Goal: Information Seeking & Learning: Find specific fact

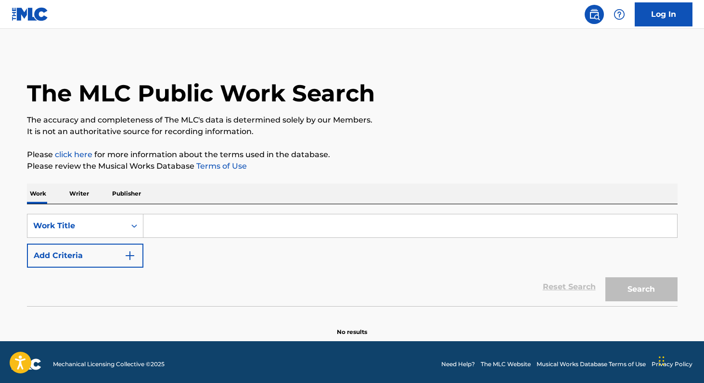
click at [165, 224] on input "Search Form" at bounding box center [409, 226] width 533 height 23
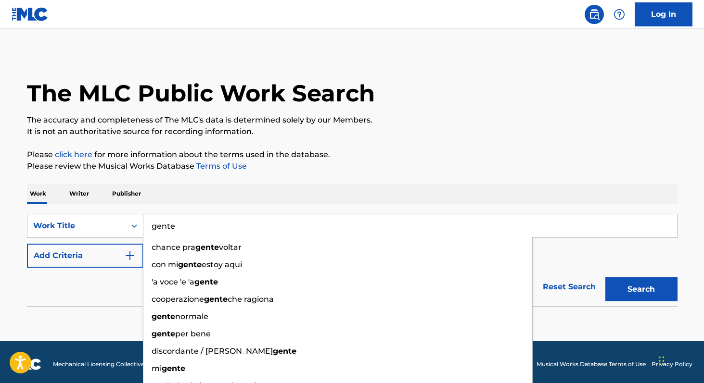
type input "gente"
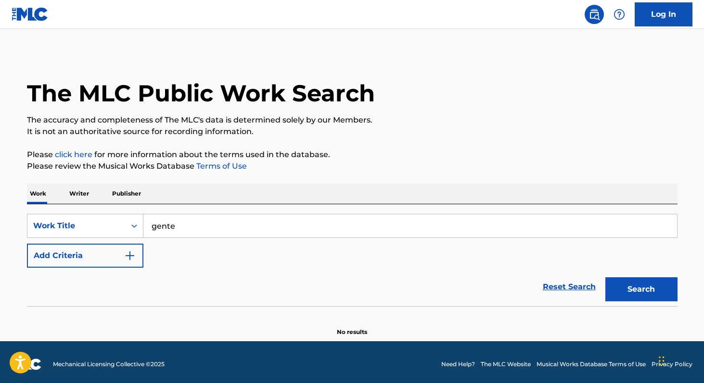
click at [194, 169] on link "Terms of Use" at bounding box center [220, 166] width 52 height 9
click at [71, 262] on button "Add Criteria" at bounding box center [85, 256] width 116 height 24
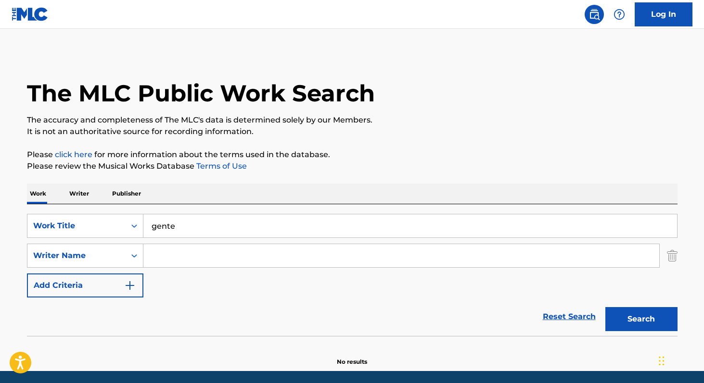
click at [168, 248] on input "Search Form" at bounding box center [401, 255] width 516 height 23
paste input "[PERSON_NAME]"
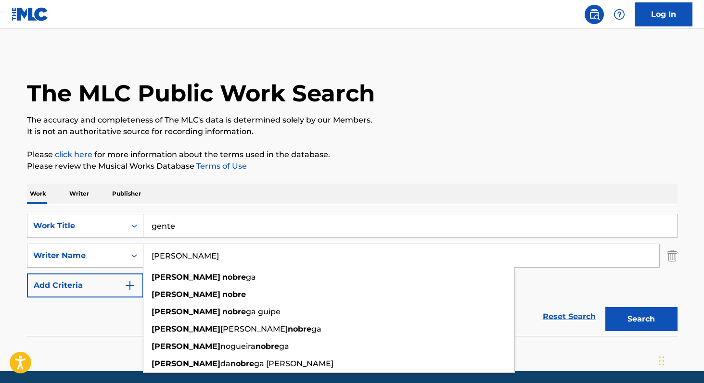
type input "[PERSON_NAME]"
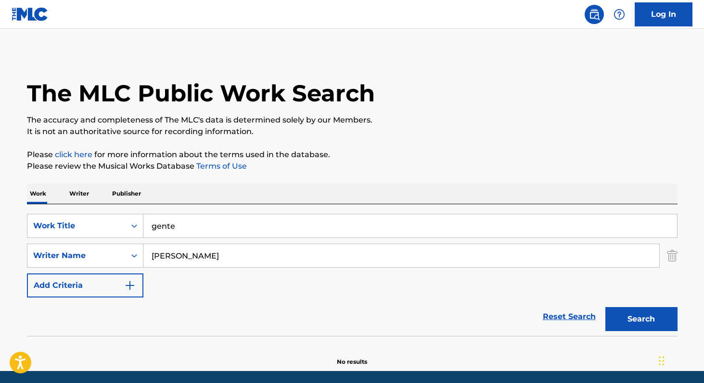
click at [642, 321] on button "Search" at bounding box center [641, 319] width 72 height 24
click at [73, 193] on p "Writer" at bounding box center [78, 194] width 25 height 20
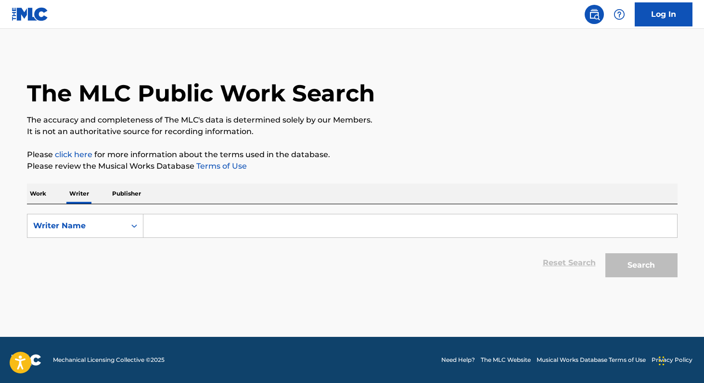
click at [214, 230] on input "Search Form" at bounding box center [409, 226] width 533 height 23
paste input "[PERSON_NAME]"
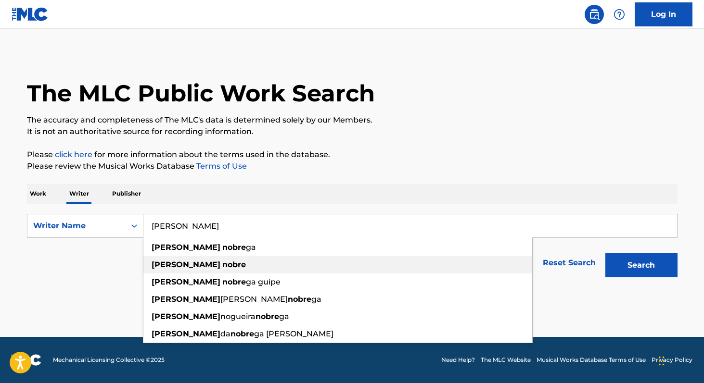
click at [222, 266] on strong "nobre" at bounding box center [234, 264] width 24 height 9
type input "[PERSON_NAME]"
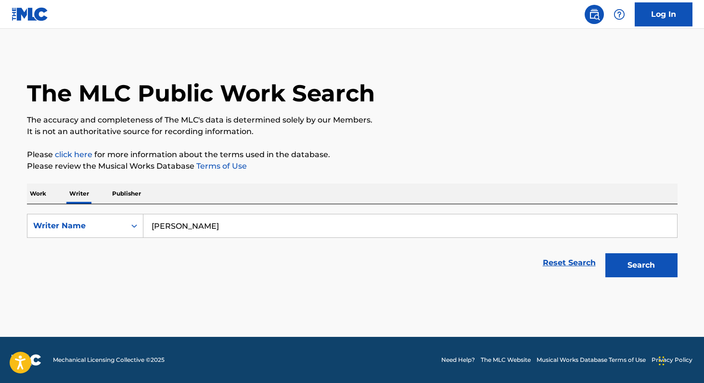
click at [643, 264] on button "Search" at bounding box center [641, 265] width 72 height 24
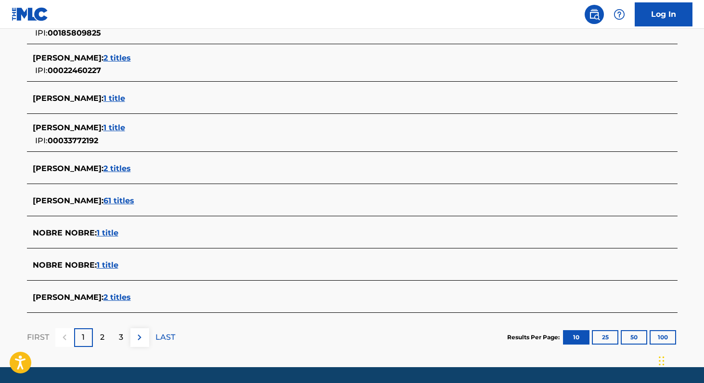
scroll to position [334, 0]
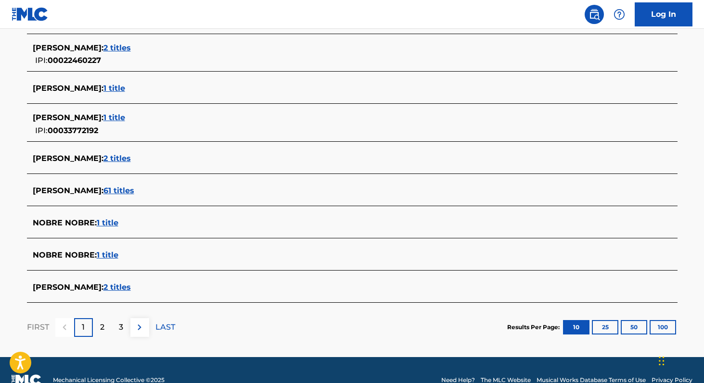
click at [113, 290] on span "2 titles" at bounding box center [116, 287] width 27 height 9
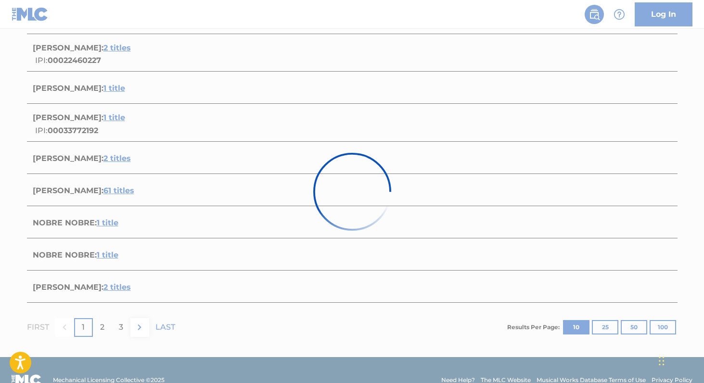
scroll to position [186, 0]
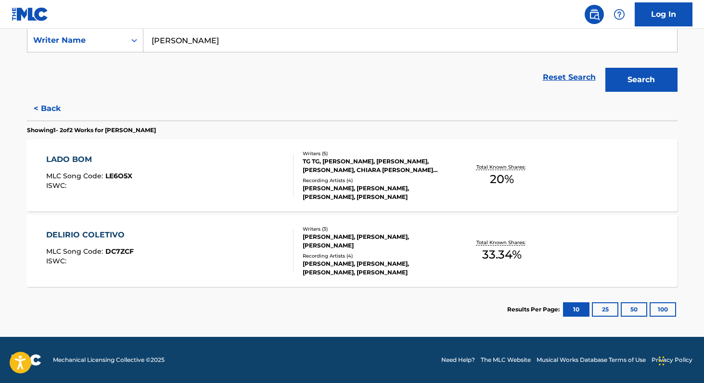
click at [505, 257] on span "33.34 %" at bounding box center [501, 254] width 39 height 17
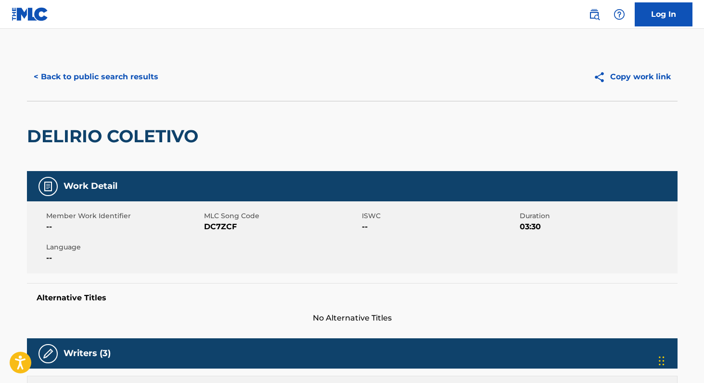
click at [93, 80] on button "< Back to public search results" at bounding box center [96, 77] width 138 height 24
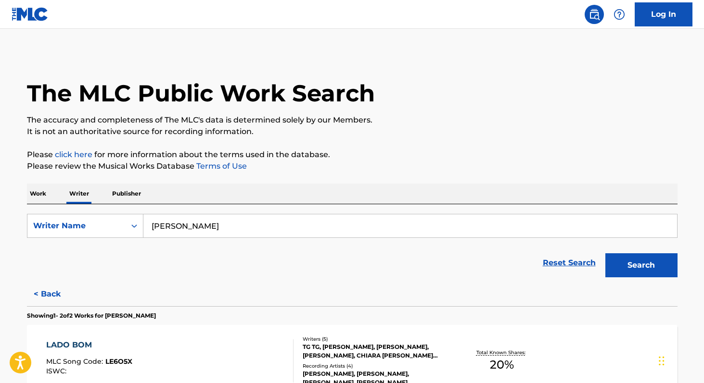
click at [228, 224] on input "[PERSON_NAME]" at bounding box center [409, 226] width 533 height 23
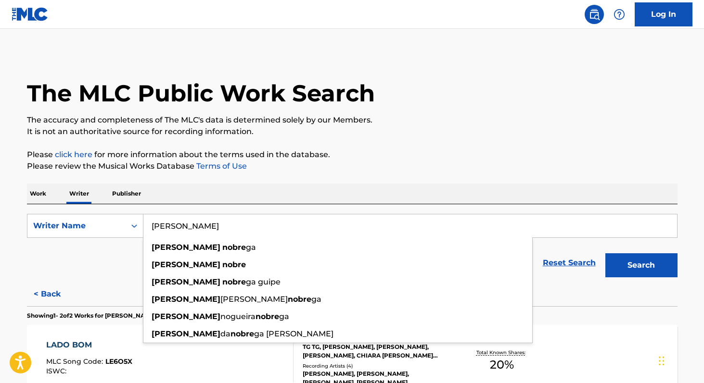
paste input "Herrison De [PERSON_NAME]"
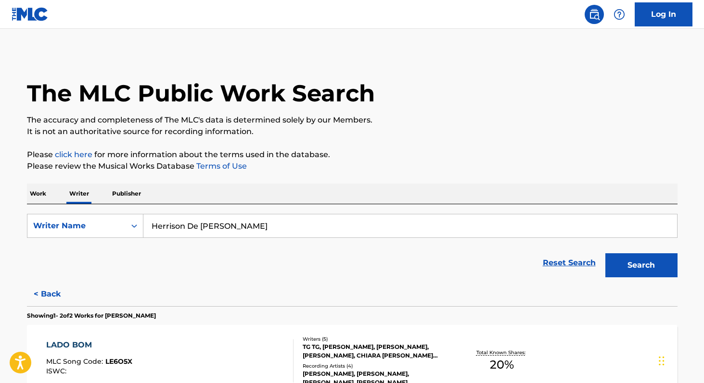
type input "Herrison De [PERSON_NAME]"
click at [37, 190] on p "Work" at bounding box center [38, 194] width 22 height 20
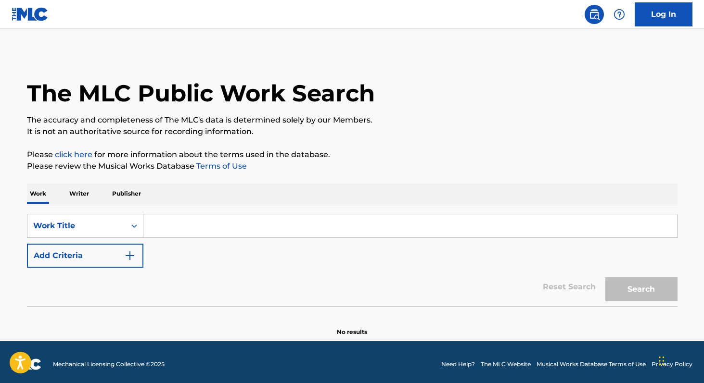
click at [178, 226] on input "Search Form" at bounding box center [409, 226] width 533 height 23
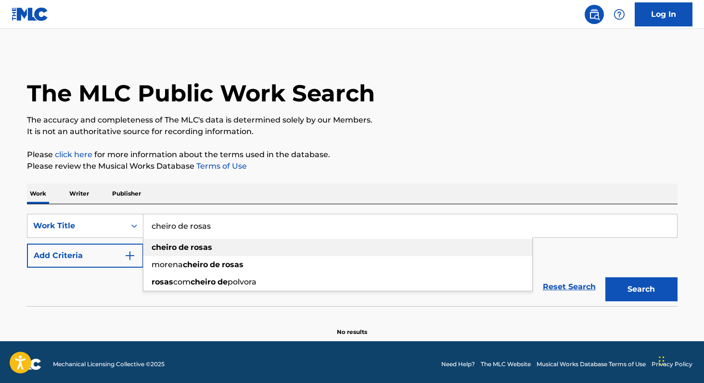
type input "cheiro de rosas"
click at [173, 248] on strong "cheiro" at bounding box center [164, 247] width 25 height 9
click at [624, 289] on button "Search" at bounding box center [641, 290] width 72 height 24
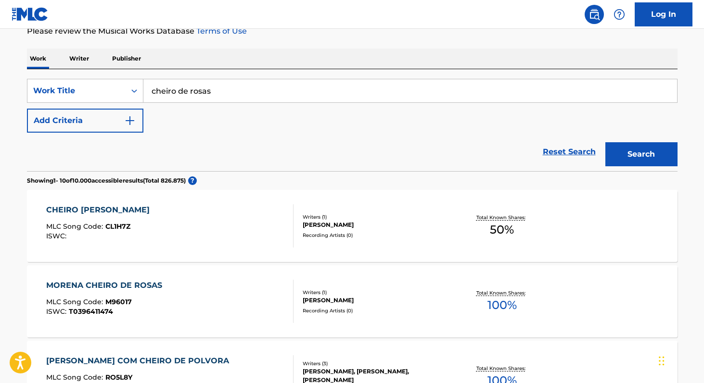
scroll to position [134, 0]
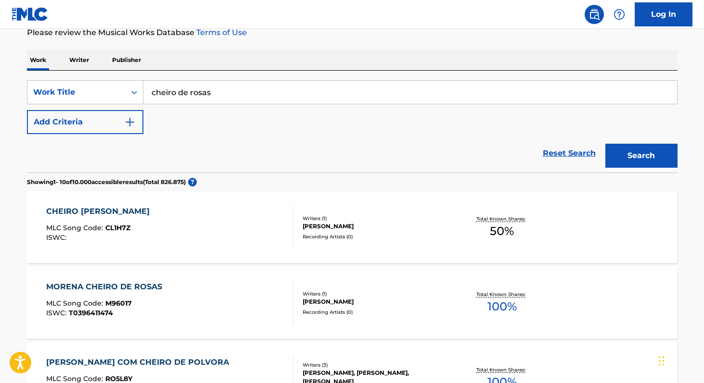
click at [500, 227] on span "50 %" at bounding box center [502, 231] width 24 height 17
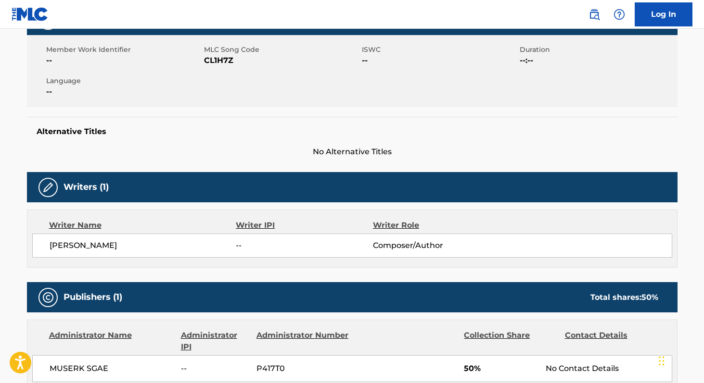
scroll to position [164, 0]
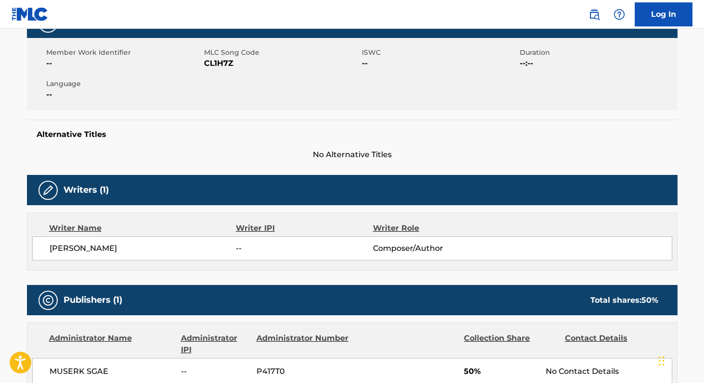
click at [57, 249] on span "[PERSON_NAME]" at bounding box center [143, 249] width 187 height 12
copy div "[PERSON_NAME]"
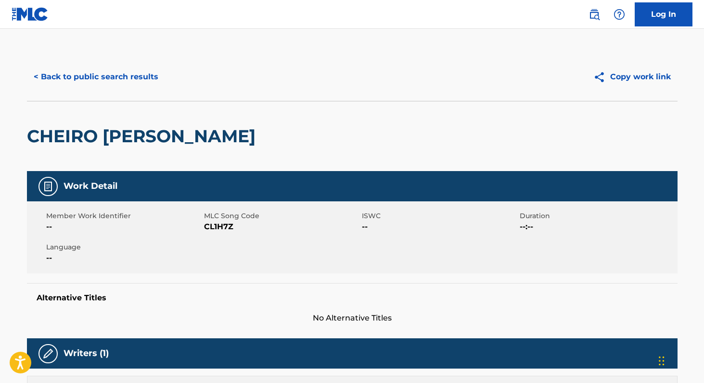
click at [107, 80] on button "< Back to public search results" at bounding box center [96, 77] width 138 height 24
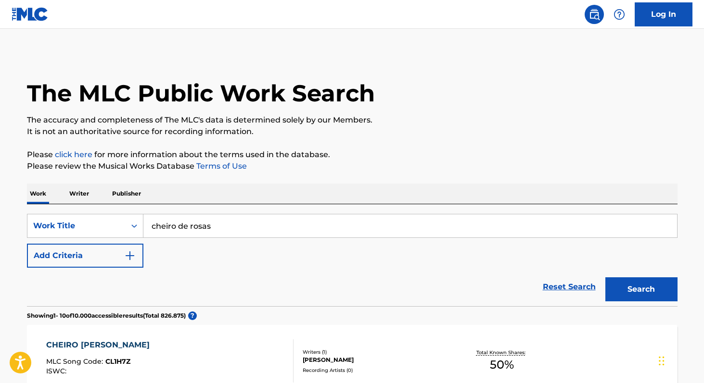
scroll to position [134, 0]
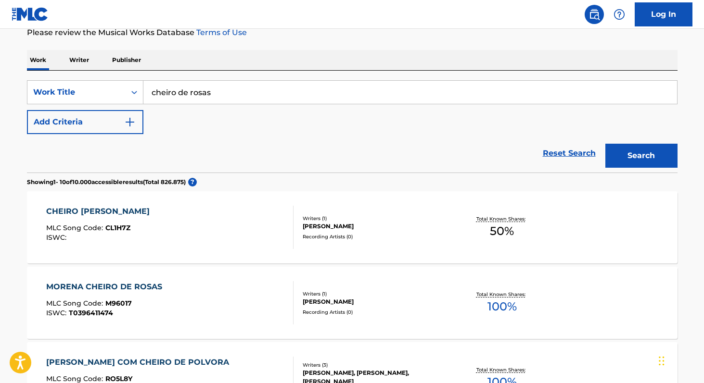
click at [239, 101] on input "cheiro de rosas" at bounding box center [409, 92] width 533 height 23
click at [154, 92] on input "100 midia" at bounding box center [409, 92] width 533 height 23
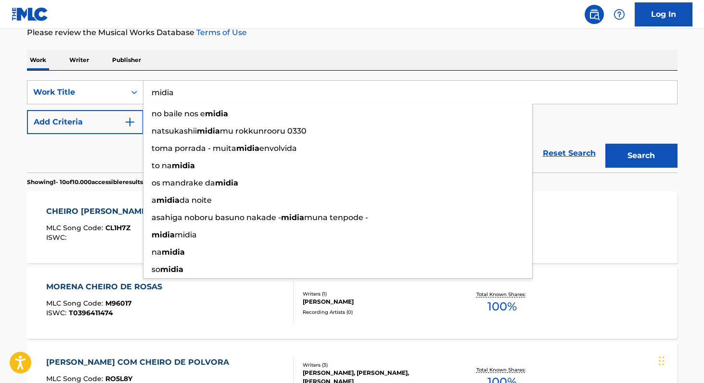
type input "midia"
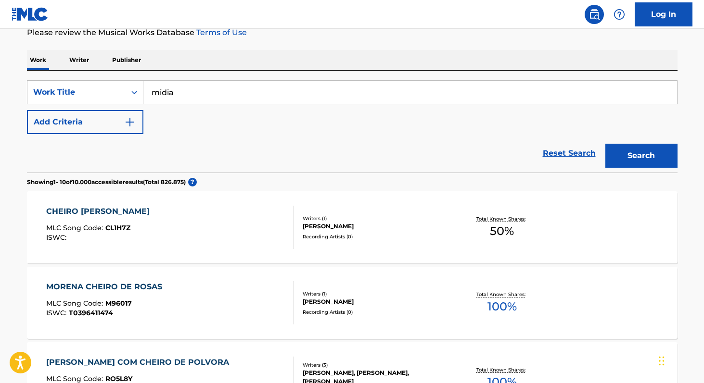
click at [305, 52] on div "Work Writer Publisher" at bounding box center [352, 60] width 650 height 20
click at [67, 116] on button "Add Criteria" at bounding box center [85, 122] width 116 height 24
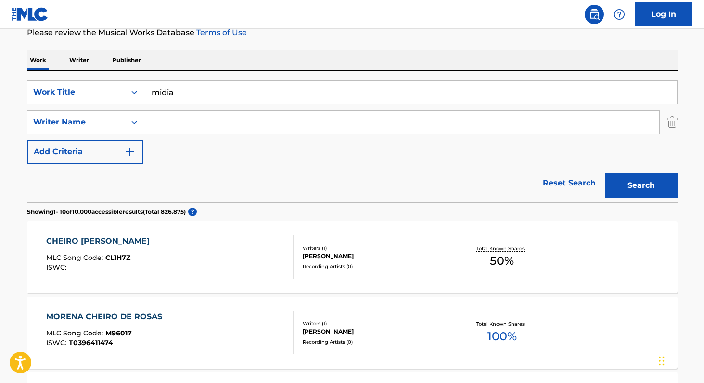
click at [179, 127] on input "Search Form" at bounding box center [401, 122] width 516 height 23
paste input "[PERSON_NAME]"
type input "[PERSON_NAME]"
click at [605, 174] on button "Search" at bounding box center [641, 186] width 72 height 24
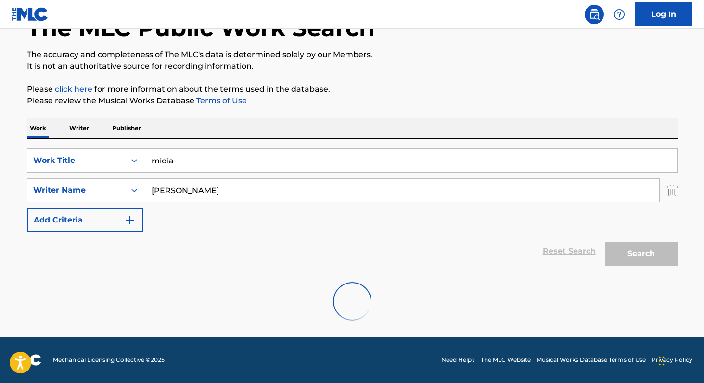
scroll to position [34, 0]
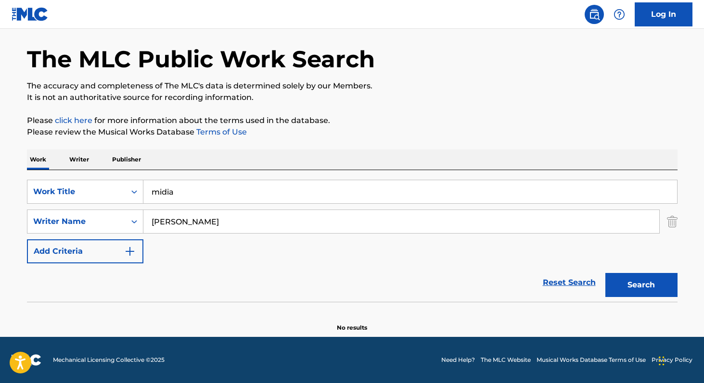
click at [69, 156] on p "Writer" at bounding box center [78, 160] width 25 height 20
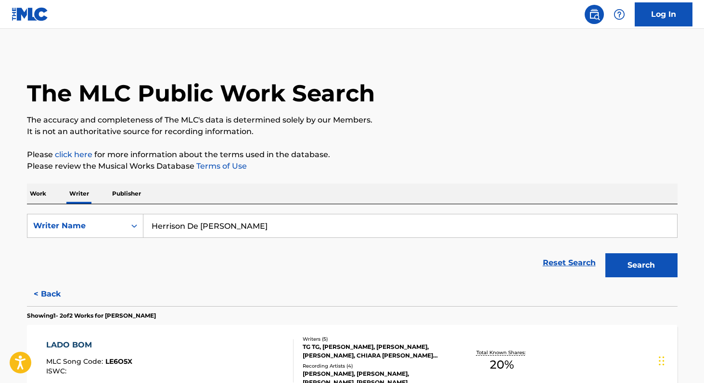
click at [254, 218] on input "Herrison De [PERSON_NAME]" at bounding box center [409, 226] width 533 height 23
paste input "[PERSON_NAME]"
click at [605, 253] on button "Search" at bounding box center [641, 265] width 72 height 24
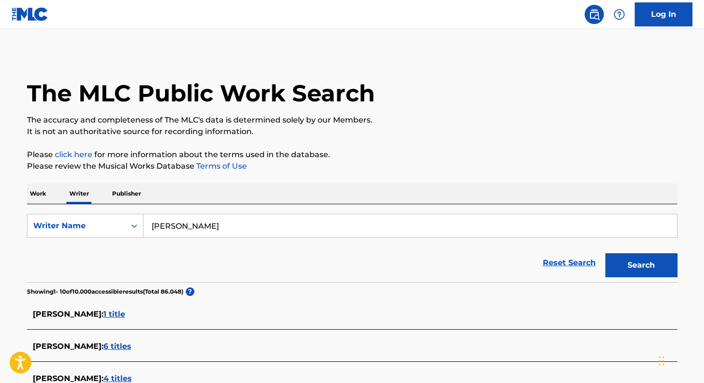
click at [202, 235] on input "[PERSON_NAME]" at bounding box center [409, 226] width 533 height 23
paste input "[PERSON_NAME]"
click at [605, 253] on button "Search" at bounding box center [641, 265] width 72 height 24
paste input "[PERSON_NAME] Coronado"
click at [605, 253] on button "Search" at bounding box center [641, 265] width 72 height 24
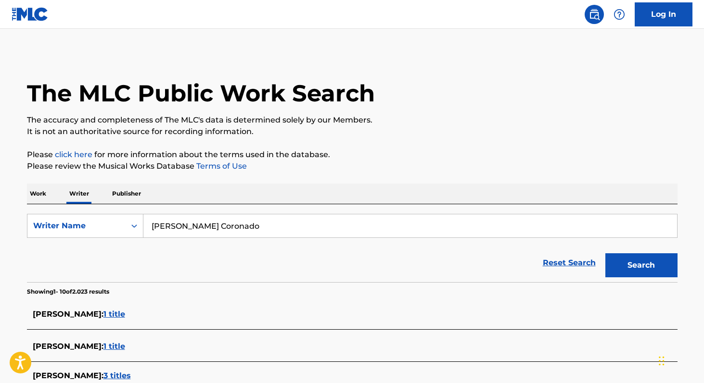
paste input "[PERSON_NAME]"
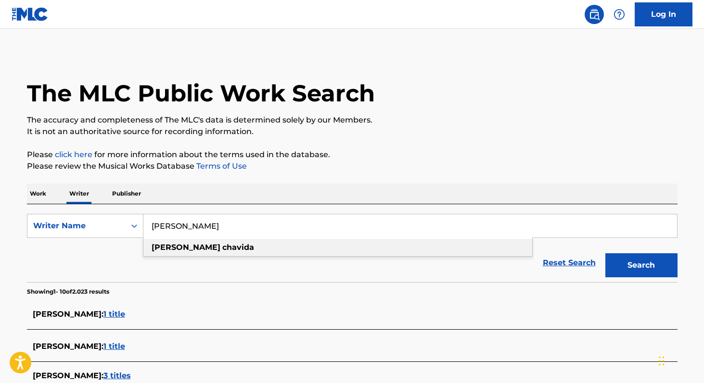
click at [219, 250] on div "[PERSON_NAME]" at bounding box center [337, 247] width 389 height 17
type input "[PERSON_NAME]"
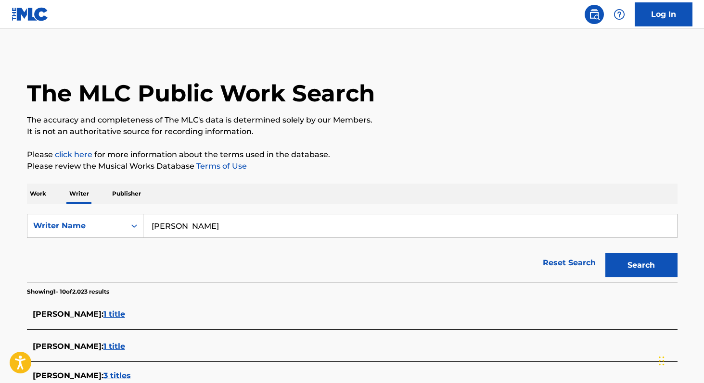
click at [647, 264] on button "Search" at bounding box center [641, 265] width 72 height 24
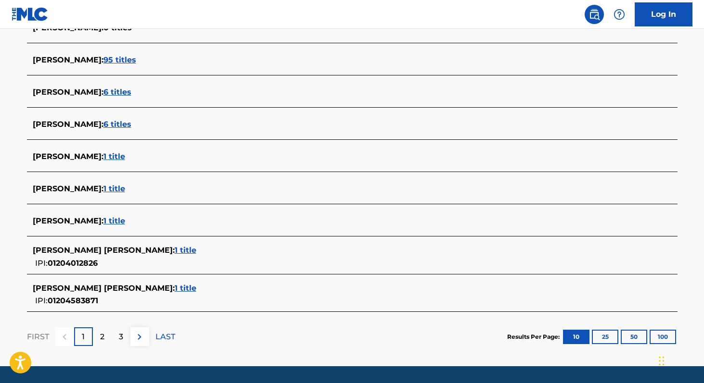
scroll to position [322, 0]
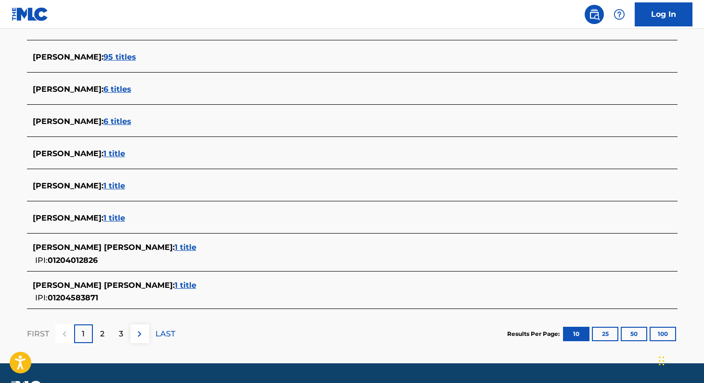
click at [108, 185] on span "1 title" at bounding box center [114, 185] width 22 height 9
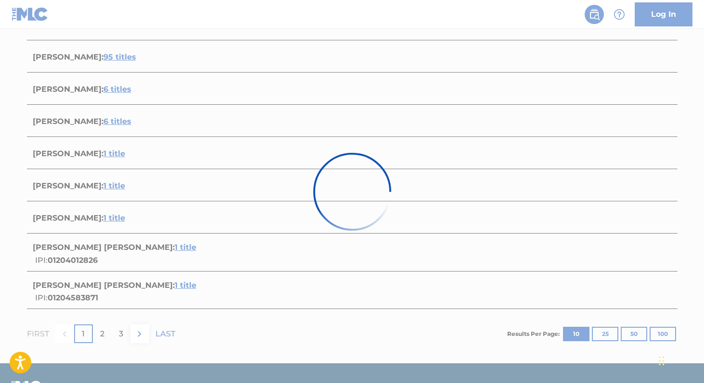
scroll to position [110, 0]
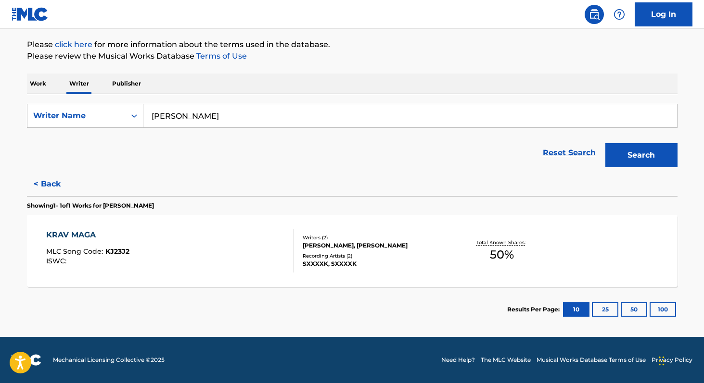
click at [498, 254] on span "50 %" at bounding box center [502, 254] width 24 height 17
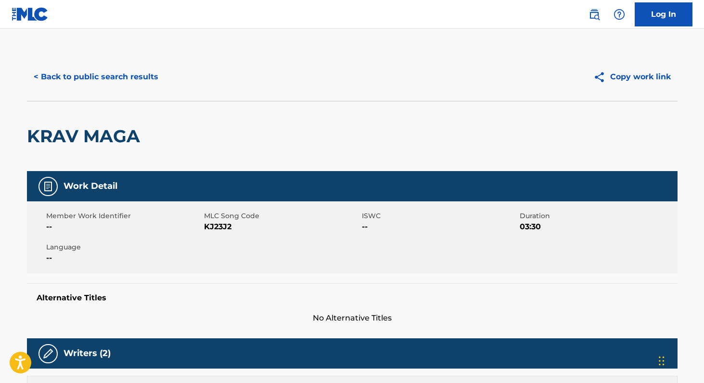
click at [81, 79] on button "< Back to public search results" at bounding box center [96, 77] width 138 height 24
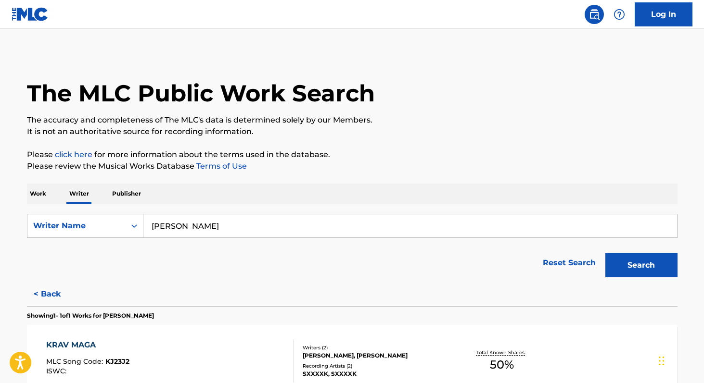
click at [224, 229] on input "[PERSON_NAME]" at bounding box center [409, 226] width 533 height 23
paste input "[PERSON_NAME]"
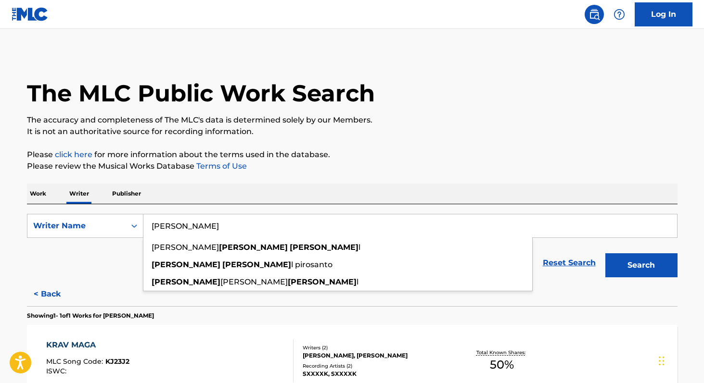
type input "[PERSON_NAME]"
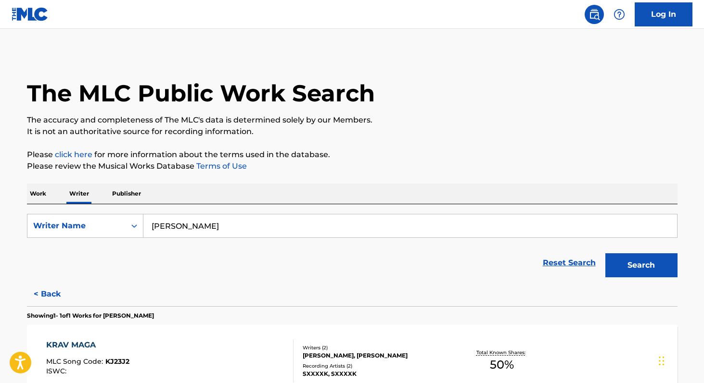
click at [38, 191] on p "Work" at bounding box center [38, 194] width 22 height 20
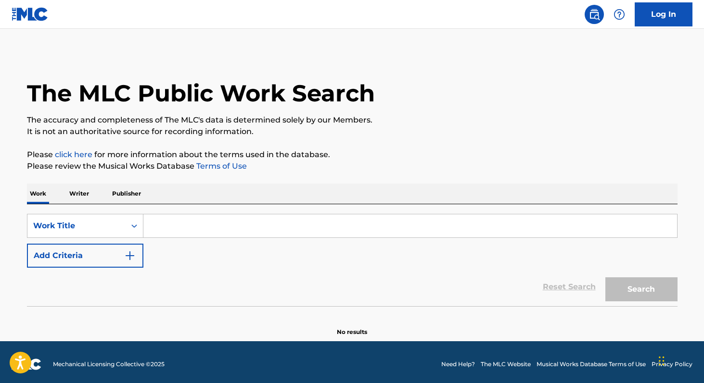
click at [165, 228] on input "Search Form" at bounding box center [409, 226] width 533 height 23
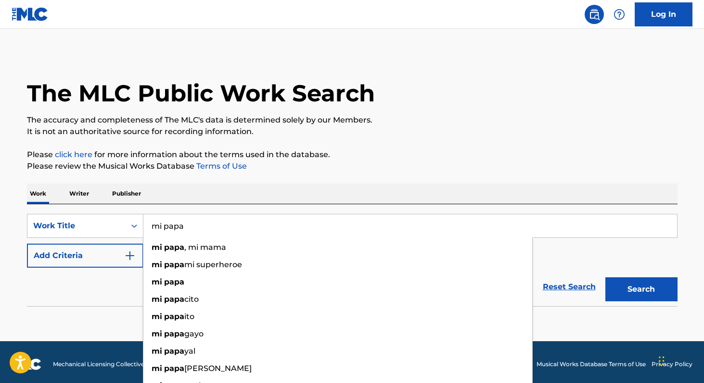
type input "mi papa"
click at [184, 183] on div "The MLC Public Work Search The accuracy and completeness of The MLC's data is d…" at bounding box center [351, 195] width 673 height 284
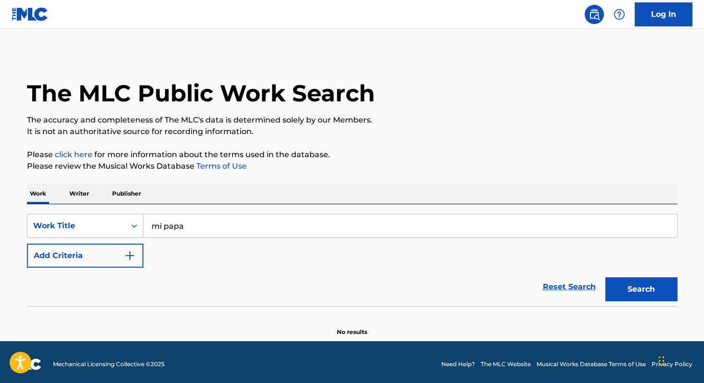
click at [112, 255] on button "Add Criteria" at bounding box center [85, 256] width 116 height 24
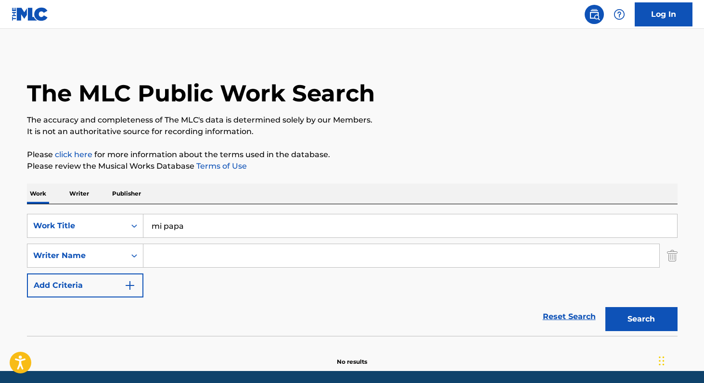
click at [162, 260] on input "Search Form" at bounding box center [401, 255] width 516 height 23
paste input "[PERSON_NAME]"
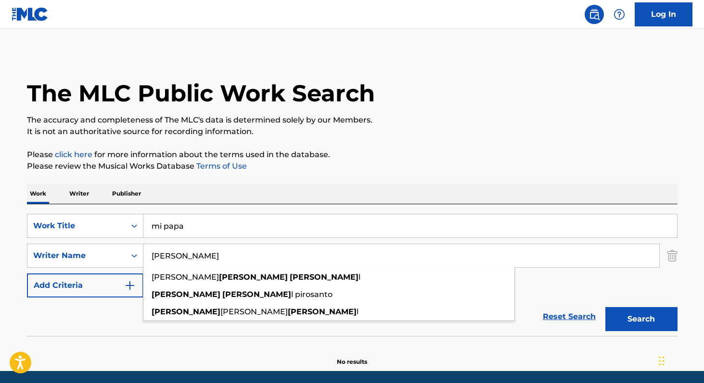
type input "[PERSON_NAME]"
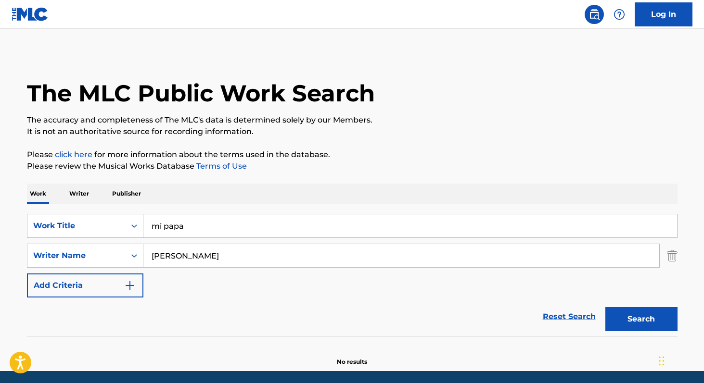
click at [651, 329] on button "Search" at bounding box center [641, 319] width 72 height 24
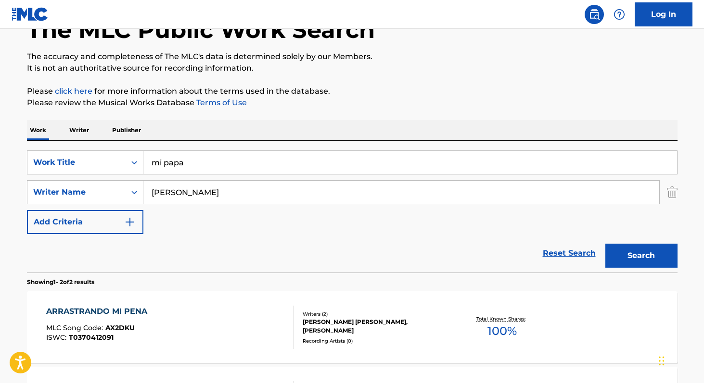
scroll to position [59, 0]
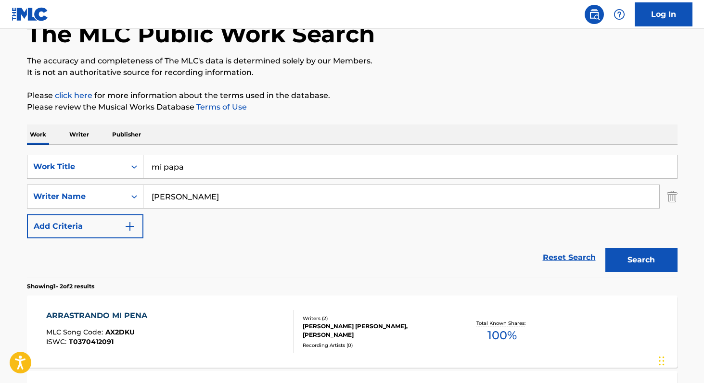
click at [82, 131] on p "Writer" at bounding box center [78, 135] width 25 height 20
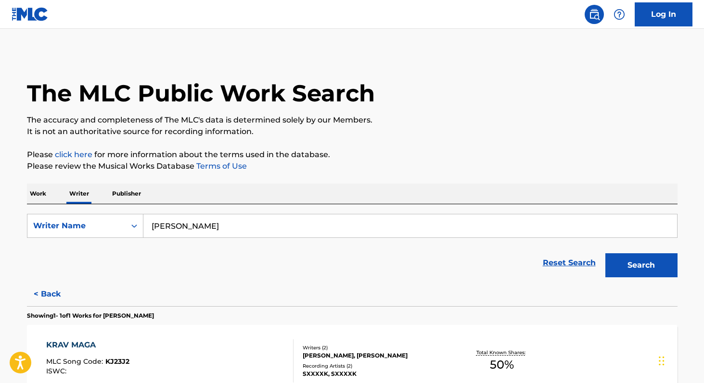
click at [217, 223] on input "[PERSON_NAME]" at bounding box center [409, 226] width 533 height 23
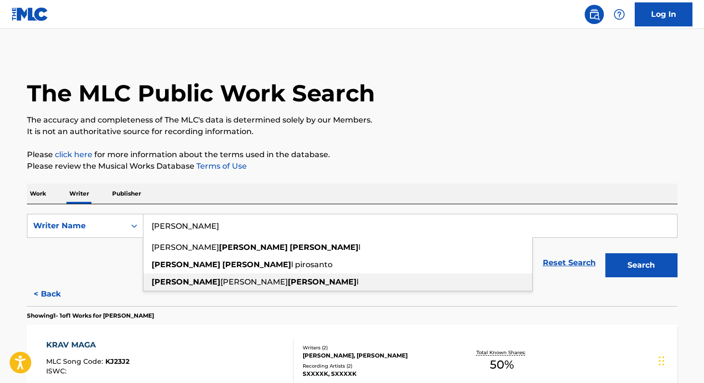
click at [220, 280] on span "[PERSON_NAME]" at bounding box center [253, 282] width 67 height 9
type input "[PERSON_NAME]"
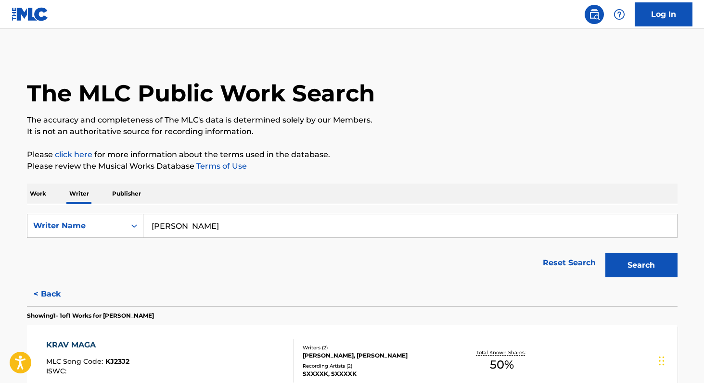
click at [651, 276] on button "Search" at bounding box center [641, 265] width 72 height 24
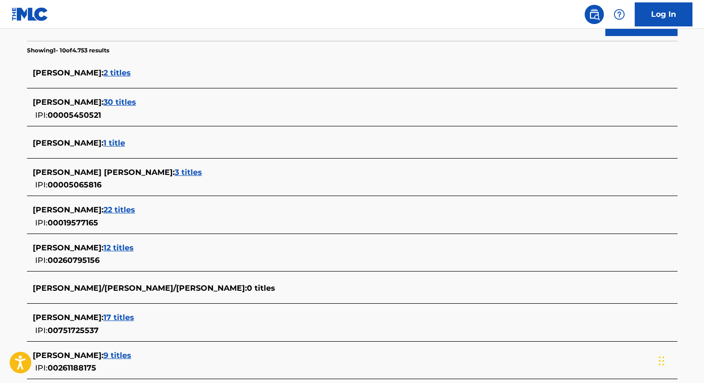
scroll to position [246, 0]
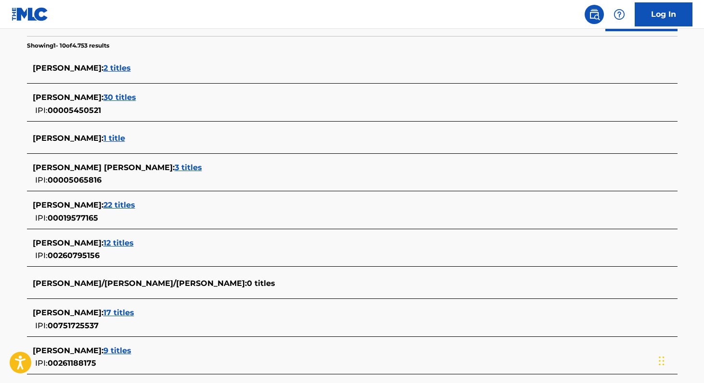
click at [134, 244] on span "12 titles" at bounding box center [118, 243] width 30 height 9
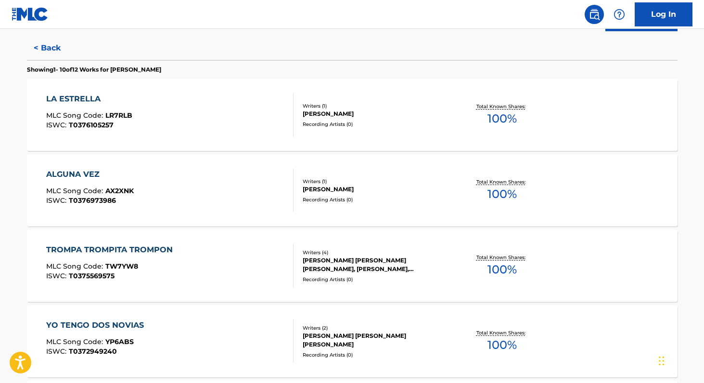
click at [486, 193] on div "Total Known Shares: 100 %" at bounding box center [502, 190] width 108 height 29
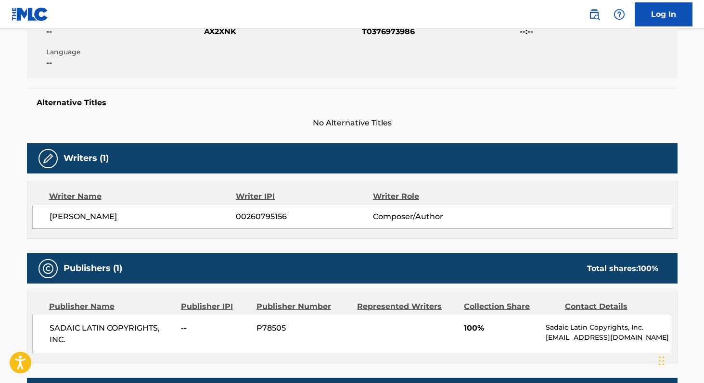
scroll to position [206, 0]
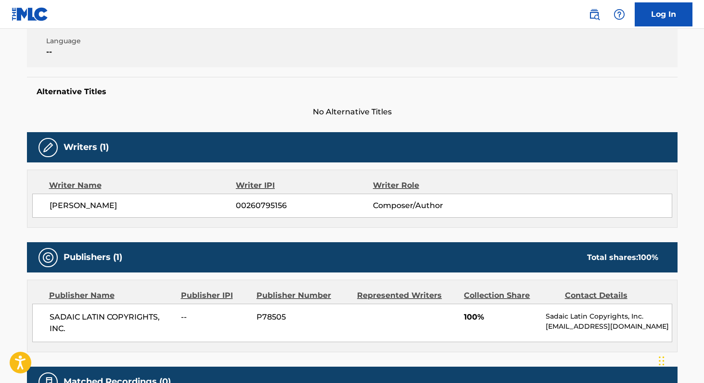
click at [55, 205] on span "[PERSON_NAME]" at bounding box center [143, 206] width 187 height 12
copy div "[PERSON_NAME] 00260795156"
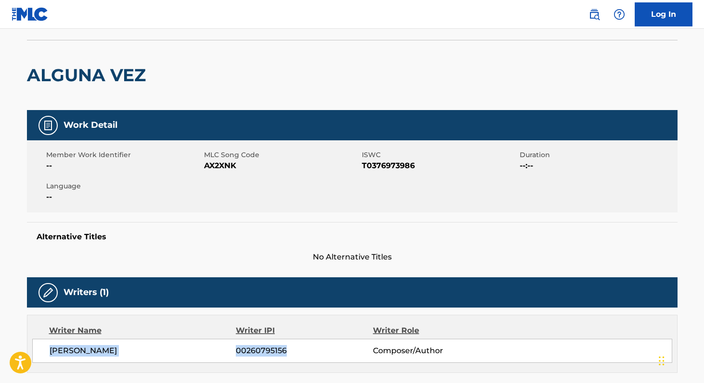
scroll to position [0, 0]
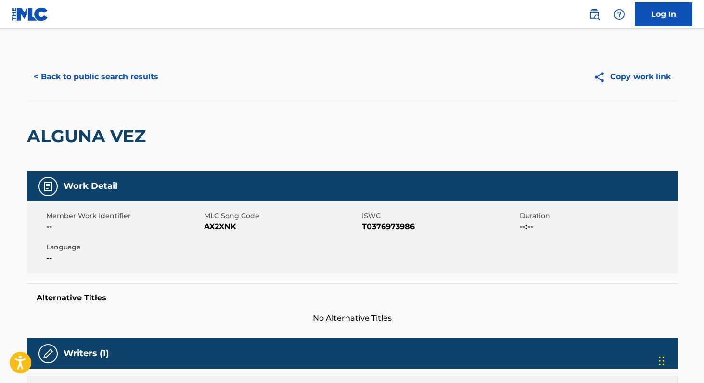
click at [77, 72] on button "< Back to public search results" at bounding box center [96, 77] width 138 height 24
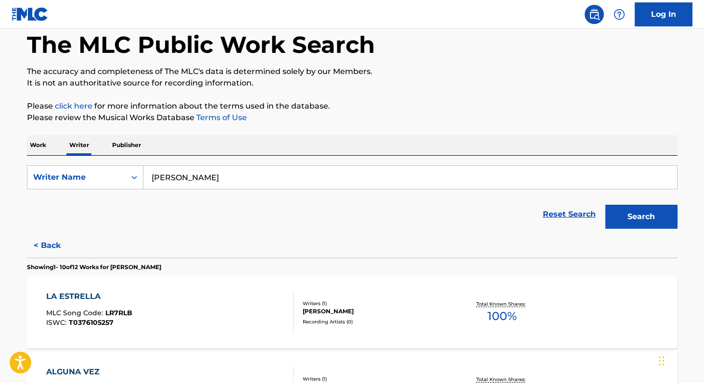
scroll to position [52, 0]
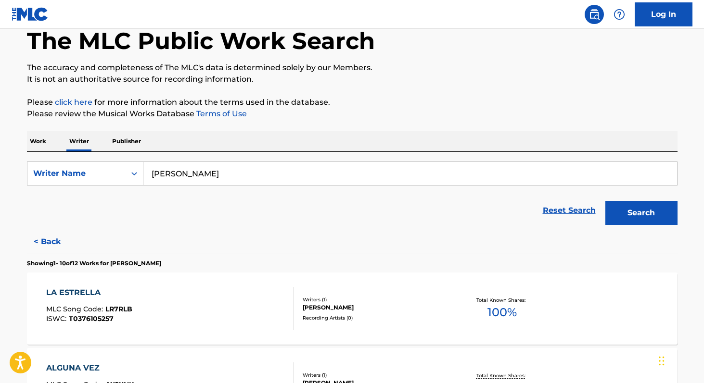
click at [493, 318] on span "100 %" at bounding box center [501, 312] width 29 height 17
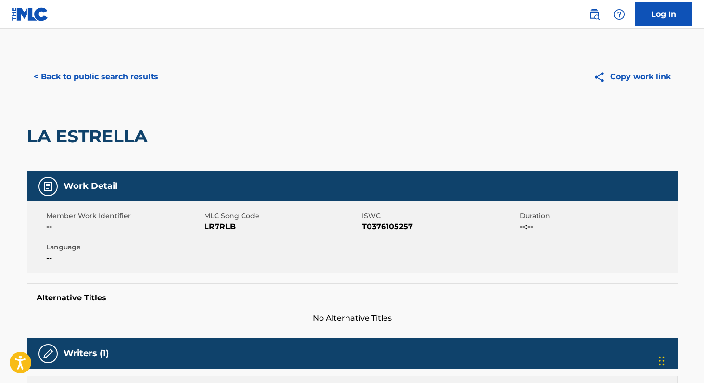
click at [110, 83] on button "< Back to public search results" at bounding box center [96, 77] width 138 height 24
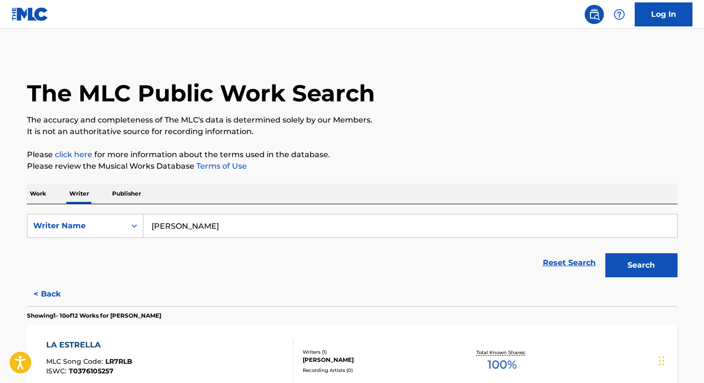
click at [47, 193] on p "Work" at bounding box center [38, 194] width 22 height 20
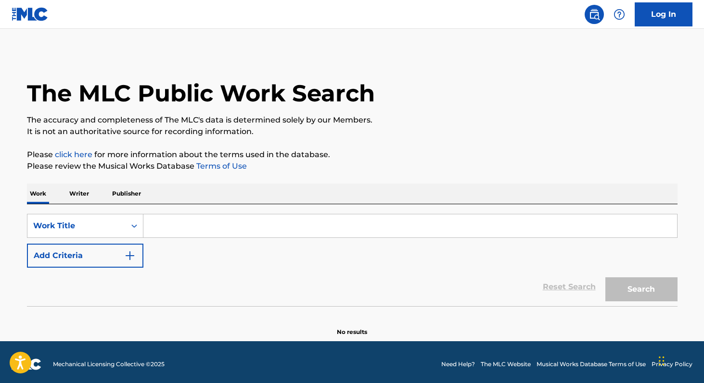
click at [177, 232] on input "Search Form" at bounding box center [409, 226] width 533 height 23
paste input "FIFA World Cup 26™"
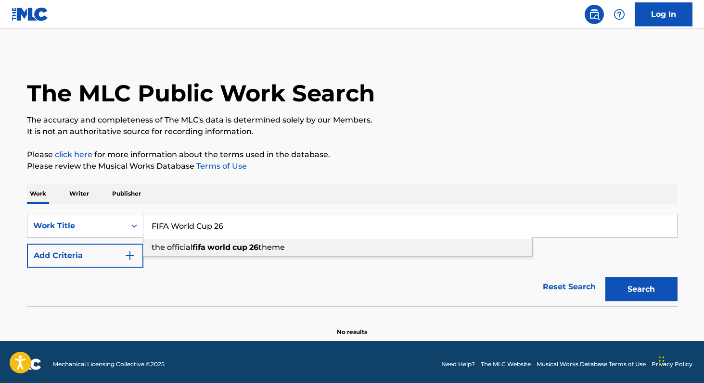
click at [226, 251] on strong "world" at bounding box center [218, 247] width 23 height 9
type input "the official fifa world cup 26 theme"
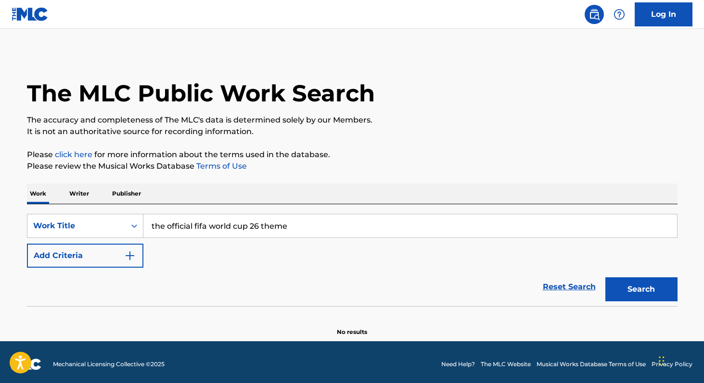
click at [631, 286] on button "Search" at bounding box center [641, 290] width 72 height 24
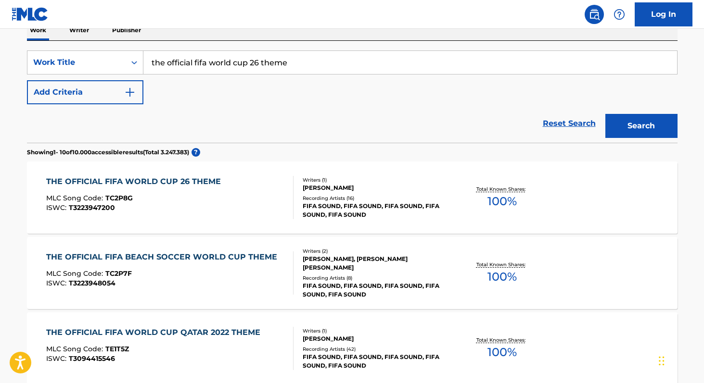
scroll to position [166, 0]
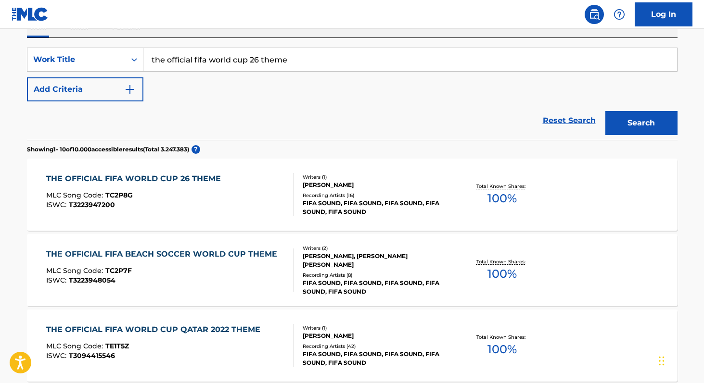
click at [502, 203] on span "100 %" at bounding box center [501, 198] width 29 height 17
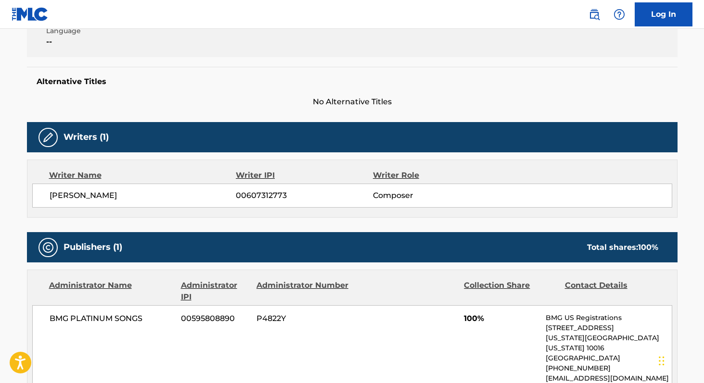
scroll to position [246, 0]
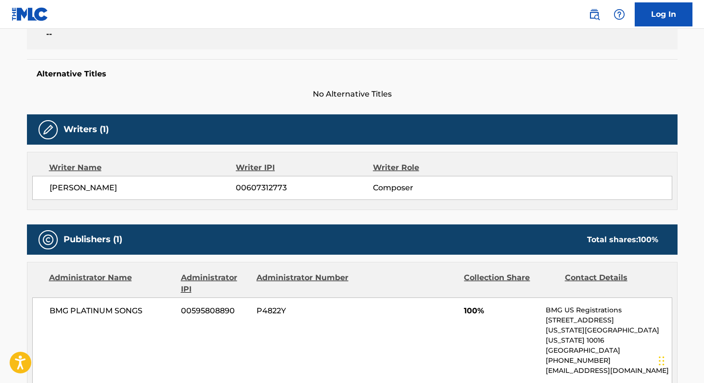
click at [64, 196] on div "[PERSON_NAME] 00607312773 Composer" at bounding box center [352, 188] width 640 height 24
click at [59, 186] on span "[PERSON_NAME]" at bounding box center [143, 188] width 187 height 12
copy div "[PERSON_NAME] 00607312773"
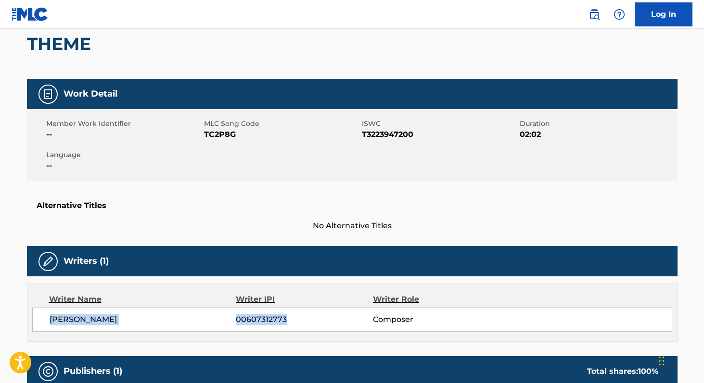
scroll to position [104, 0]
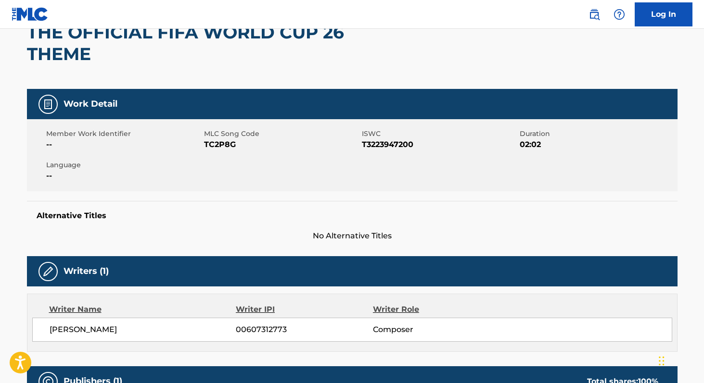
click at [365, 143] on span "T3223947200" at bounding box center [439, 145] width 155 height 12
copy span "T3223947200"
click at [214, 143] on span "TC2P8G" at bounding box center [281, 145] width 155 height 12
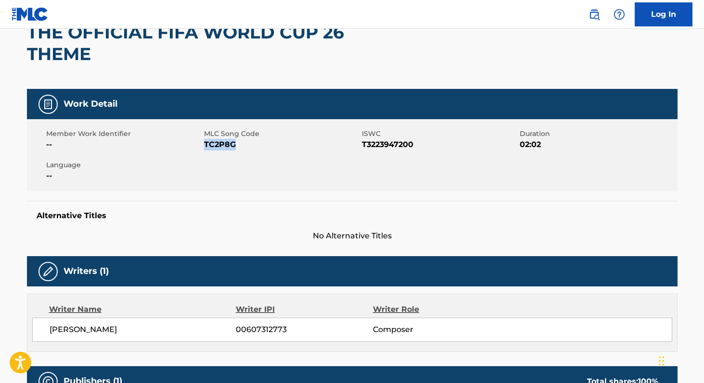
copy span "TC2P8G"
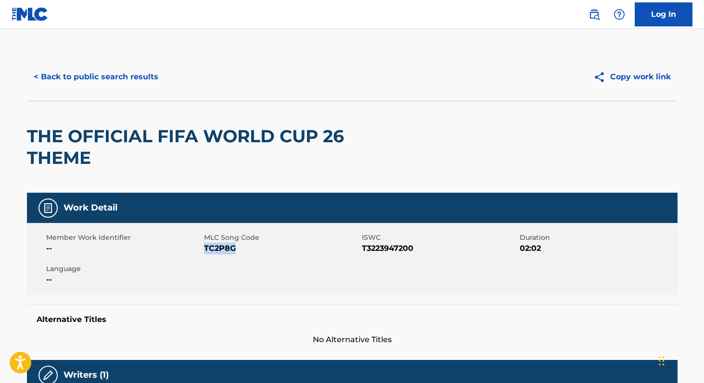
click at [91, 79] on button "< Back to public search results" at bounding box center [96, 77] width 138 height 24
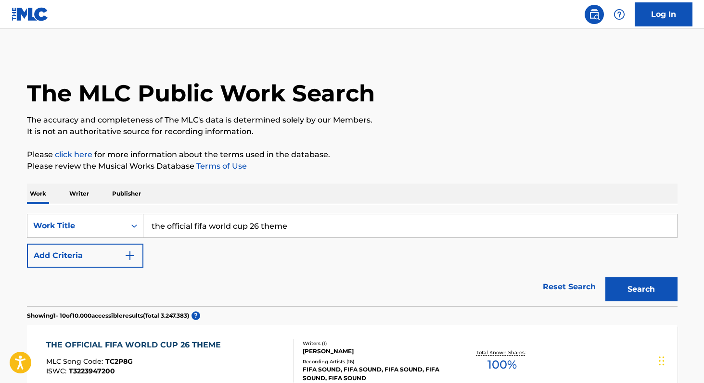
scroll to position [166, 0]
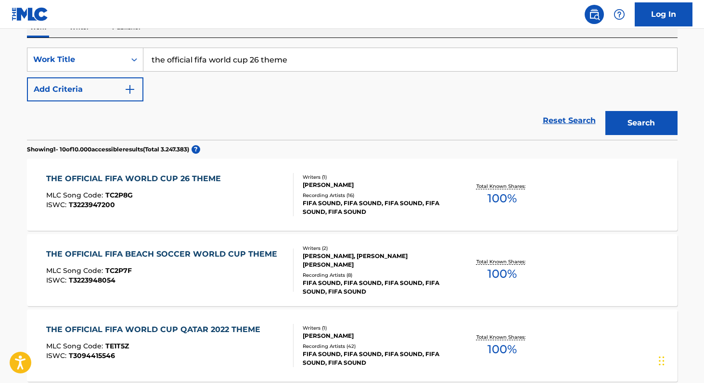
click at [304, 60] on input "the official fifa world cup 26 theme" at bounding box center [409, 59] width 533 height 23
paste input "[PERSON_NAME]"
type input "[PERSON_NAME]"
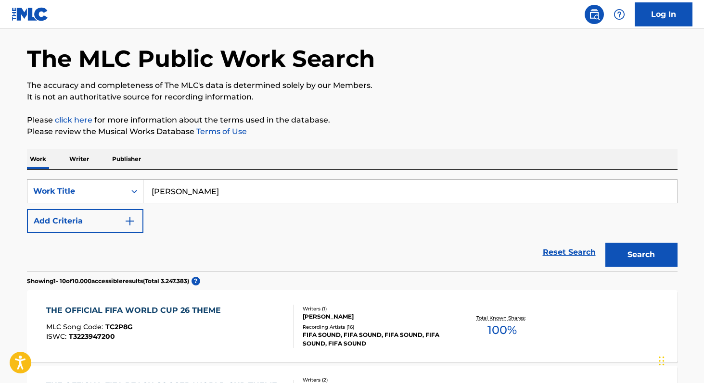
scroll to position [18, 0]
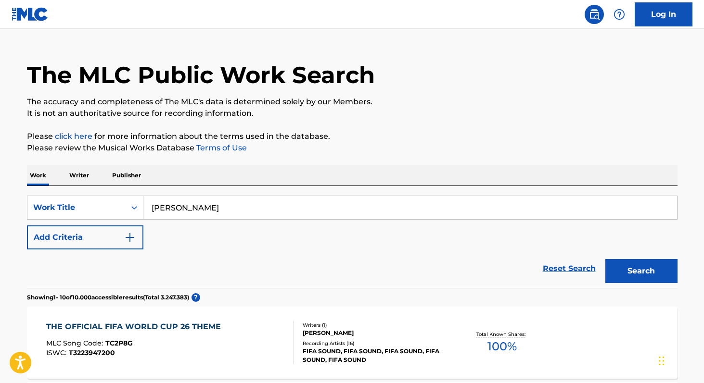
click at [81, 184] on p "Writer" at bounding box center [78, 175] width 25 height 20
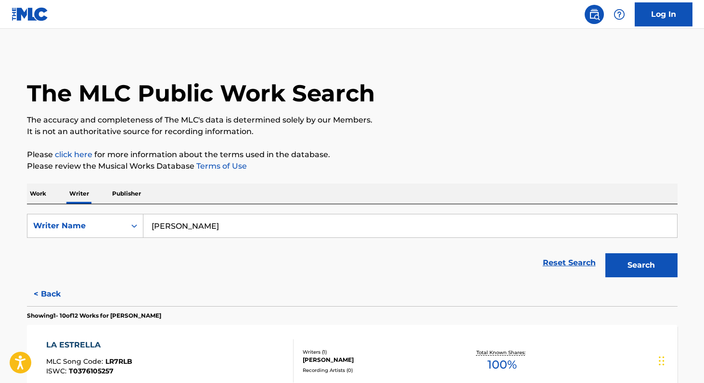
click at [244, 224] on input "[PERSON_NAME]" at bounding box center [409, 226] width 533 height 23
paste input "[PERSON_NAME] [PERSON_NAME]"
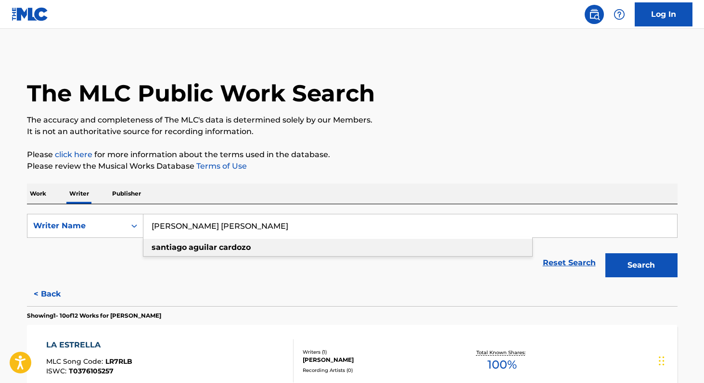
click at [220, 252] on strong "cardozo" at bounding box center [235, 247] width 32 height 9
type input "[PERSON_NAME]"
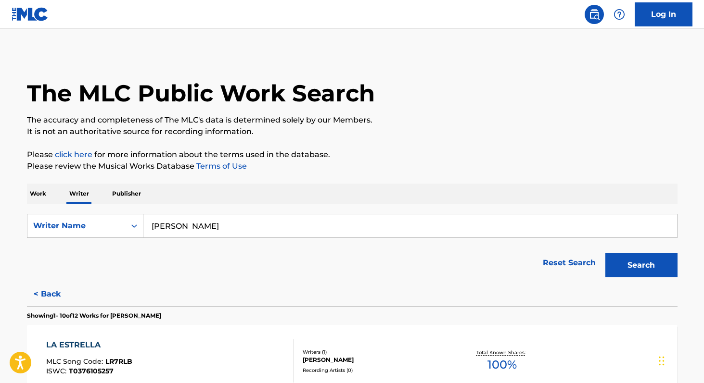
click at [625, 275] on button "Search" at bounding box center [641, 265] width 72 height 24
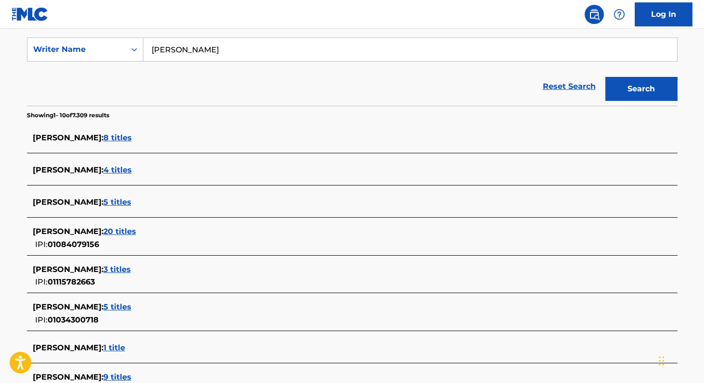
scroll to position [178, 0]
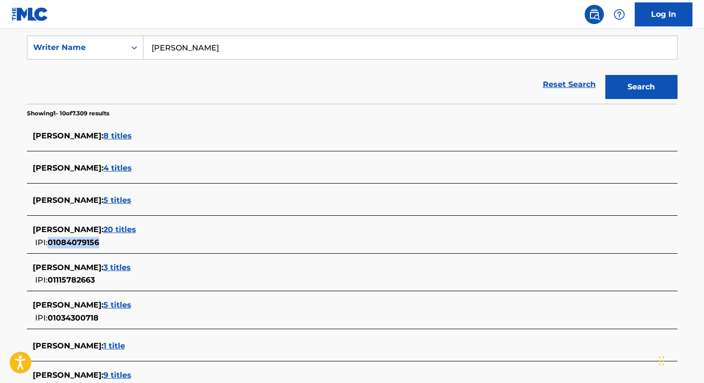
copy span "01084079156"
click at [136, 228] on span "20 titles" at bounding box center [119, 229] width 33 height 9
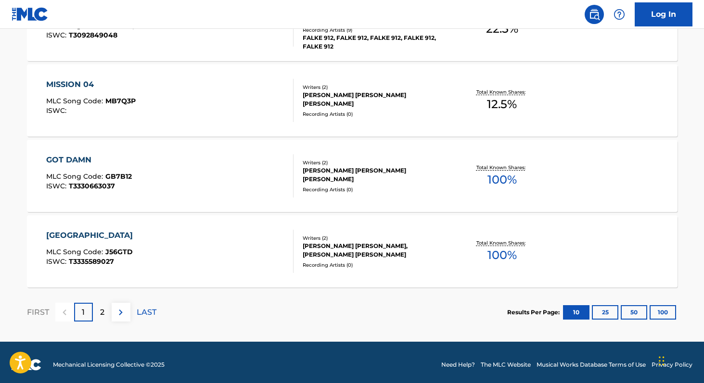
scroll to position [793, 0]
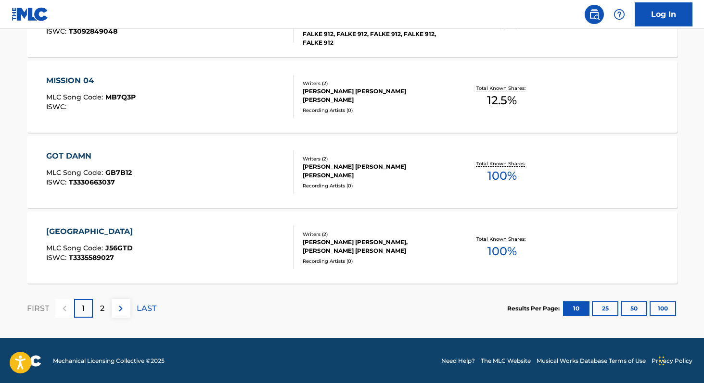
click at [666, 307] on button "100" at bounding box center [662, 309] width 26 height 14
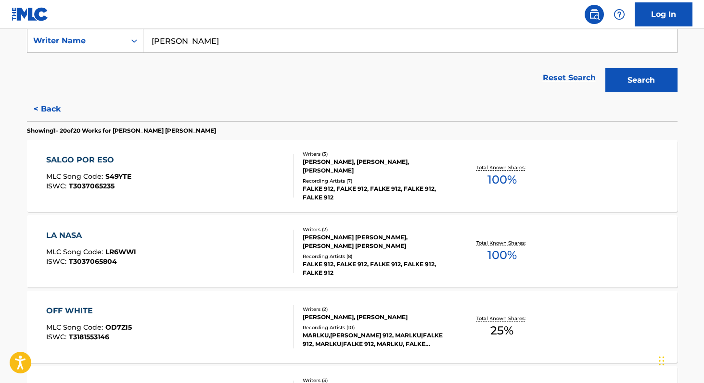
scroll to position [187, 0]
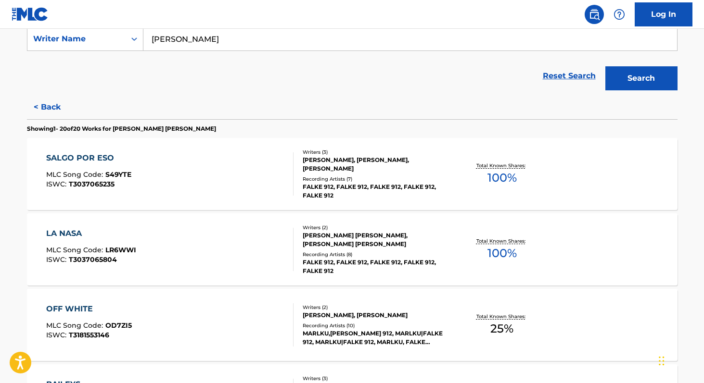
click at [510, 254] on span "100 %" at bounding box center [501, 253] width 29 height 17
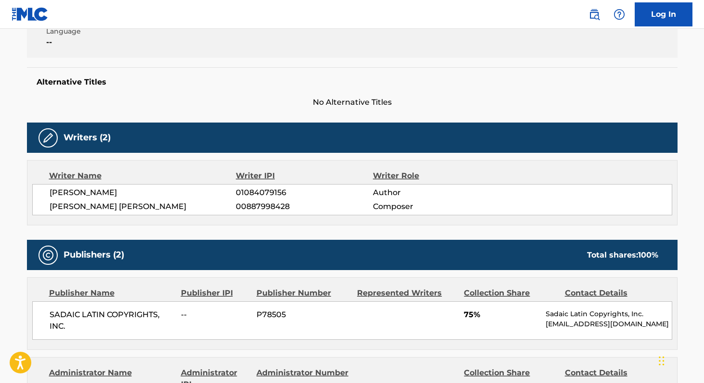
scroll to position [215, 0]
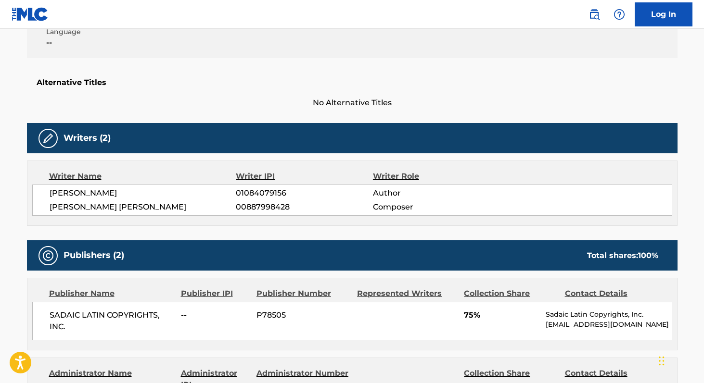
click at [62, 316] on span "SADAIC LATIN COPYRIGHTS, INC." at bounding box center [112, 321] width 125 height 23
copy div "SADAIC LATIN COPYRIGHTS, INC."
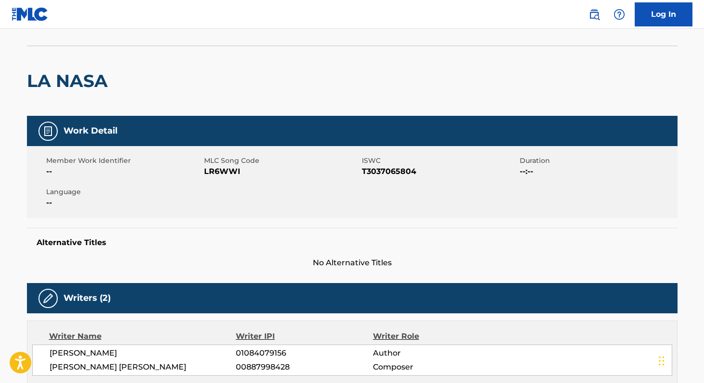
scroll to position [54, 0]
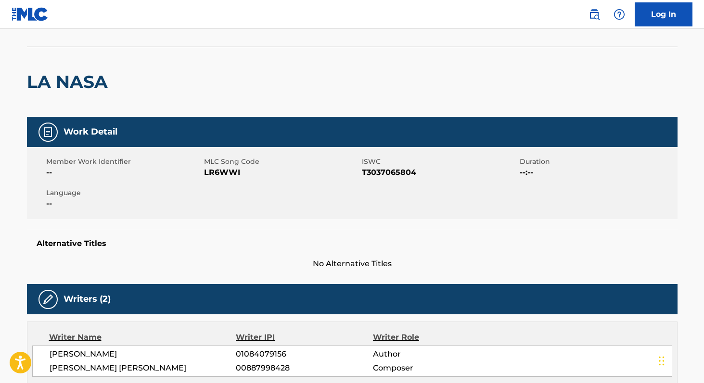
click at [228, 174] on span "LR6WWI" at bounding box center [281, 173] width 155 height 12
copy span "LR6WWI"
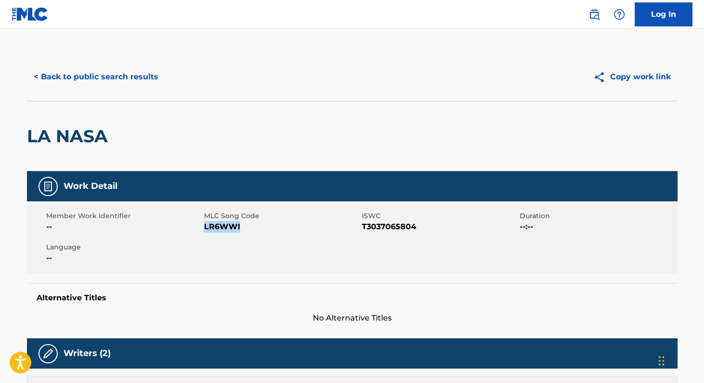
click at [132, 76] on button "< Back to public search results" at bounding box center [96, 77] width 138 height 24
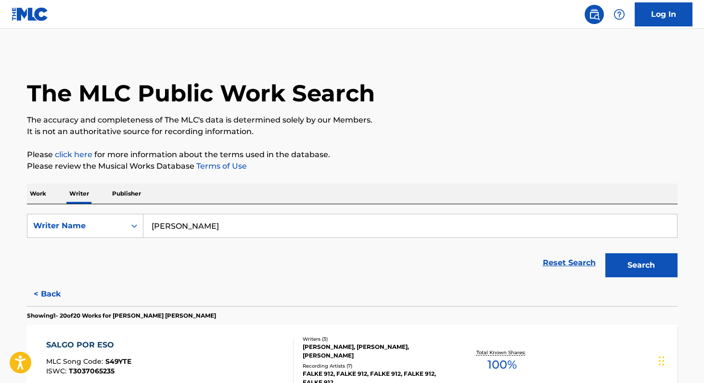
click at [271, 232] on input "[PERSON_NAME]" at bounding box center [409, 226] width 533 height 23
click at [37, 190] on p "Work" at bounding box center [38, 194] width 22 height 20
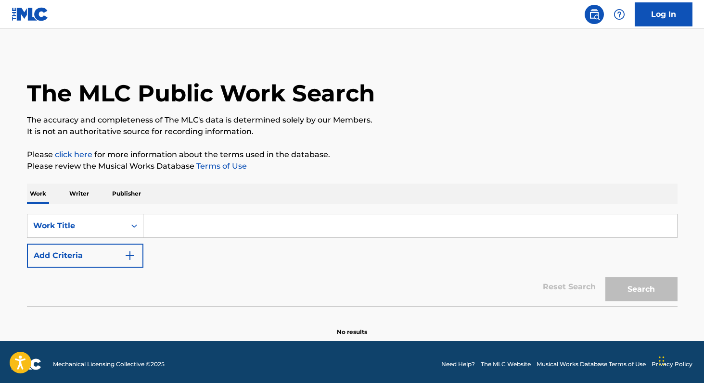
click at [169, 228] on input "Search Form" at bounding box center [409, 226] width 533 height 23
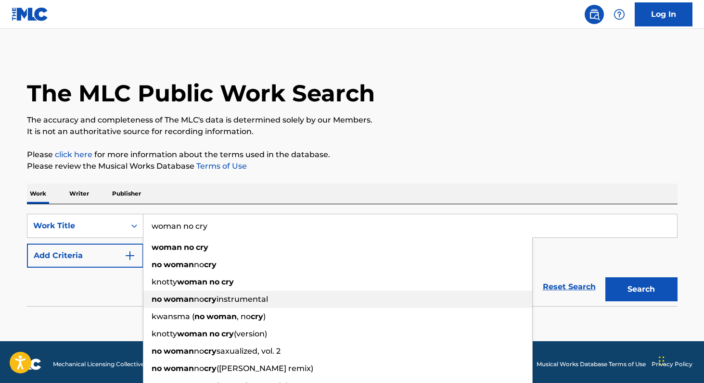
click at [213, 304] on strong "cry" at bounding box center [210, 299] width 13 height 9
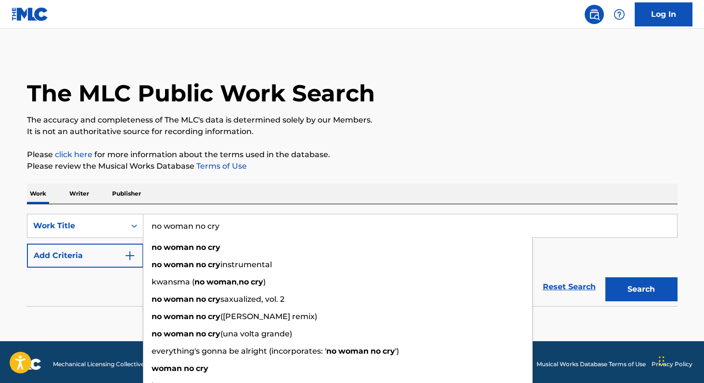
type input "no woman no cry"
click at [266, 189] on div "Work Writer Publisher" at bounding box center [352, 194] width 650 height 20
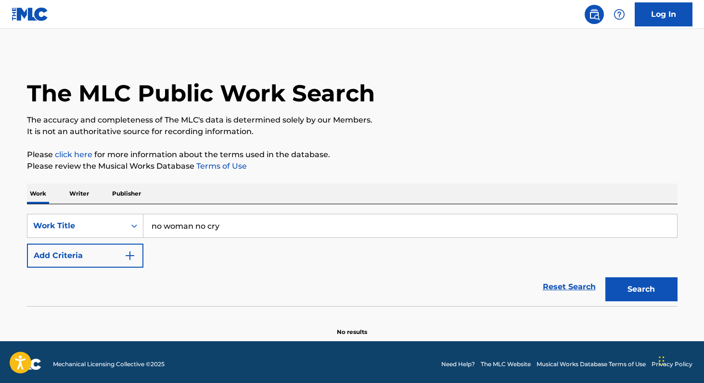
click at [107, 263] on button "Add Criteria" at bounding box center [85, 256] width 116 height 24
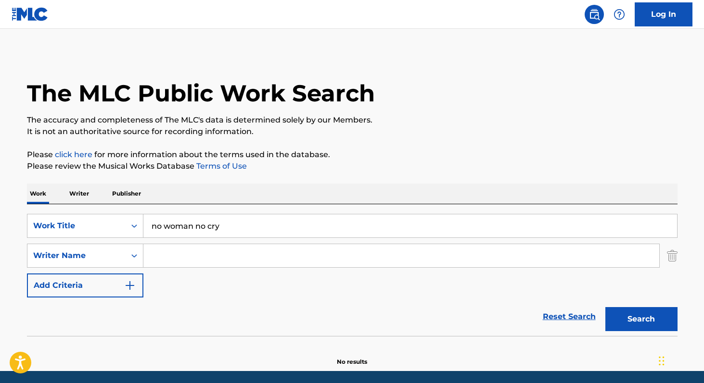
click at [166, 259] on input "Search Form" at bounding box center [401, 255] width 516 height 23
paste input "[PERSON_NAME]"
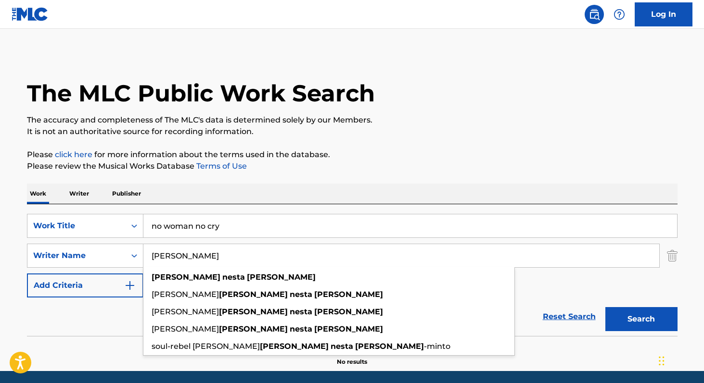
type input "[PERSON_NAME]"
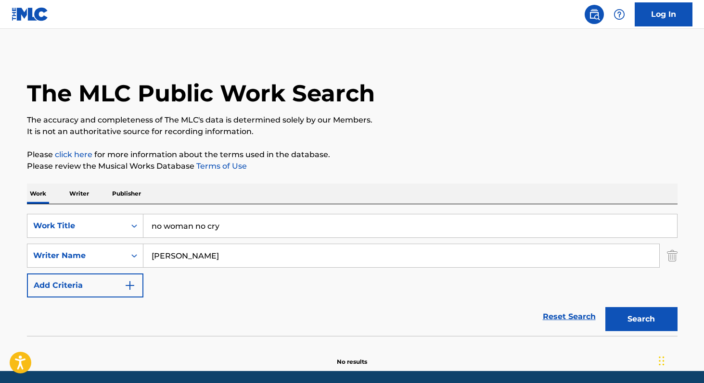
click at [632, 311] on button "Search" at bounding box center [641, 319] width 72 height 24
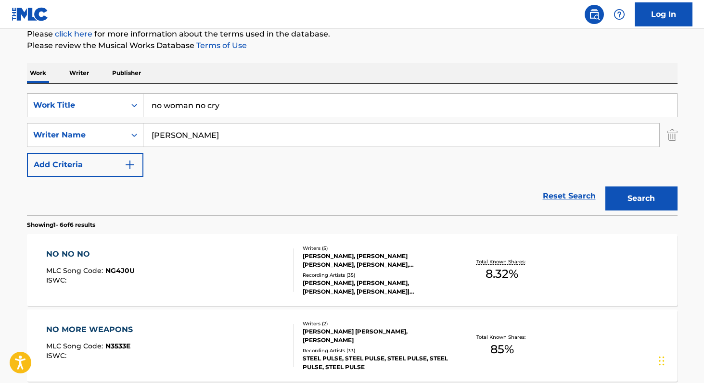
scroll to position [95, 0]
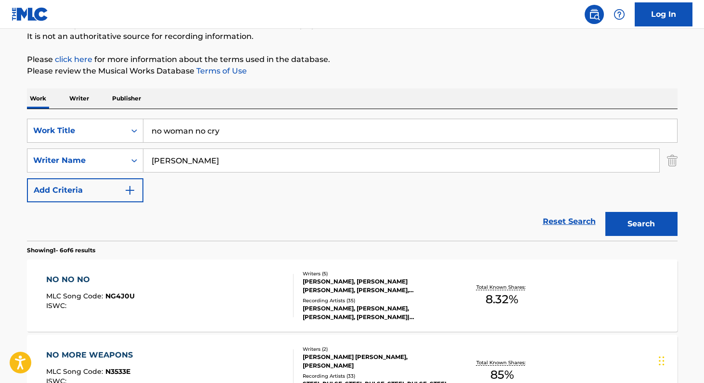
click at [81, 100] on p "Writer" at bounding box center [78, 99] width 25 height 20
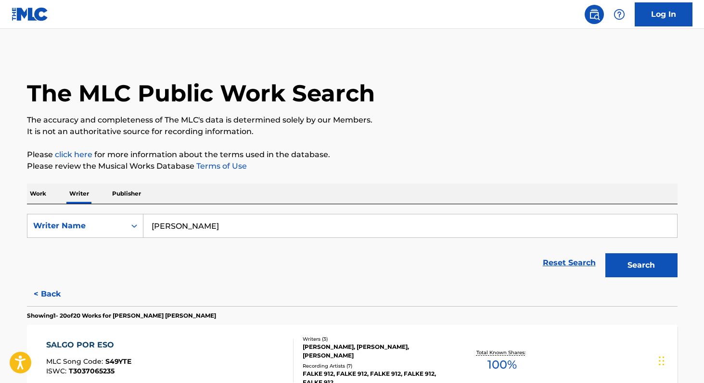
click at [253, 228] on input "[PERSON_NAME]" at bounding box center [409, 226] width 533 height 23
paste input "[PERSON_NAME]"
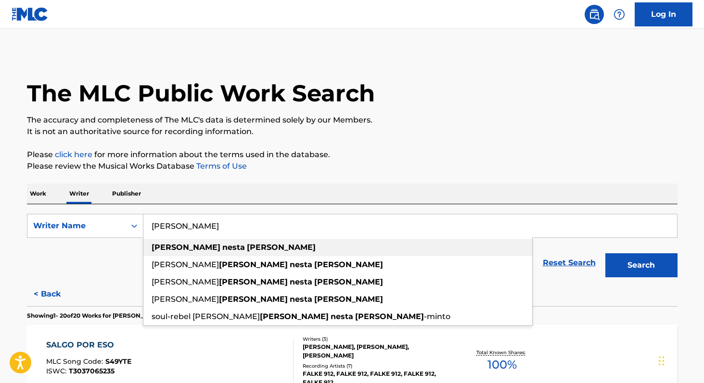
click at [247, 250] on strong "[PERSON_NAME]" at bounding box center [281, 247] width 69 height 9
type input "[PERSON_NAME]"
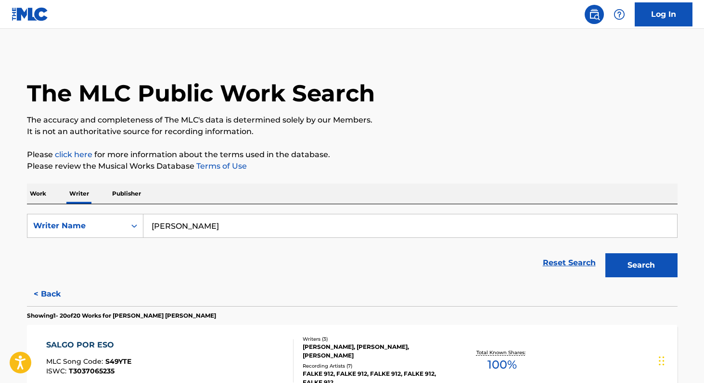
click at [610, 269] on button "Search" at bounding box center [641, 265] width 72 height 24
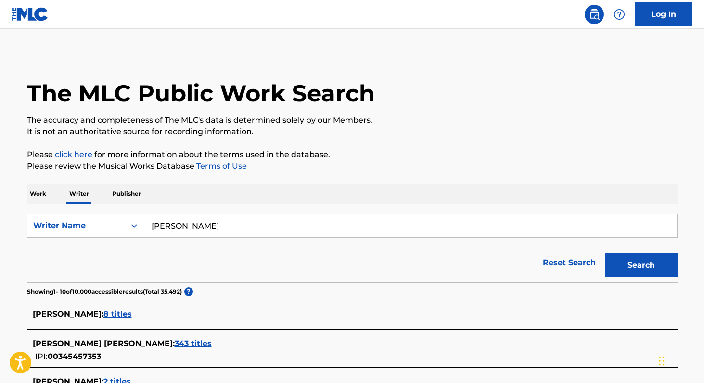
click at [43, 196] on p "Work" at bounding box center [38, 194] width 22 height 20
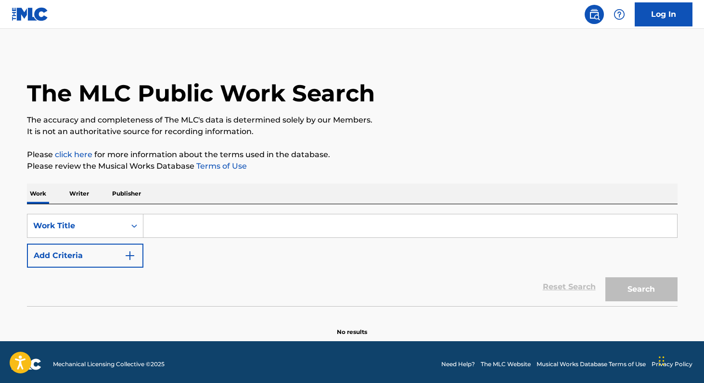
click at [151, 223] on input "Search Form" at bounding box center [409, 226] width 533 height 23
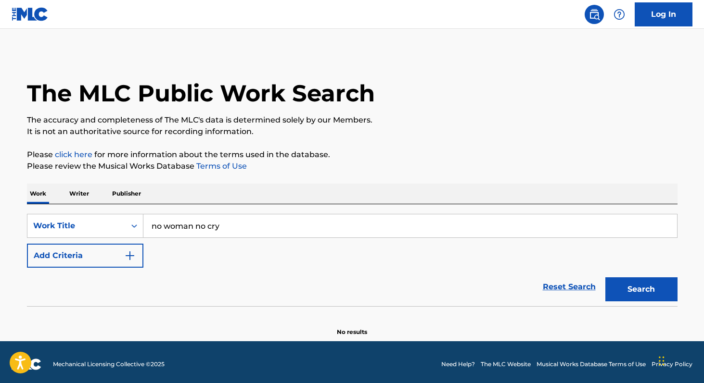
type input "no woman no cry"
click at [605, 278] on button "Search" at bounding box center [641, 290] width 72 height 24
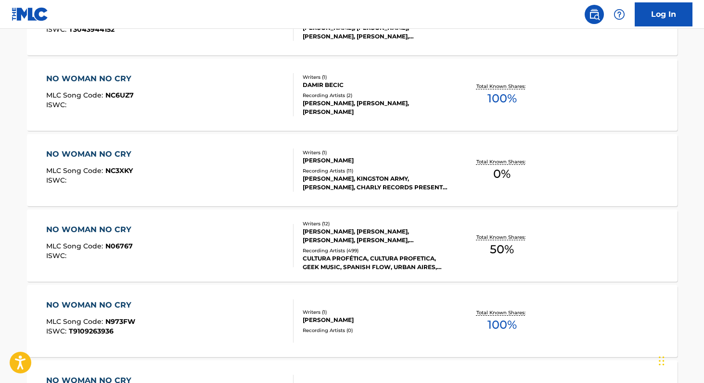
scroll to position [344, 0]
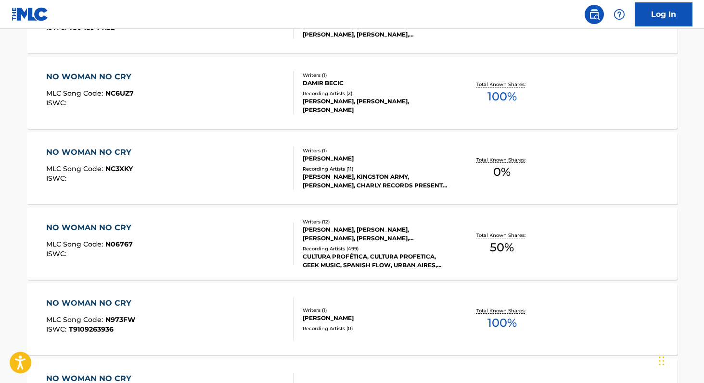
click at [496, 322] on span "100 %" at bounding box center [501, 323] width 29 height 17
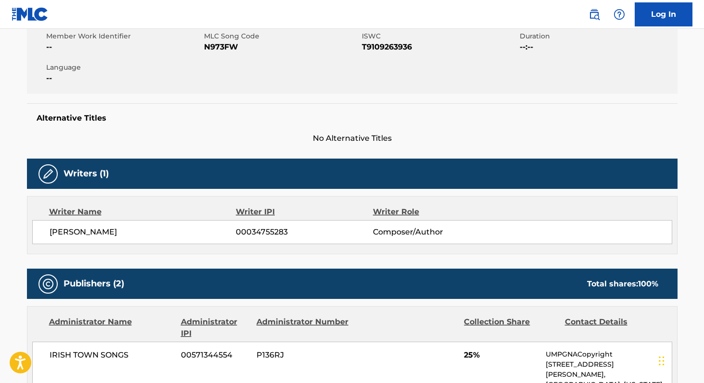
scroll to position [189, 0]
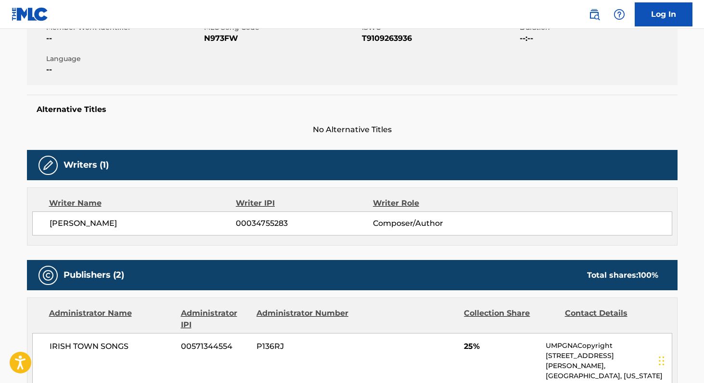
click at [259, 226] on span "00034755283" at bounding box center [304, 224] width 137 height 12
copy span "00034755283"
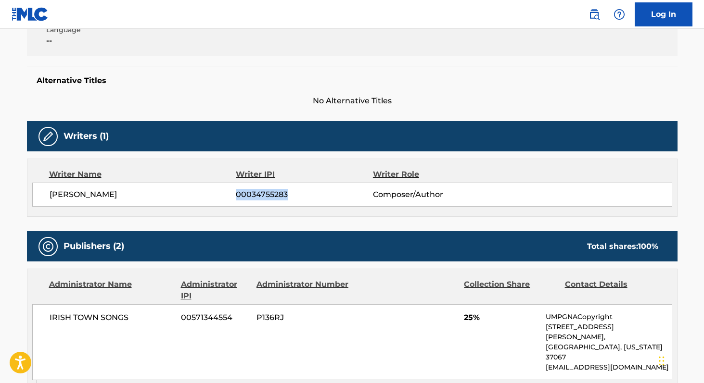
scroll to position [242, 0]
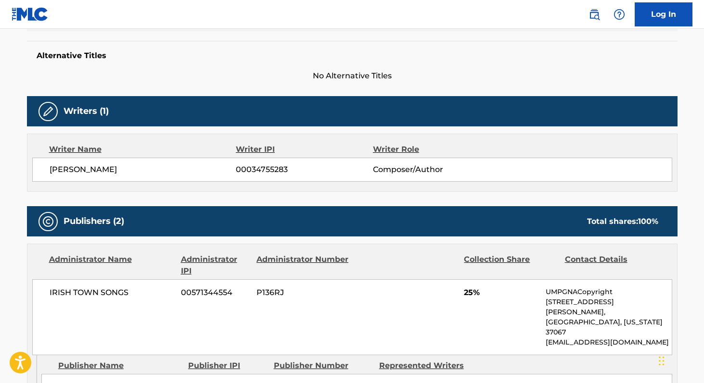
click at [58, 294] on span "IRISH TOWN SONGS" at bounding box center [112, 293] width 125 height 12
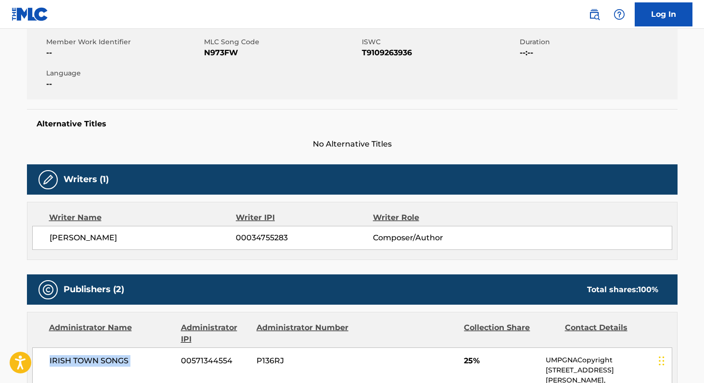
scroll to position [166, 0]
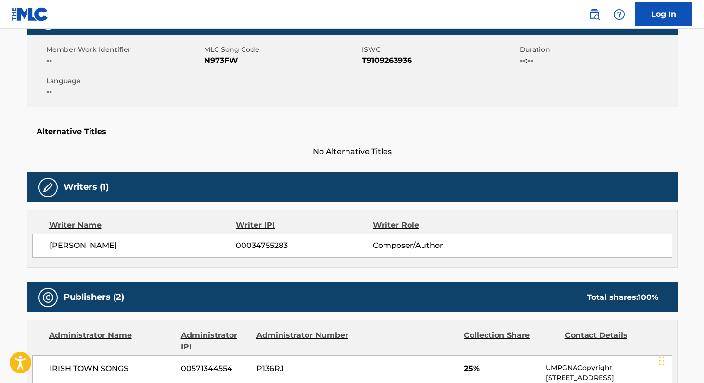
click at [225, 57] on span "N973FW" at bounding box center [281, 61] width 155 height 12
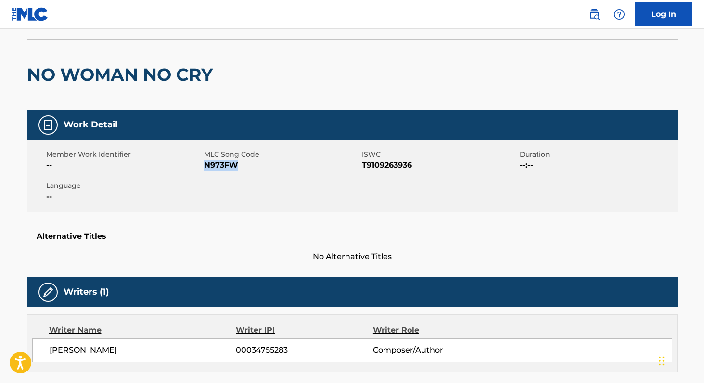
scroll to position [0, 0]
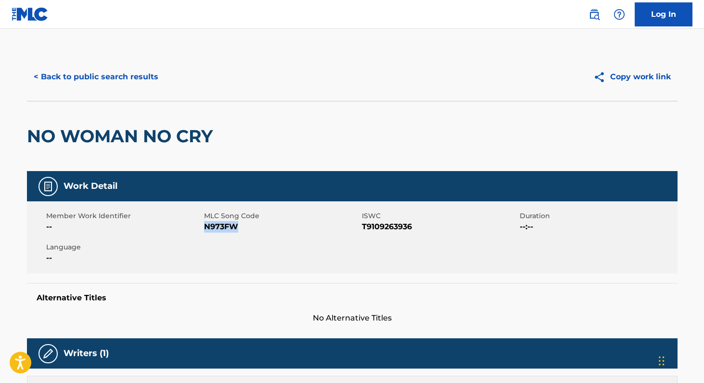
click at [98, 72] on button "< Back to public search results" at bounding box center [96, 77] width 138 height 24
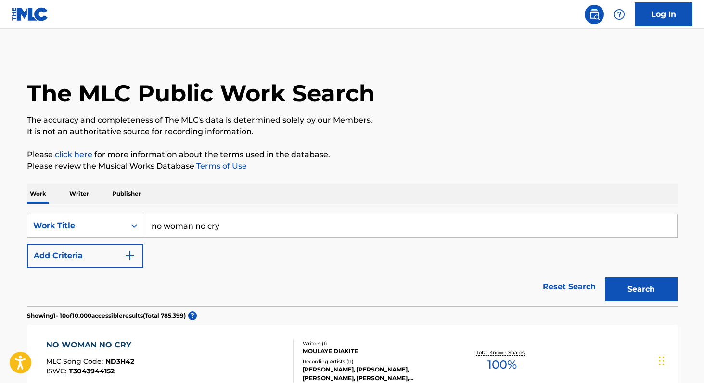
click at [260, 230] on input "no woman no cry" at bounding box center [409, 226] width 533 height 23
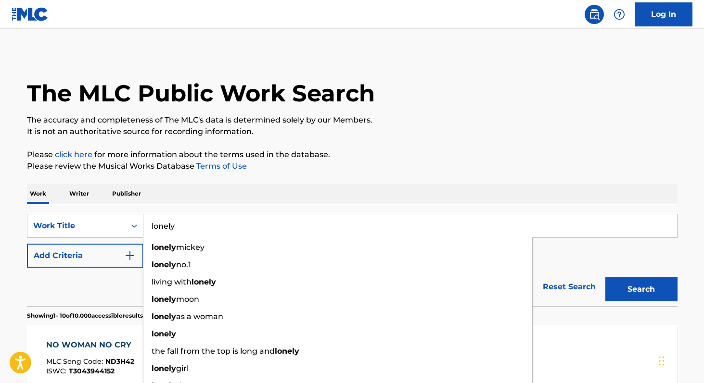
type input "lonely"
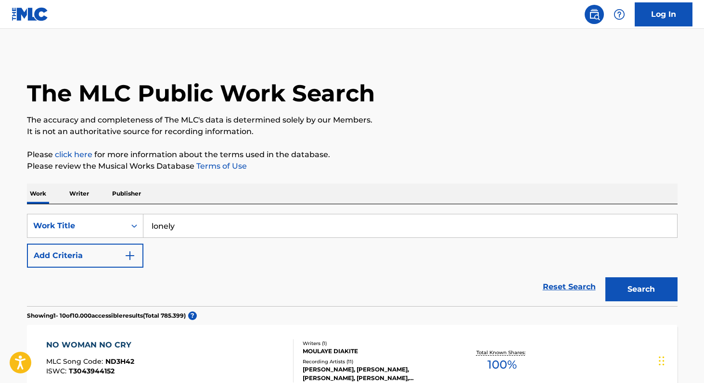
click at [106, 251] on button "Add Criteria" at bounding box center [85, 256] width 116 height 24
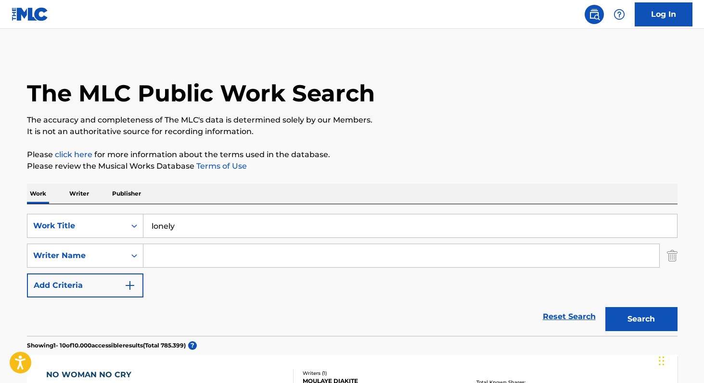
click at [173, 264] on input "Search Form" at bounding box center [401, 255] width 516 height 23
paste input "[PERSON_NAME]"
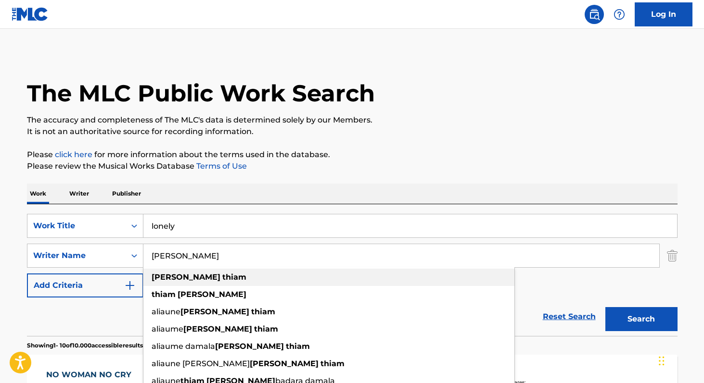
click at [222, 273] on strong "thiam" at bounding box center [234, 277] width 24 height 9
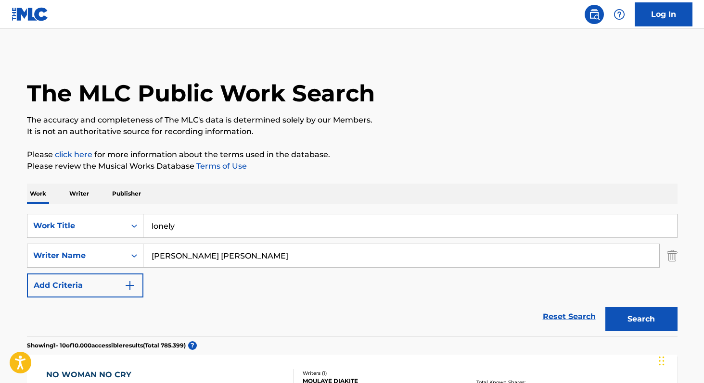
click at [626, 322] on button "Search" at bounding box center [641, 319] width 72 height 24
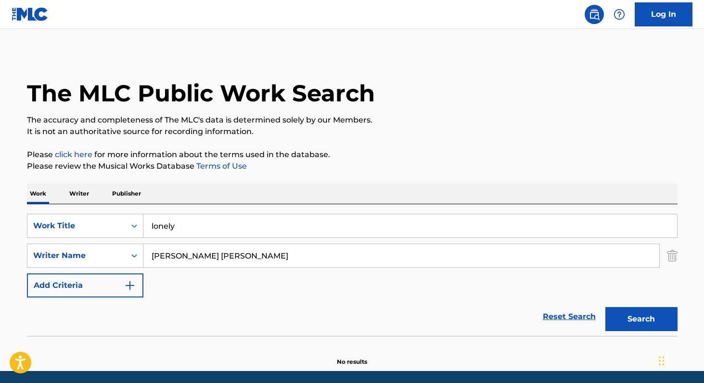
click at [173, 253] on input "[PERSON_NAME] [PERSON_NAME]" at bounding box center [401, 255] width 516 height 23
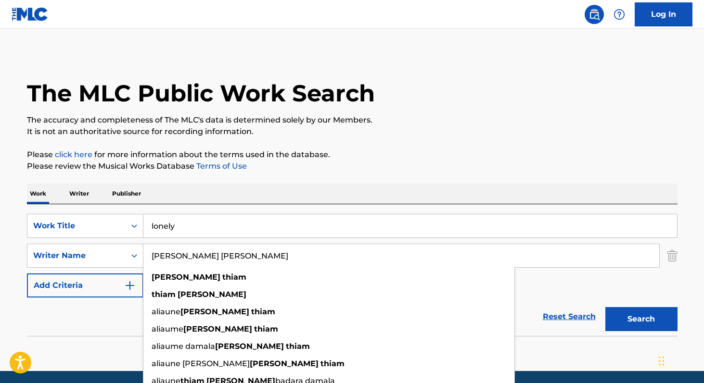
click at [173, 253] on input "[PERSON_NAME] [PERSON_NAME]" at bounding box center [401, 255] width 516 height 23
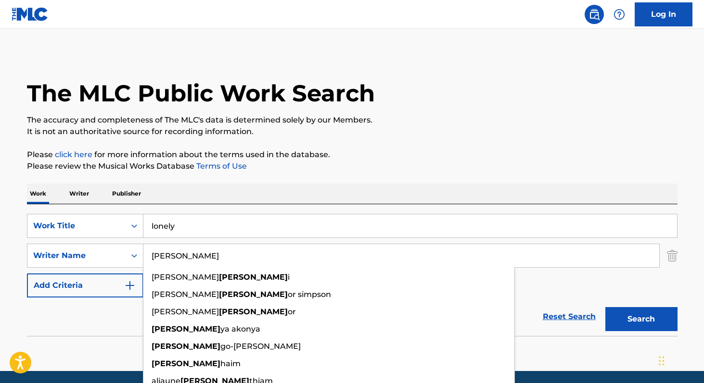
type input "[PERSON_NAME]"
click at [605, 307] on button "Search" at bounding box center [641, 319] width 72 height 24
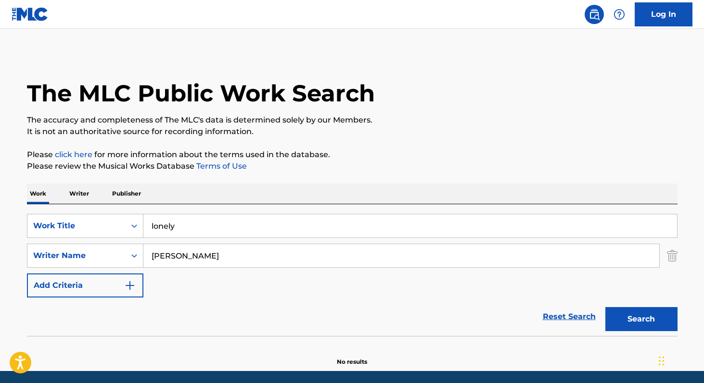
click at [80, 193] on p "Writer" at bounding box center [78, 194] width 25 height 20
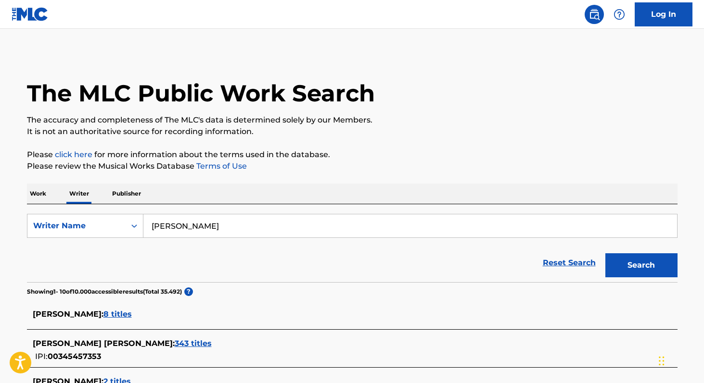
click at [271, 225] on input "[PERSON_NAME]" at bounding box center [409, 226] width 533 height 23
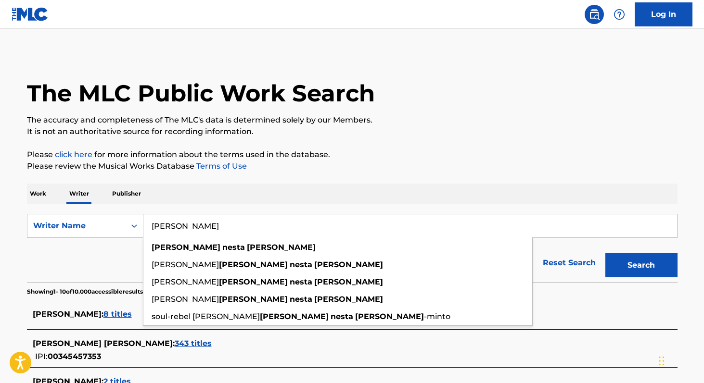
paste input "[PERSON_NAME]"
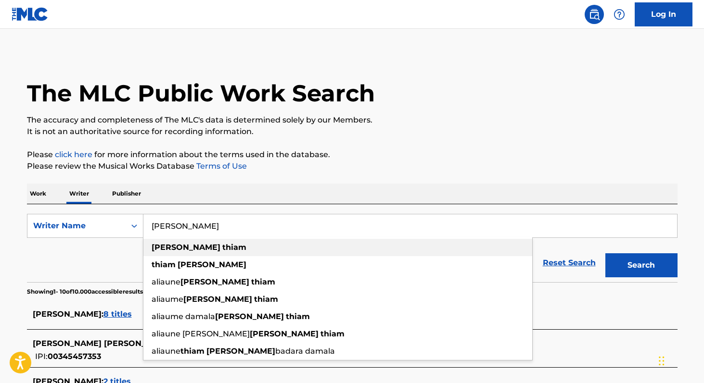
click at [222, 243] on strong "thiam" at bounding box center [234, 247] width 24 height 9
type input "[PERSON_NAME] [PERSON_NAME]"
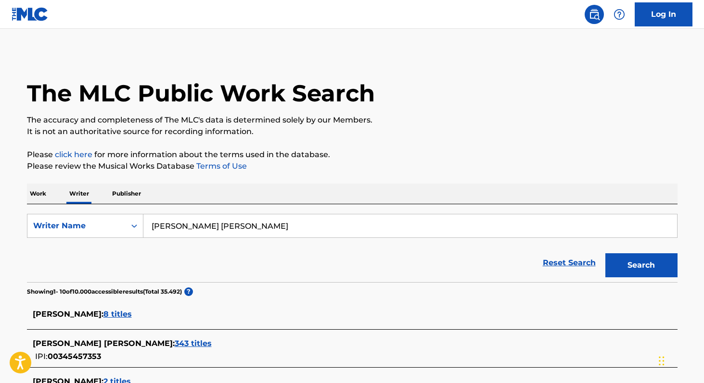
click at [635, 257] on button "Search" at bounding box center [641, 265] width 72 height 24
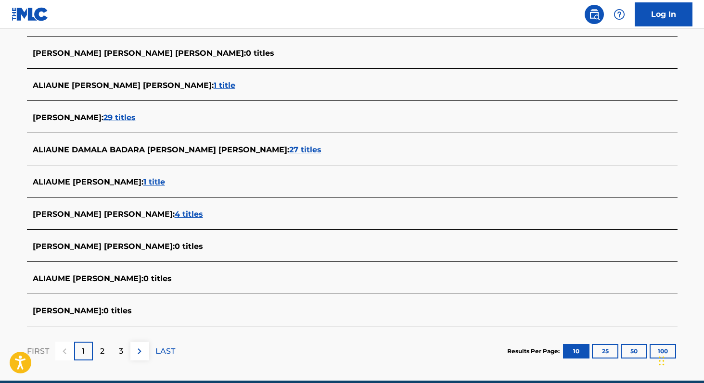
scroll to position [299, 0]
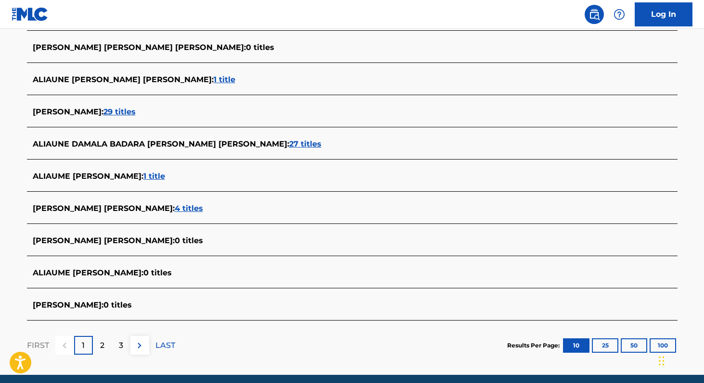
click at [289, 141] on span "27 titles" at bounding box center [305, 143] width 32 height 9
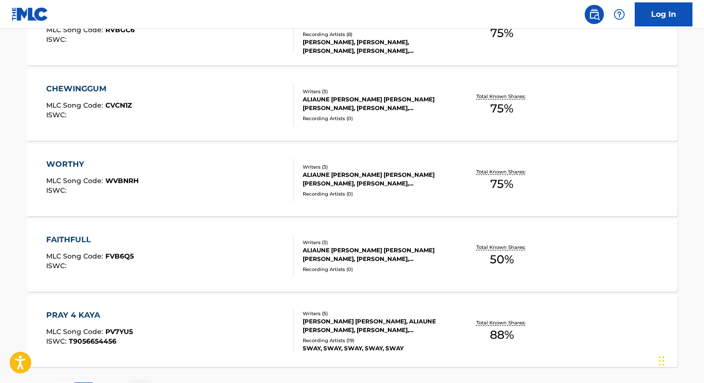
scroll to position [794, 0]
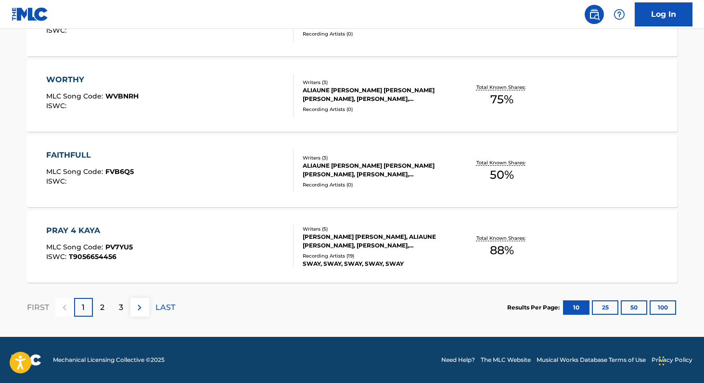
click at [659, 305] on button "100" at bounding box center [662, 308] width 26 height 14
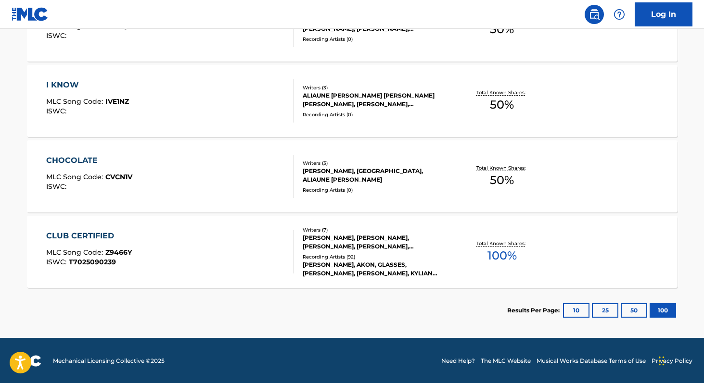
scroll to position [2074, 0]
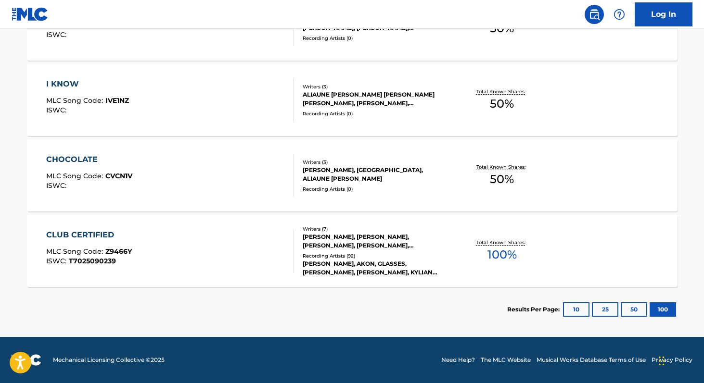
click at [504, 254] on span "100 %" at bounding box center [501, 254] width 29 height 17
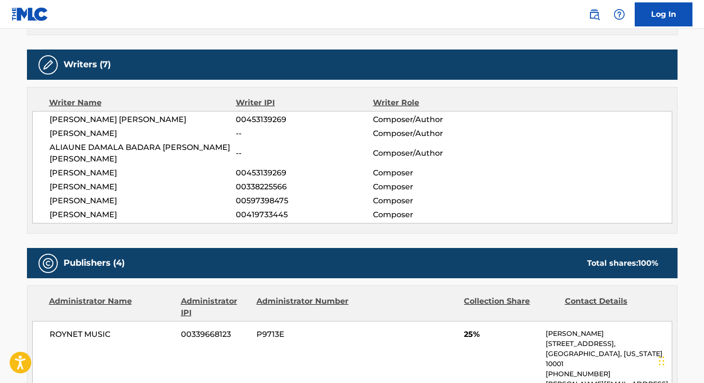
scroll to position [676, 0]
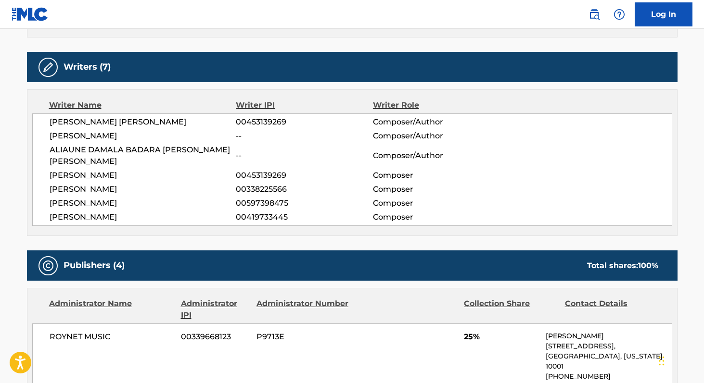
click at [57, 144] on span "ALIAUNE DAMALA BADARA [PERSON_NAME] [PERSON_NAME]" at bounding box center [143, 155] width 187 height 23
click at [58, 331] on span "ROYNET MUSIC" at bounding box center [112, 337] width 125 height 12
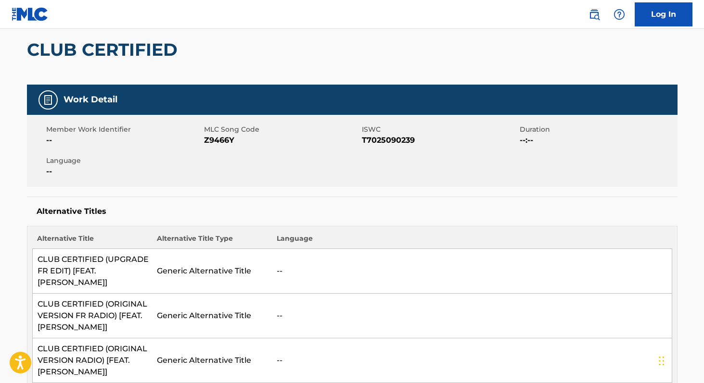
scroll to position [0, 0]
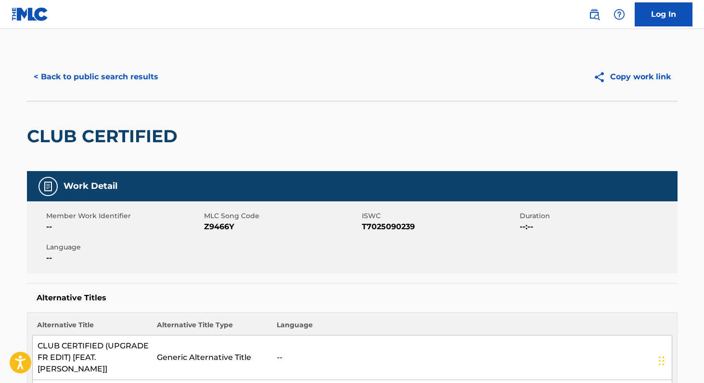
click at [214, 228] on span "Z9466Y" at bounding box center [281, 227] width 155 height 12
click at [156, 76] on button "< Back to public search results" at bounding box center [96, 77] width 138 height 24
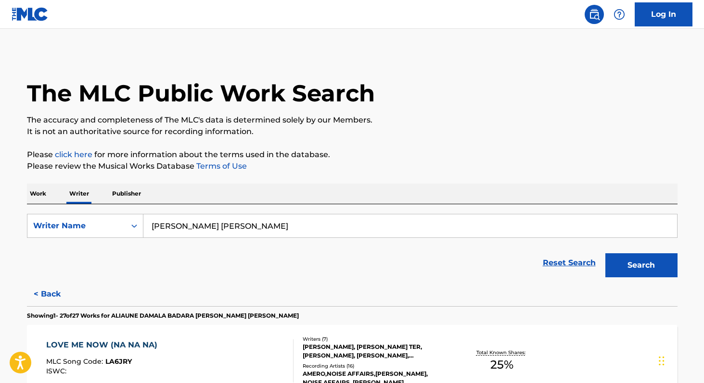
click at [261, 216] on input "[PERSON_NAME] [PERSON_NAME]" at bounding box center [409, 226] width 533 height 23
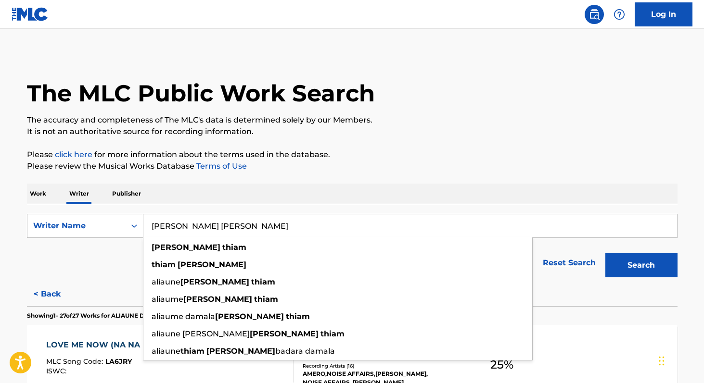
paste input "[PERSON_NAME]"
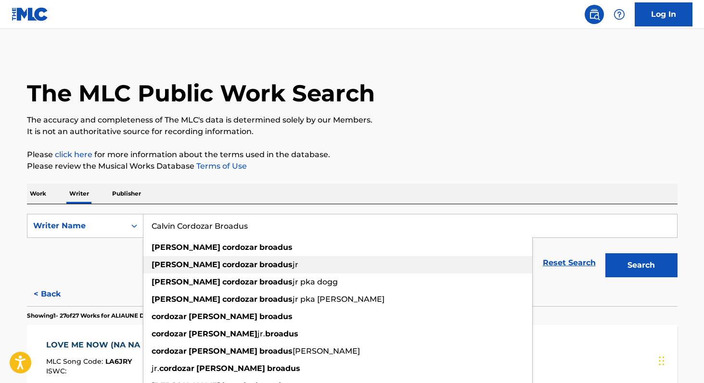
click at [222, 266] on strong "cordozar" at bounding box center [239, 264] width 35 height 9
type input "[PERSON_NAME]"
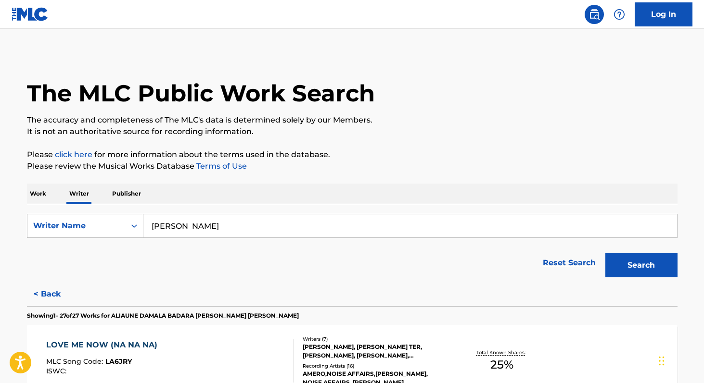
click at [633, 273] on button "Search" at bounding box center [641, 265] width 72 height 24
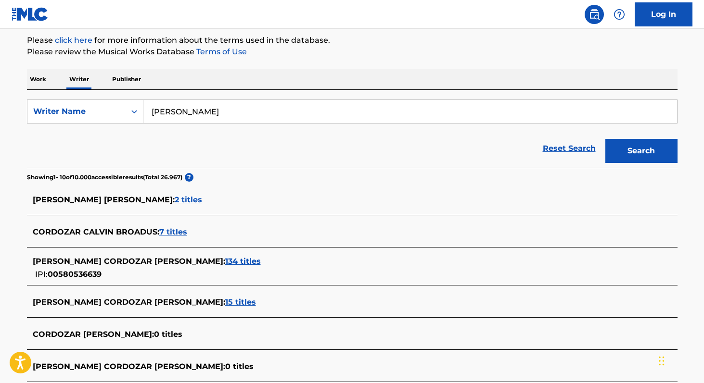
scroll to position [117, 0]
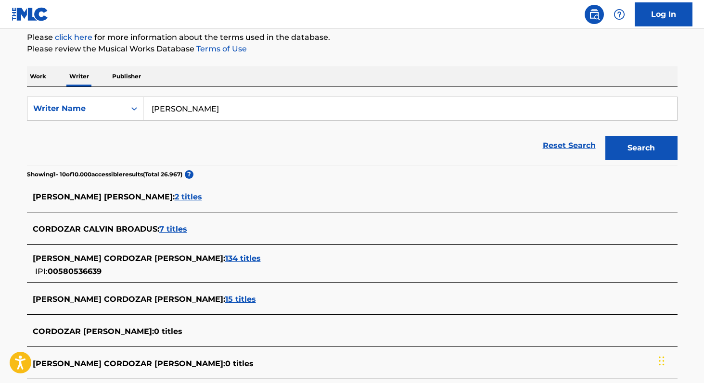
click at [225, 261] on span "134 titles" at bounding box center [243, 258] width 36 height 9
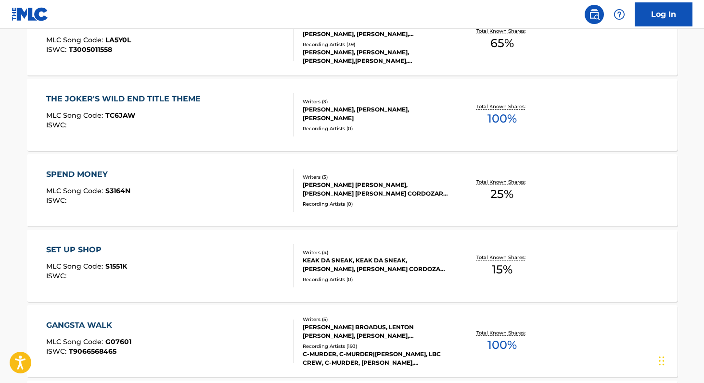
scroll to position [389, 0]
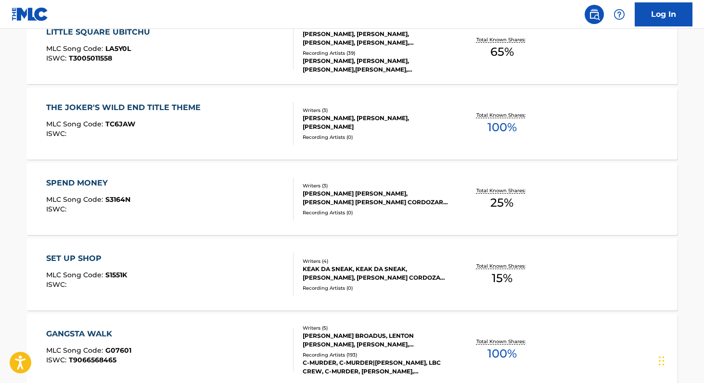
click at [482, 140] on div "THE JOKER'S WILD END TITLE THEME MLC Song Code : TC6JAW ISWC : Writers ( 3 ) [P…" at bounding box center [352, 124] width 650 height 72
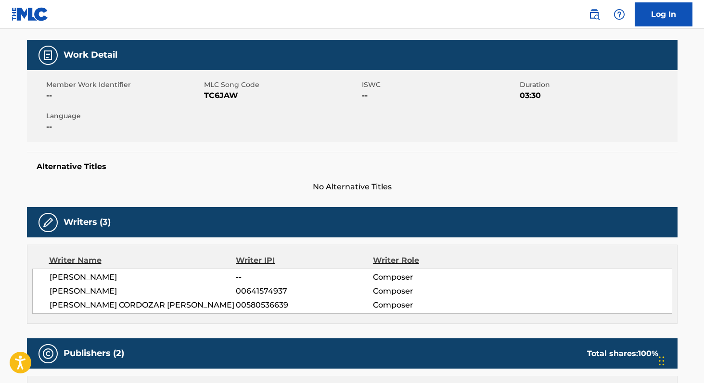
scroll to position [125, 0]
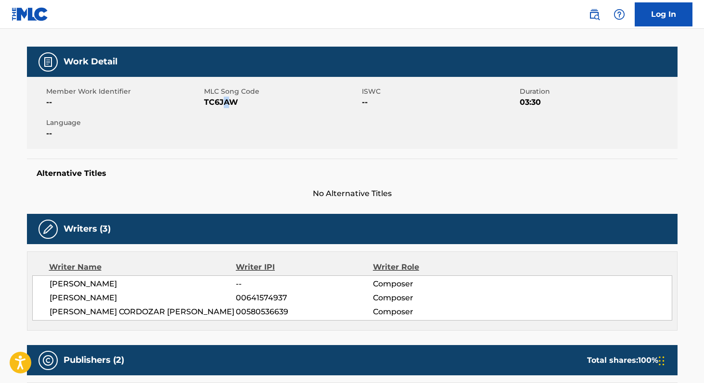
click at [226, 100] on span "TC6JAW" at bounding box center [281, 103] width 155 height 12
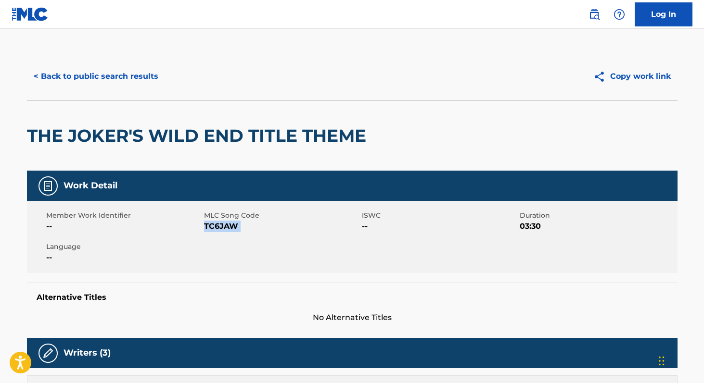
scroll to position [0, 0]
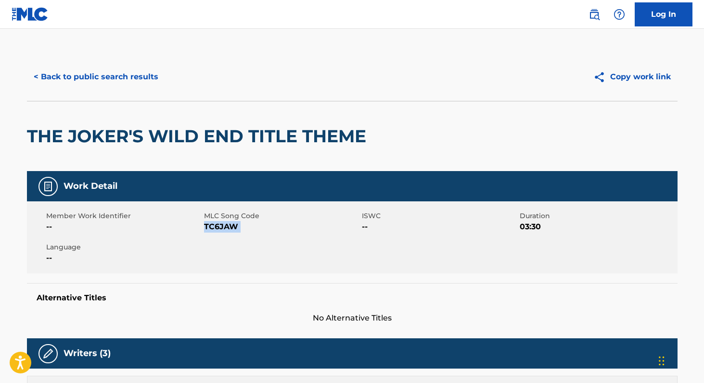
click at [120, 69] on button "< Back to public search results" at bounding box center [96, 77] width 138 height 24
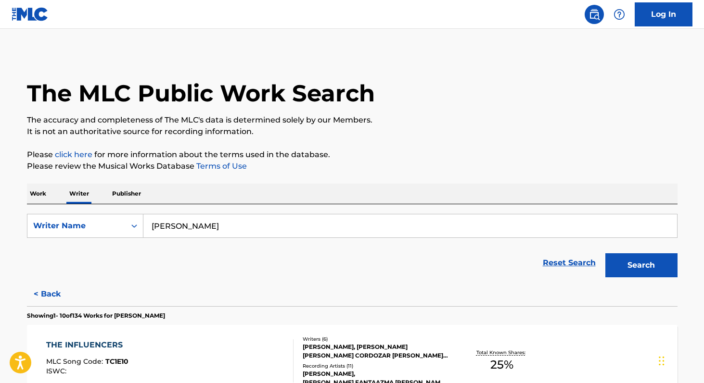
click at [279, 227] on input "[PERSON_NAME]" at bounding box center [409, 226] width 533 height 23
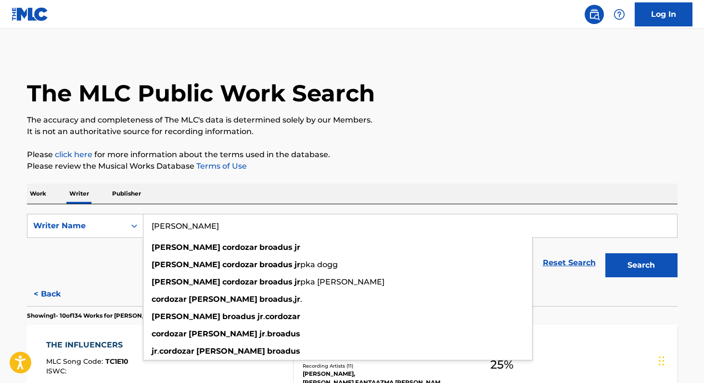
paste input "[PERSON_NAME]"
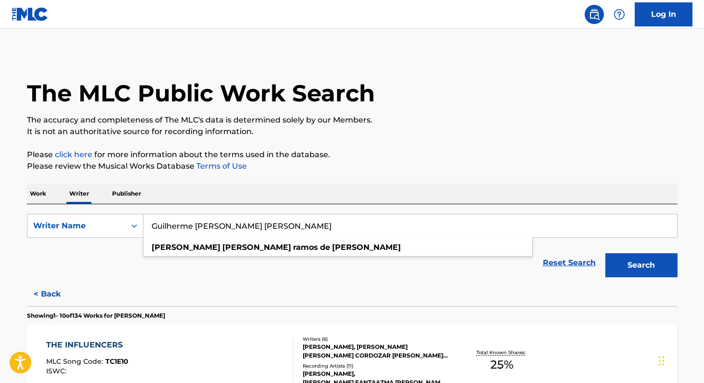
click at [212, 238] on div "[PERSON_NAME]" at bounding box center [338, 247] width 390 height 19
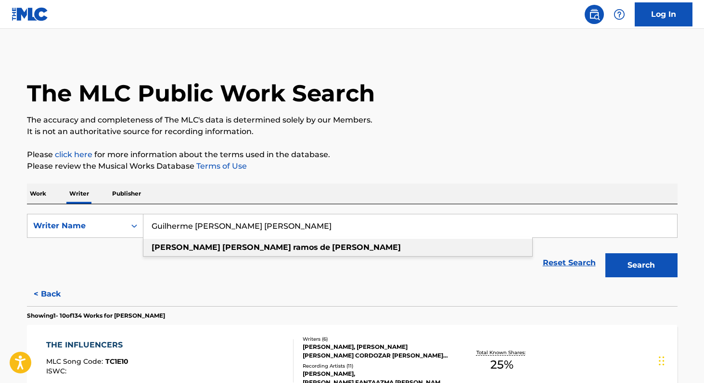
click at [210, 242] on div "[PERSON_NAME]" at bounding box center [337, 247] width 389 height 17
type input "[PERSON_NAME]"
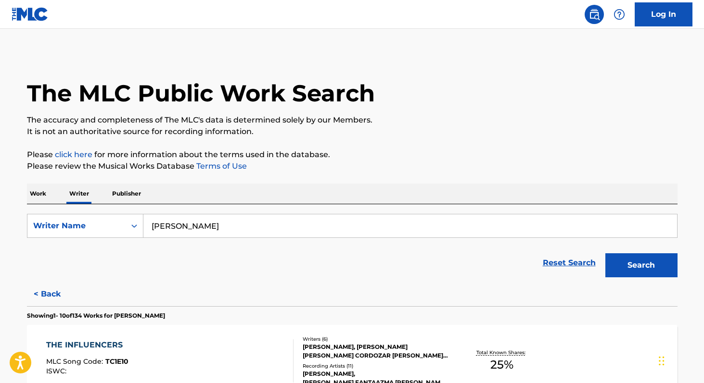
click at [605, 253] on button "Search" at bounding box center [641, 265] width 72 height 24
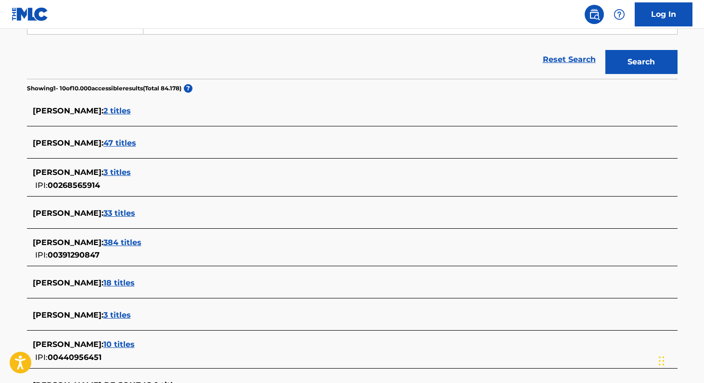
scroll to position [204, 0]
click at [141, 244] on span "384 titles" at bounding box center [122, 242] width 38 height 9
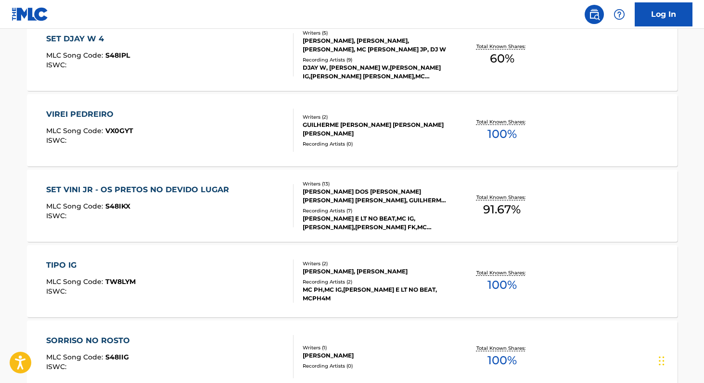
scroll to position [478, 0]
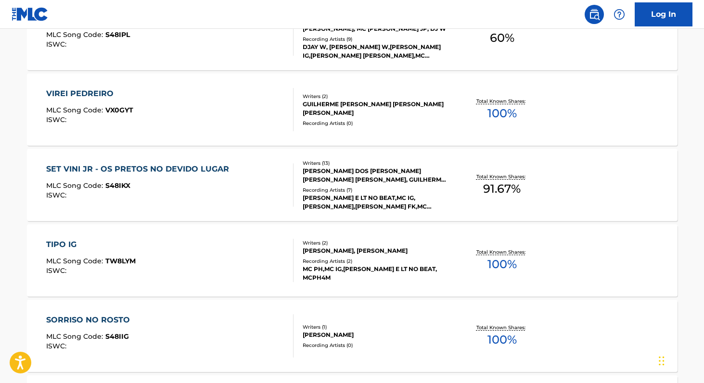
click at [488, 336] on span "100 %" at bounding box center [501, 339] width 29 height 17
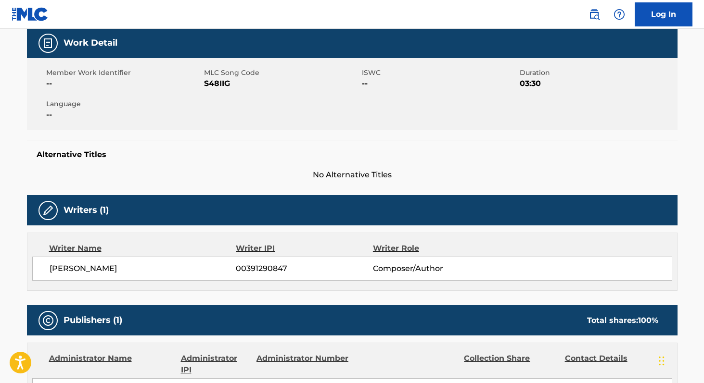
scroll to position [113, 0]
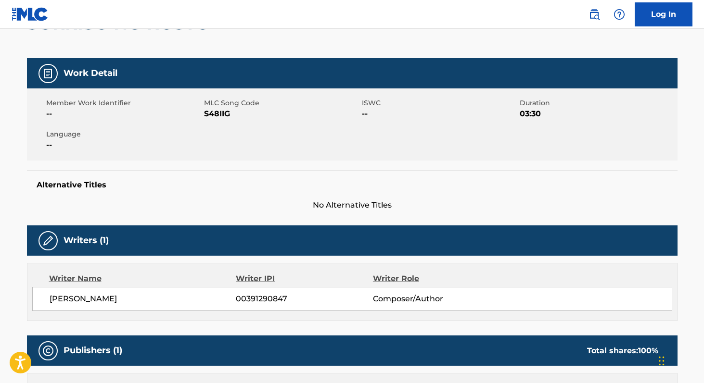
click at [214, 113] on span "S48IIG" at bounding box center [281, 114] width 155 height 12
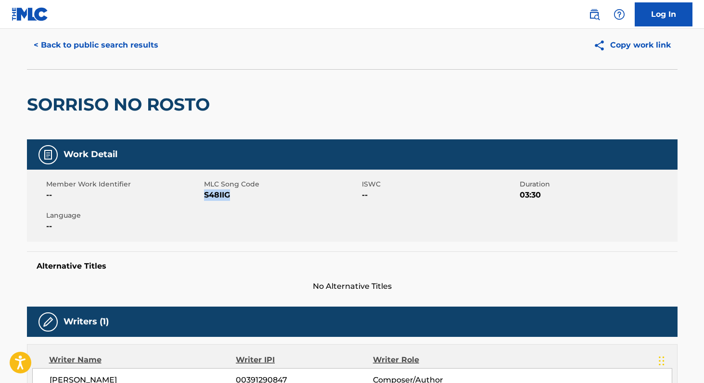
scroll to position [0, 0]
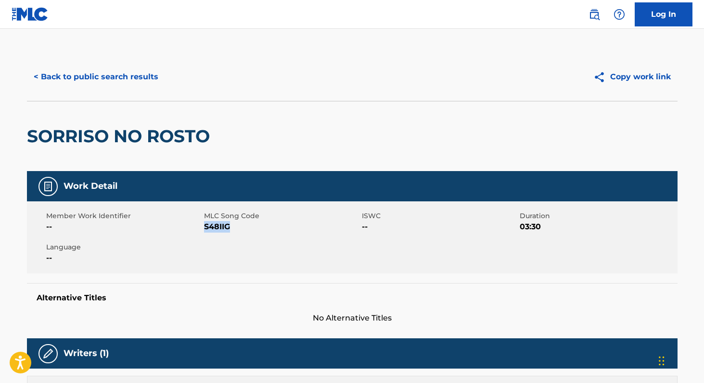
click at [103, 67] on button "< Back to public search results" at bounding box center [96, 77] width 138 height 24
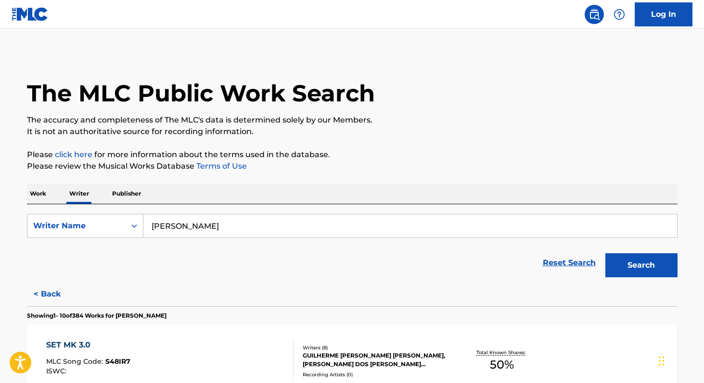
click at [336, 219] on input "[PERSON_NAME]" at bounding box center [409, 226] width 533 height 23
paste input "[PERSON_NAME]"
type input "[PERSON_NAME]"
click at [605, 253] on button "Search" at bounding box center [641, 265] width 72 height 24
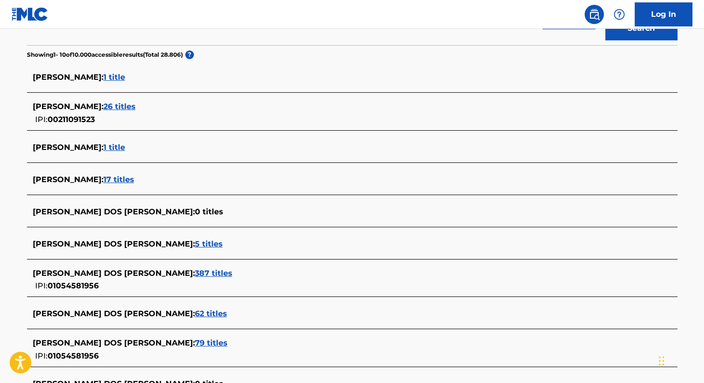
scroll to position [239, 0]
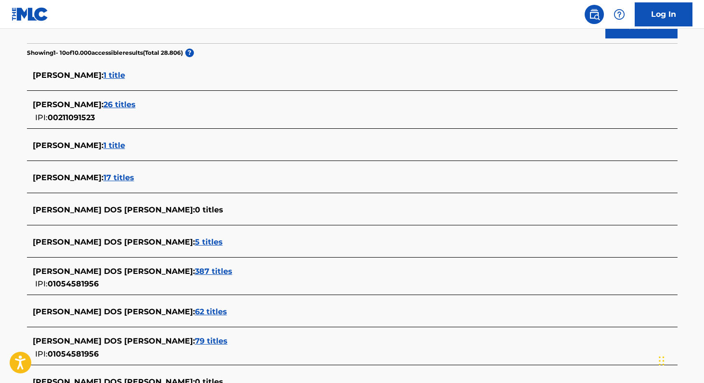
click at [195, 273] on span "387 titles" at bounding box center [214, 271] width 38 height 9
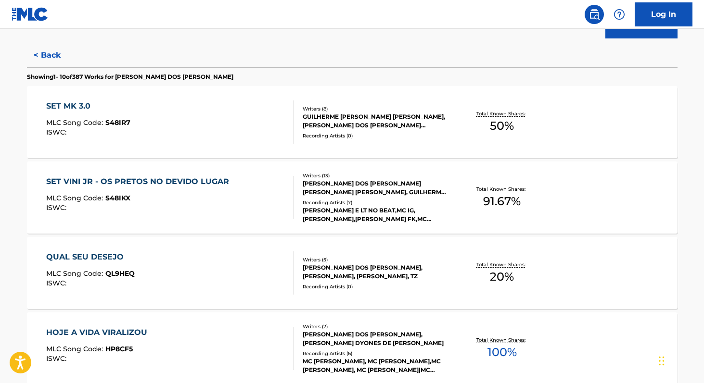
click at [489, 353] on span "100 %" at bounding box center [501, 352] width 29 height 17
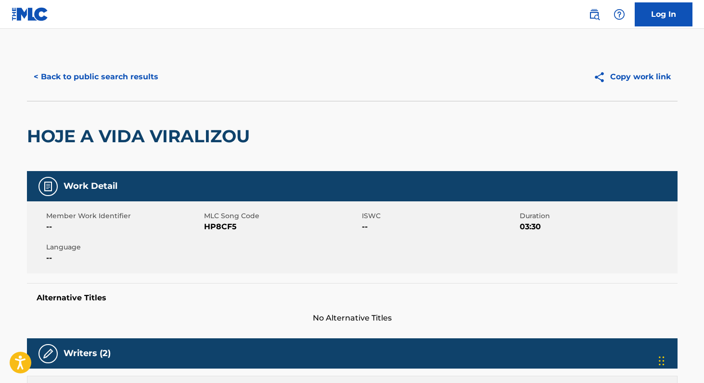
click at [218, 229] on span "HP8CF5" at bounding box center [281, 227] width 155 height 12
click at [122, 71] on button "< Back to public search results" at bounding box center [96, 77] width 138 height 24
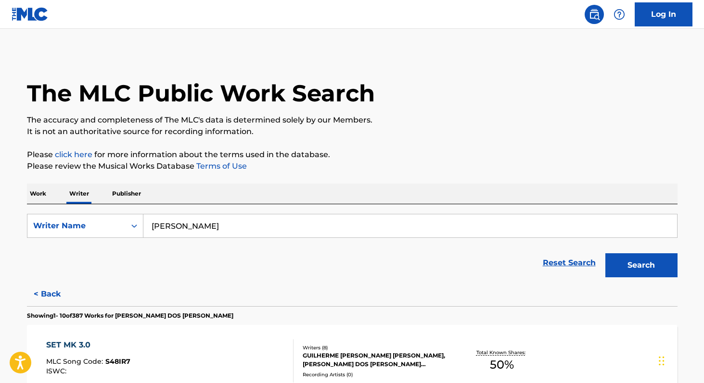
click at [271, 222] on input "[PERSON_NAME]" at bounding box center [409, 226] width 533 height 23
paste input "[PERSON_NAME]"
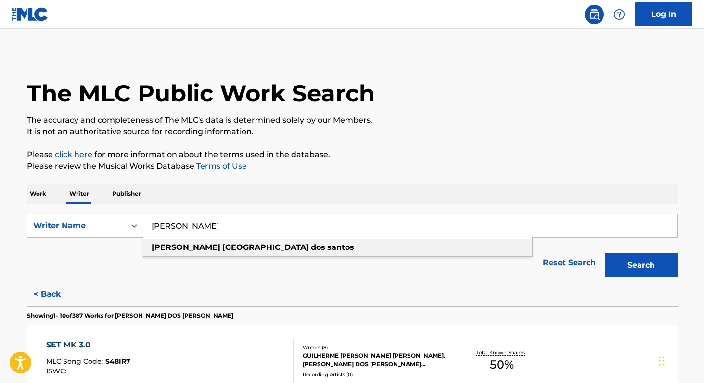
click at [232, 254] on div "[PERSON_NAME] dos [PERSON_NAME]" at bounding box center [337, 247] width 389 height 17
type input "[PERSON_NAME]"
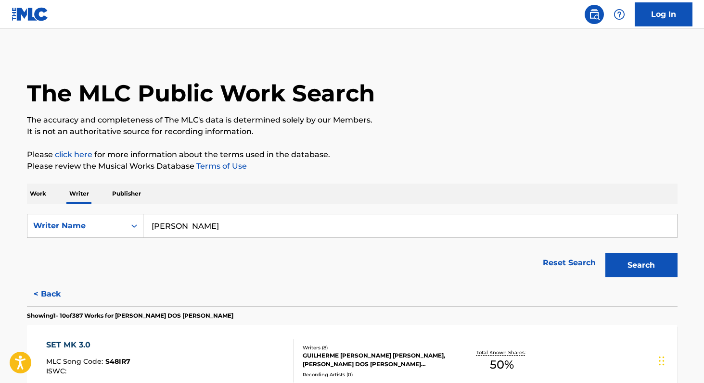
click at [651, 263] on button "Search" at bounding box center [641, 265] width 72 height 24
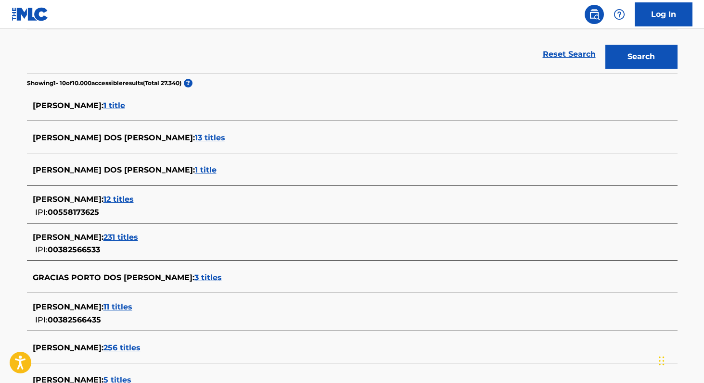
scroll to position [213, 0]
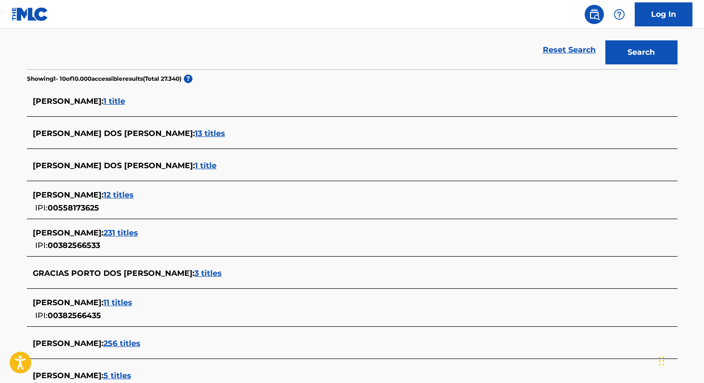
click at [138, 235] on span "231 titles" at bounding box center [120, 232] width 35 height 9
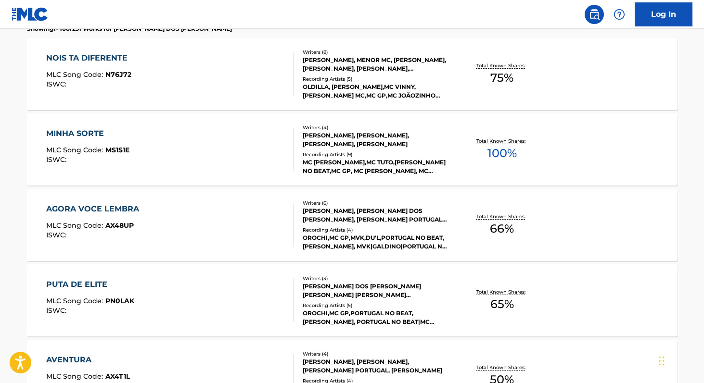
scroll to position [278, 0]
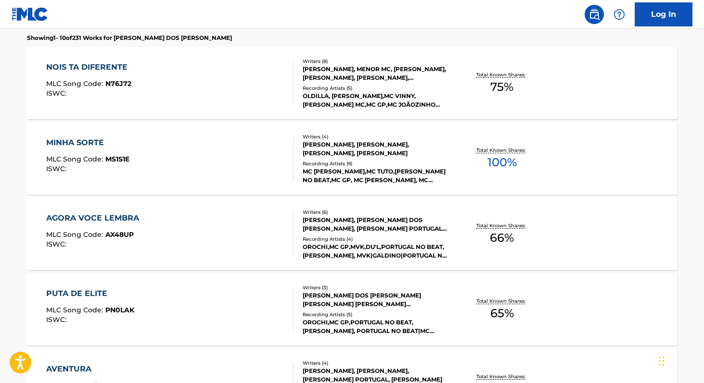
click at [492, 168] on span "100 %" at bounding box center [501, 162] width 29 height 17
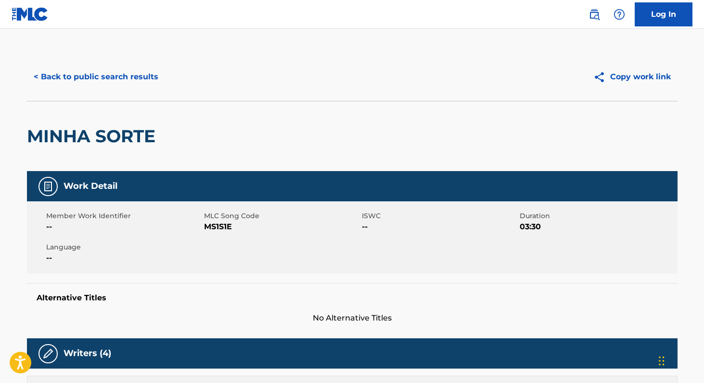
click at [140, 76] on button "< Back to public search results" at bounding box center [96, 77] width 138 height 24
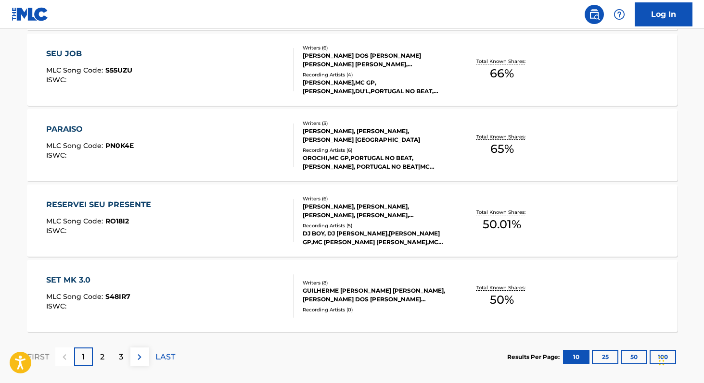
scroll to position [794, 0]
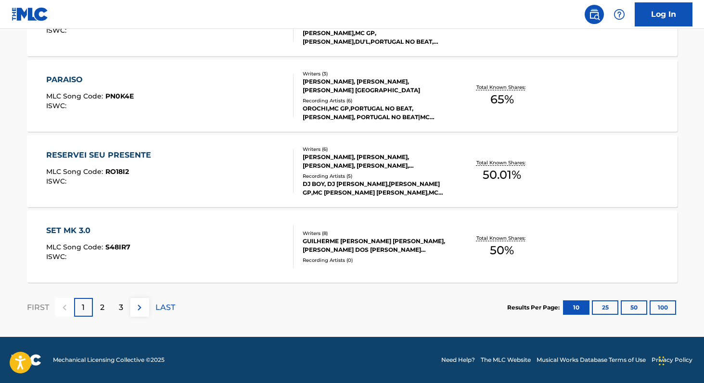
click at [495, 249] on span "50 %" at bounding box center [502, 250] width 24 height 17
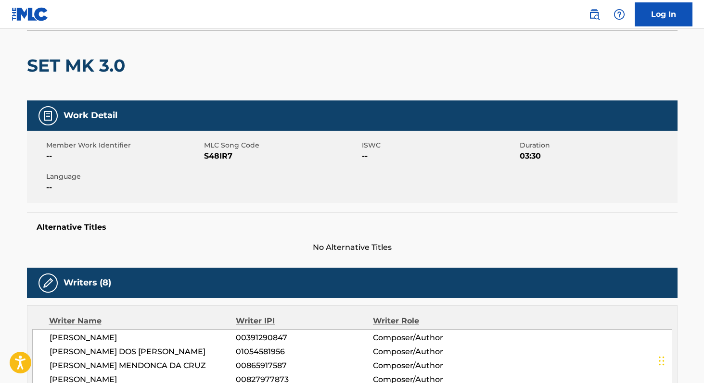
scroll to position [20, 0]
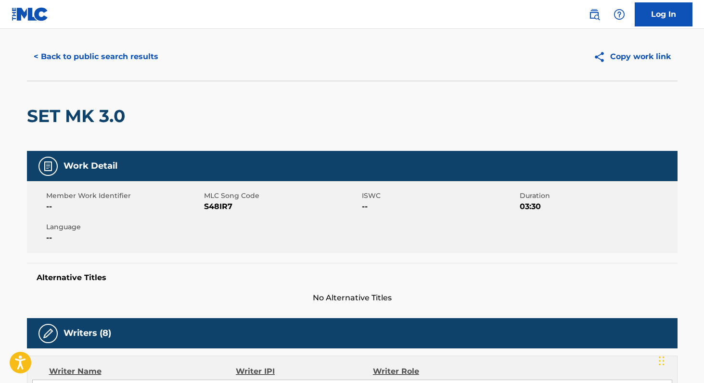
click at [98, 53] on button "< Back to public search results" at bounding box center [96, 57] width 138 height 24
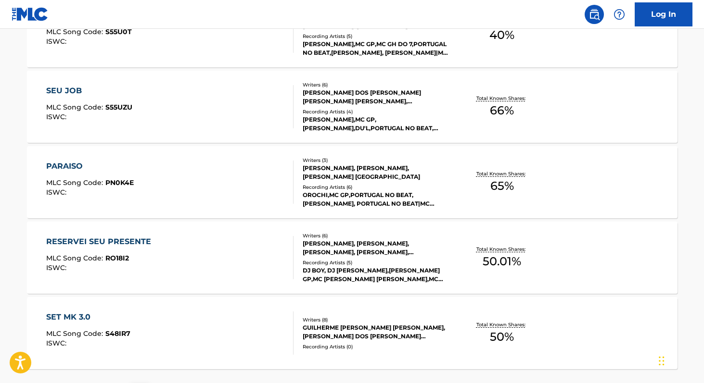
scroll to position [794, 0]
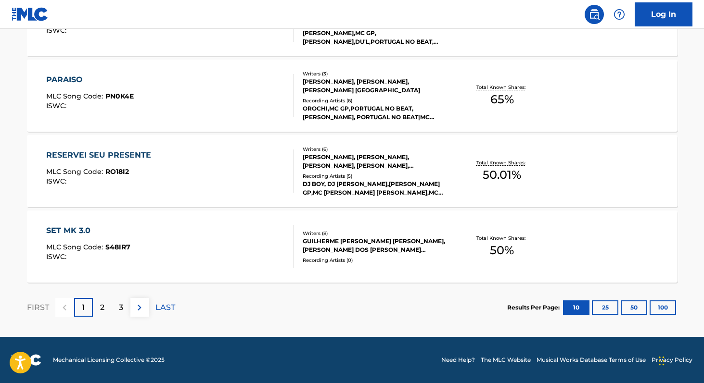
click at [657, 308] on button "100" at bounding box center [662, 308] width 26 height 14
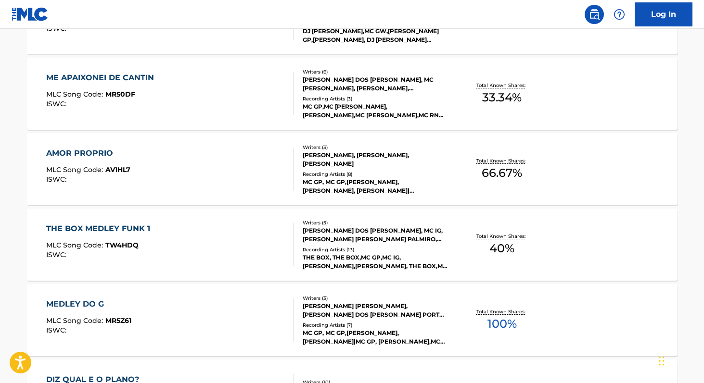
scroll to position [3063, 0]
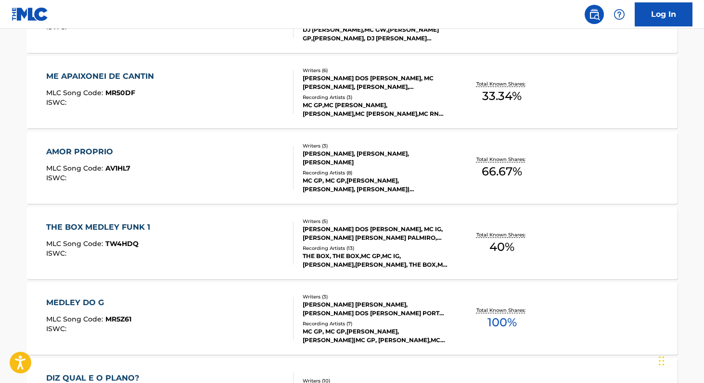
click at [481, 326] on div "Total Known Shares: 100 %" at bounding box center [502, 318] width 108 height 29
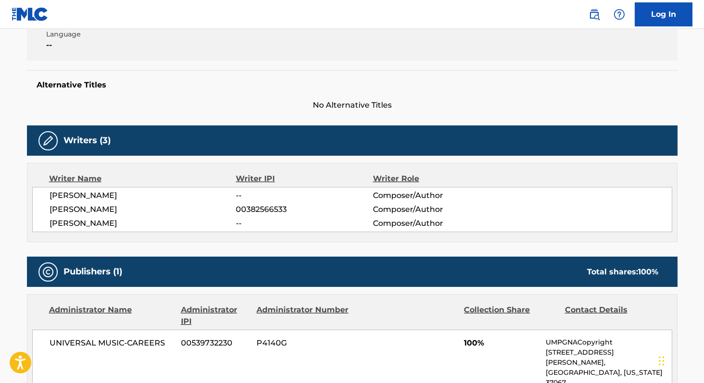
scroll to position [191, 0]
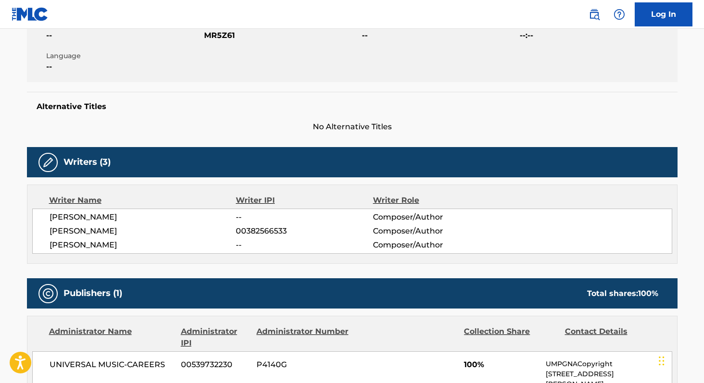
click at [210, 37] on span "MR5Z61" at bounding box center [281, 36] width 155 height 12
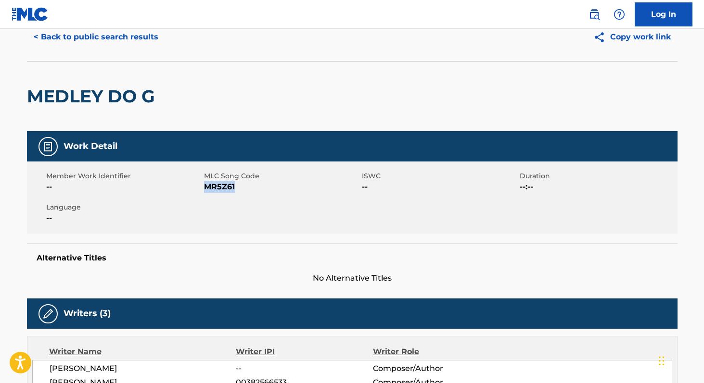
scroll to position [0, 0]
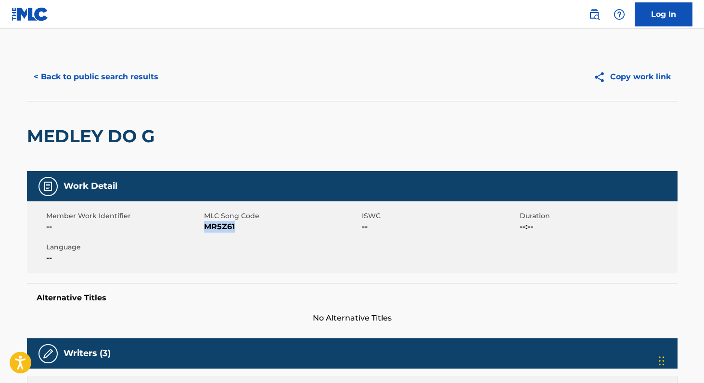
click at [110, 72] on button "< Back to public search results" at bounding box center [96, 77] width 138 height 24
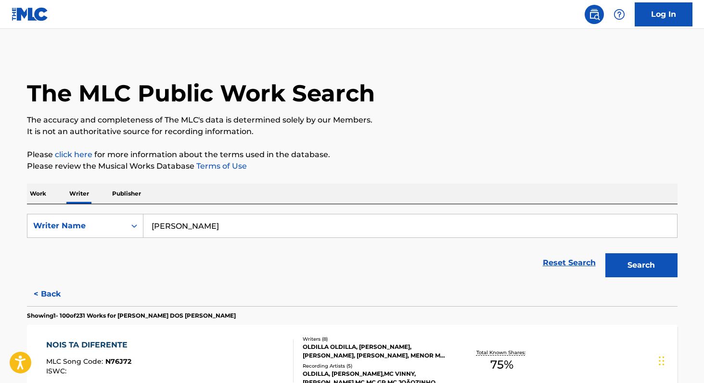
click at [277, 222] on input "[PERSON_NAME]" at bounding box center [409, 226] width 533 height 23
paste input "[PERSON_NAME] [PERSON_NAME] [PERSON_NAME]"
click at [155, 227] on input "[PERSON_NAME] [PERSON_NAME] [PERSON_NAME]" at bounding box center [409, 226] width 533 height 23
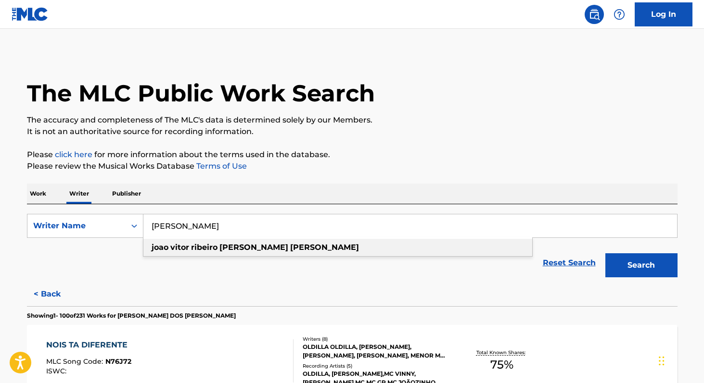
click at [180, 250] on strong "vitor" at bounding box center [179, 247] width 19 height 9
type input "[PERSON_NAME] [PERSON_NAME] [PERSON_NAME]"
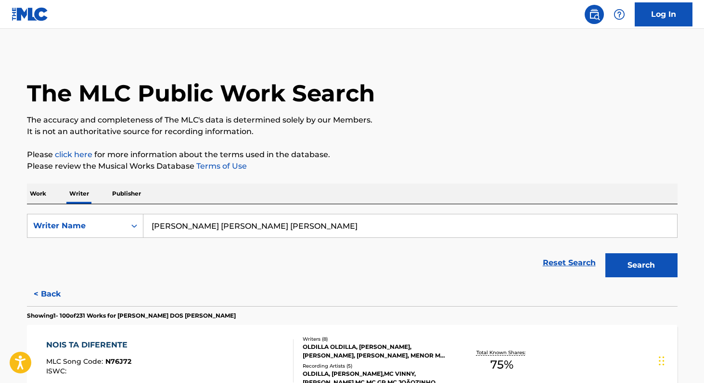
click at [611, 264] on button "Search" at bounding box center [641, 265] width 72 height 24
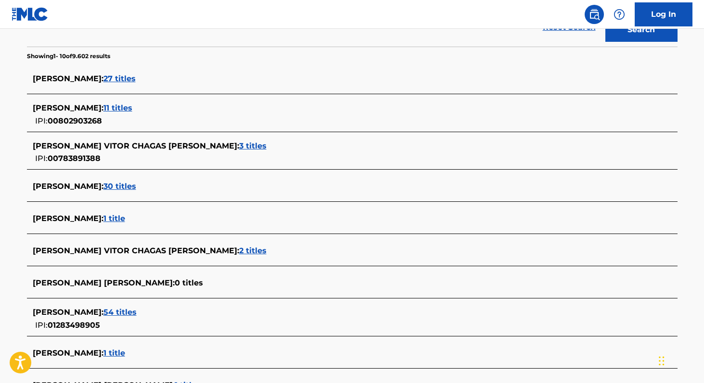
scroll to position [239, 0]
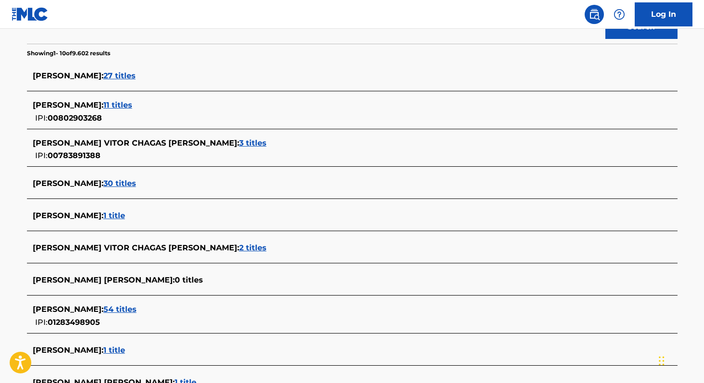
click at [137, 306] on span "54 titles" at bounding box center [119, 309] width 33 height 9
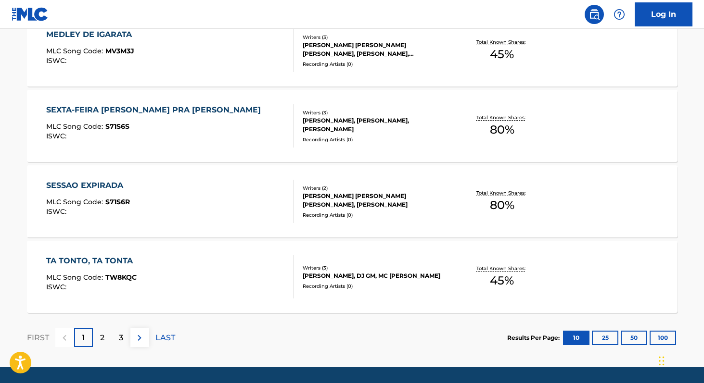
scroll to position [794, 0]
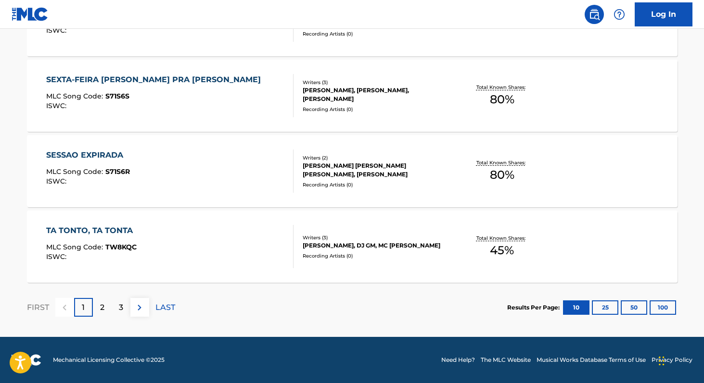
click at [665, 303] on button "100" at bounding box center [662, 308] width 26 height 14
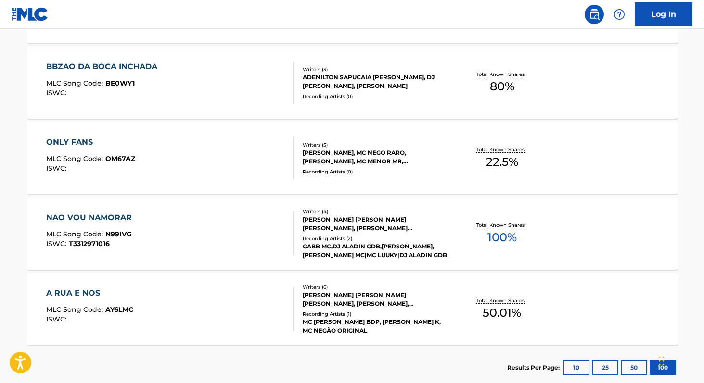
scroll to position [4058, 0]
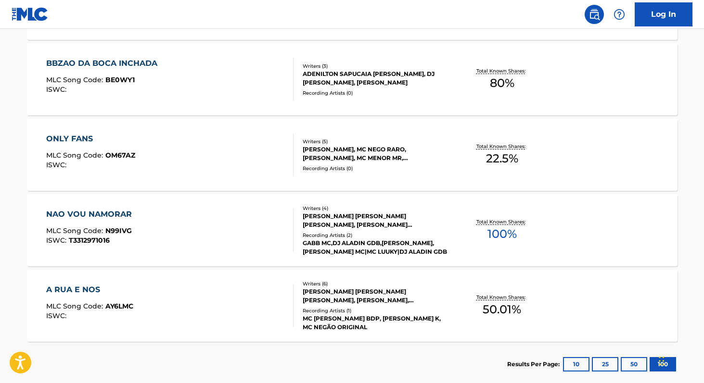
click at [484, 241] on div "Total Known Shares: 100 %" at bounding box center [502, 230] width 108 height 29
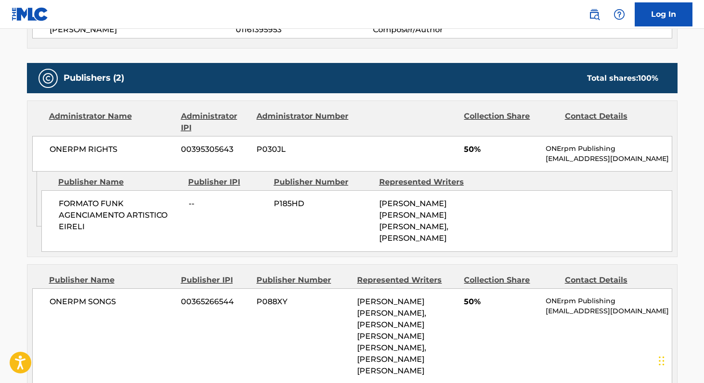
scroll to position [418, 0]
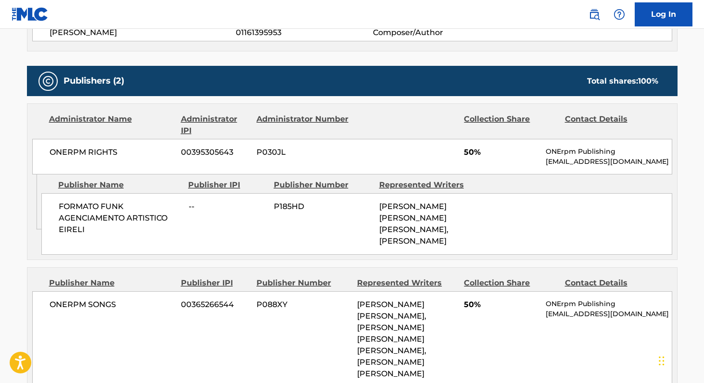
click at [58, 152] on span "ONERPM RIGHTS" at bounding box center [112, 153] width 125 height 12
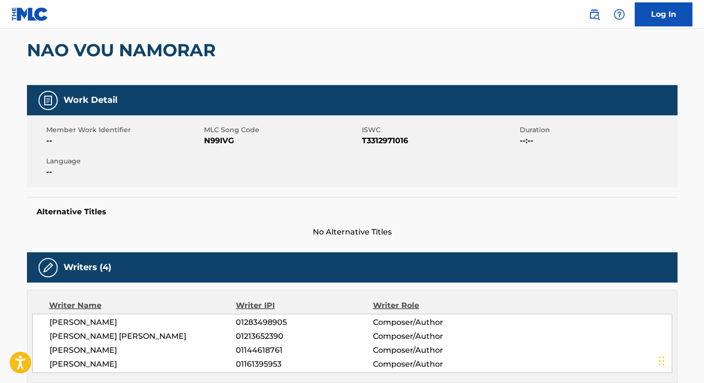
scroll to position [29, 0]
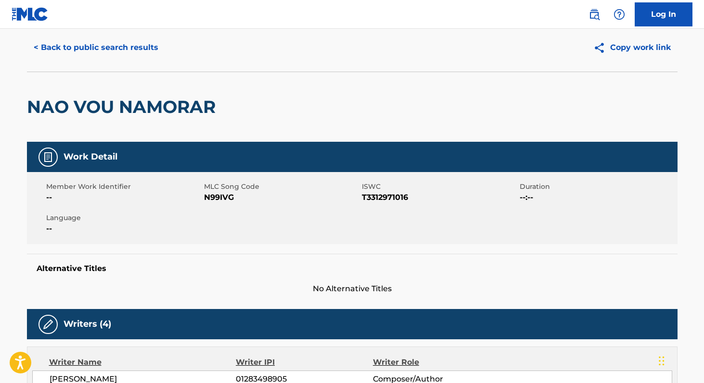
click at [218, 197] on span "N99IVG" at bounding box center [281, 198] width 155 height 12
click at [126, 40] on button "< Back to public search results" at bounding box center [96, 48] width 138 height 24
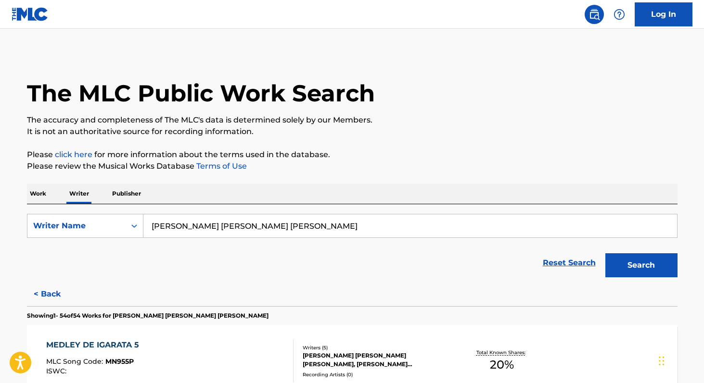
click at [300, 210] on div "SearchWithCriteria0332bec9-353c-4414-aecc-4bdf0f06cd6d Writer Name [PERSON_NAME…" at bounding box center [352, 243] width 650 height 78
click at [300, 225] on input "[PERSON_NAME] [PERSON_NAME] [PERSON_NAME]" at bounding box center [409, 226] width 533 height 23
paste input "[PERSON_NAME]"
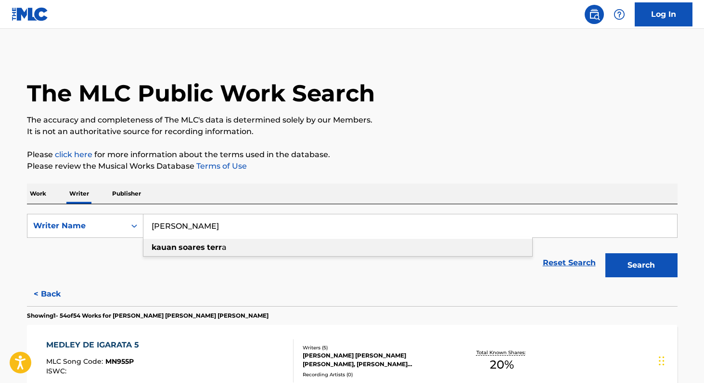
click at [215, 250] on strong "terr" at bounding box center [214, 247] width 15 height 9
type input "[PERSON_NAME]"
click at [652, 269] on button "Search" at bounding box center [641, 265] width 72 height 24
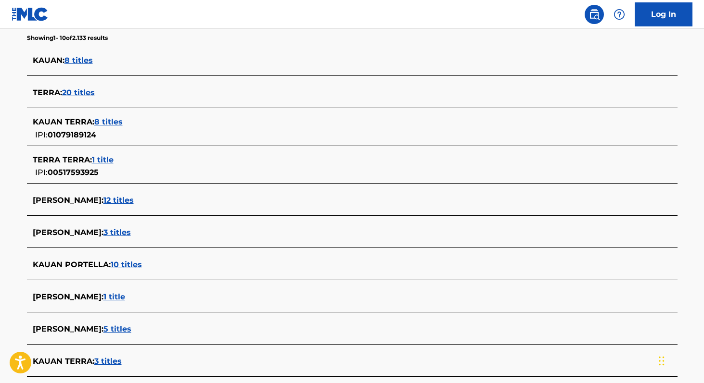
scroll to position [272, 0]
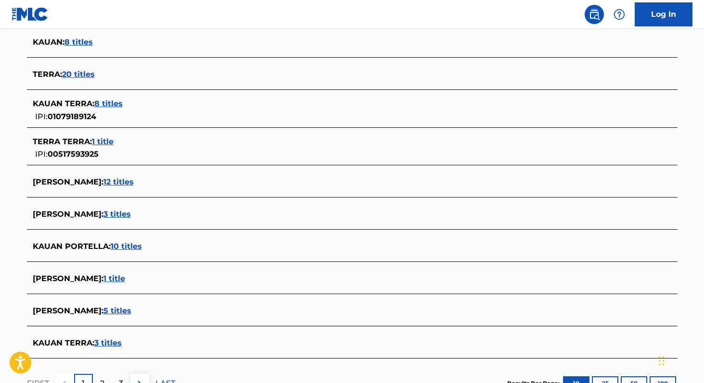
click at [134, 180] on span "12 titles" at bounding box center [118, 181] width 30 height 9
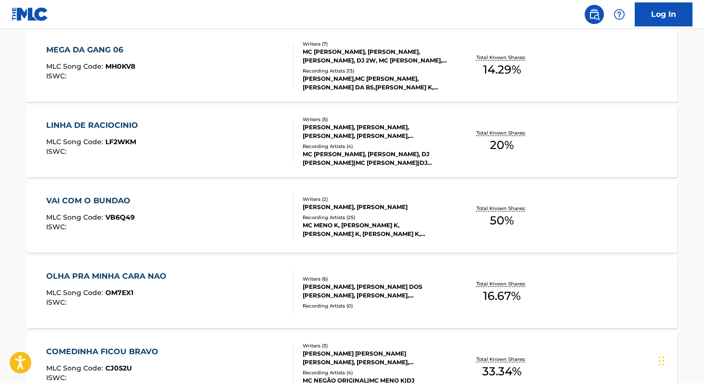
scroll to position [521, 0]
click at [485, 217] on div "Total Known Shares: 50 %" at bounding box center [502, 217] width 108 height 29
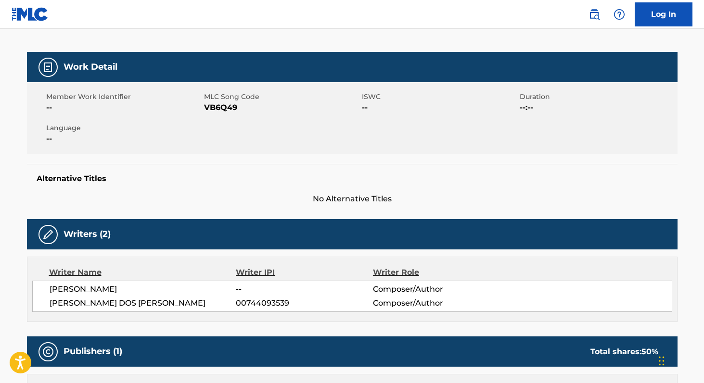
scroll to position [115, 0]
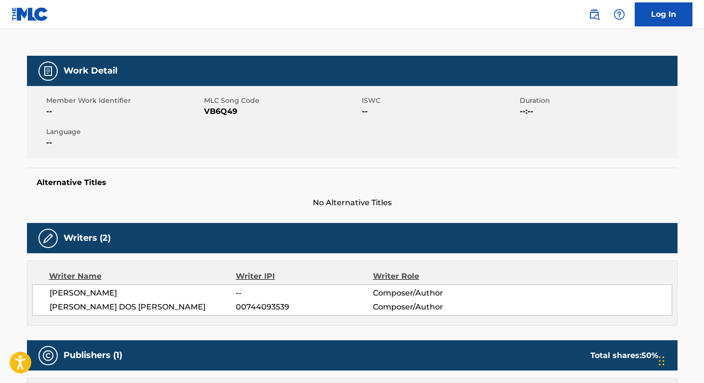
click at [218, 109] on span "VB6Q49" at bounding box center [281, 112] width 155 height 12
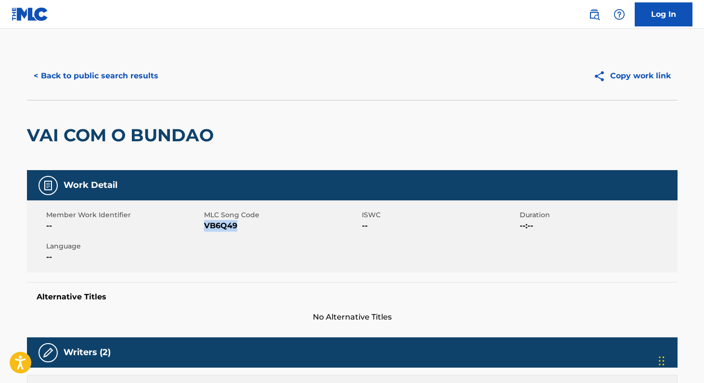
scroll to position [0, 0]
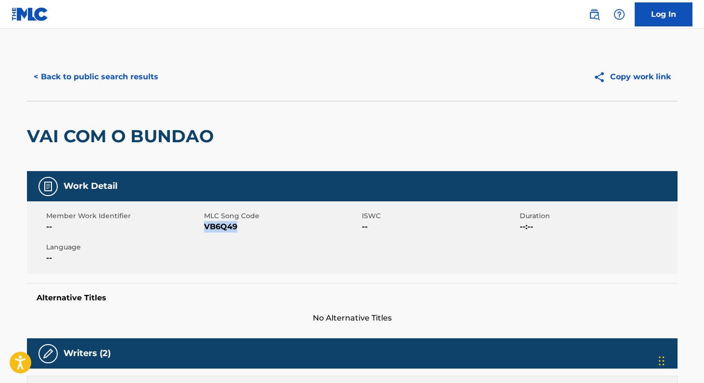
click at [107, 71] on button "< Back to public search results" at bounding box center [96, 77] width 138 height 24
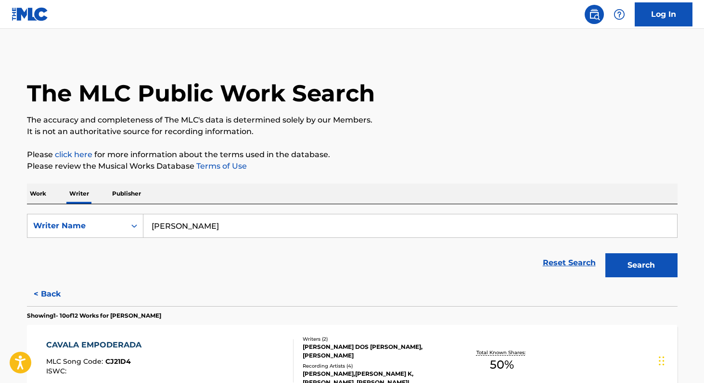
click at [241, 225] on input "[PERSON_NAME]" at bounding box center [409, 226] width 533 height 23
paste input "MC [PERSON_NAME]"
click at [212, 253] on div "mc [PERSON_NAME]" at bounding box center [337, 247] width 389 height 17
type input "mc [PERSON_NAME]"
click at [616, 267] on button "Search" at bounding box center [641, 265] width 72 height 24
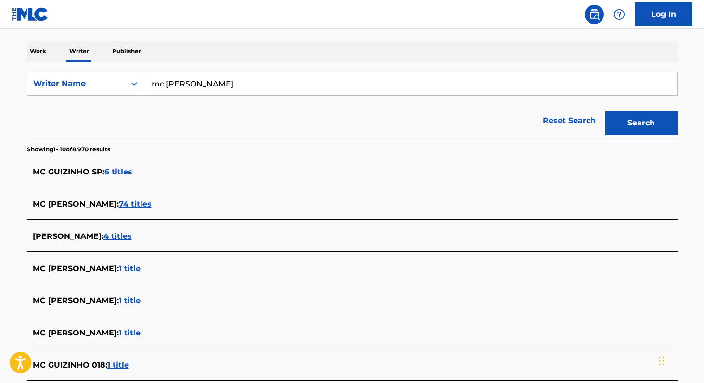
scroll to position [146, 0]
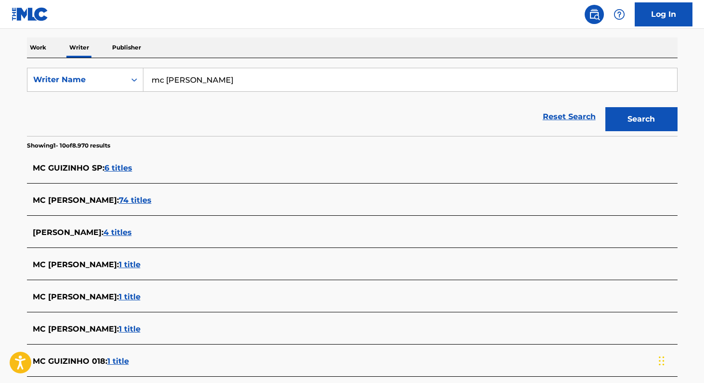
click at [115, 198] on span "MC [PERSON_NAME] :" at bounding box center [76, 200] width 86 height 9
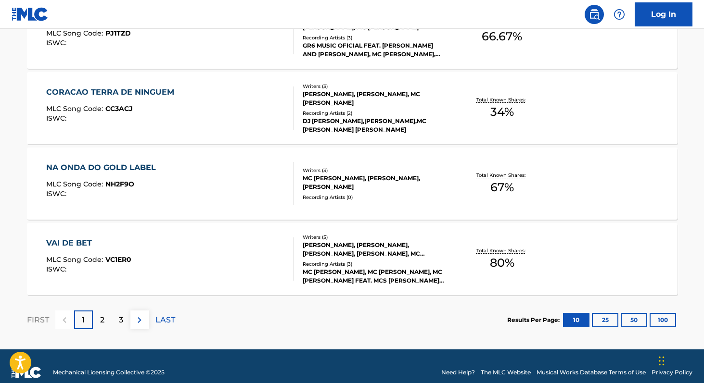
scroll to position [782, 0]
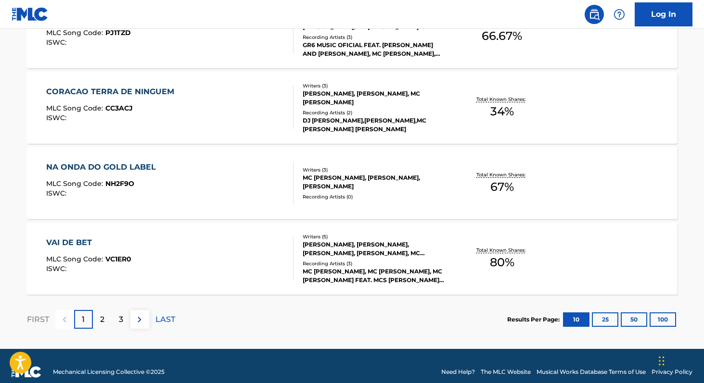
click at [659, 321] on button "100" at bounding box center [662, 320] width 26 height 14
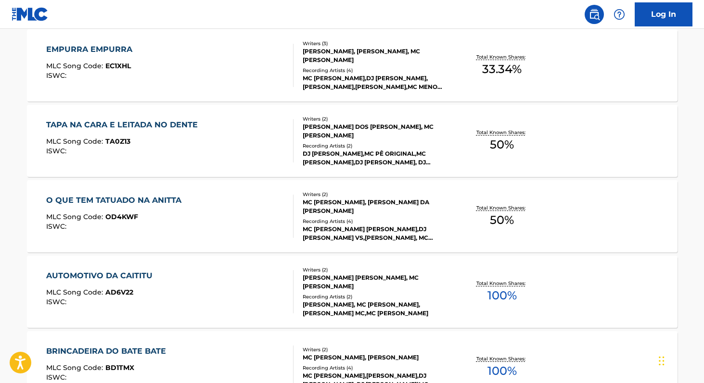
scroll to position [1504, 0]
click at [490, 303] on span "100 %" at bounding box center [501, 296] width 29 height 17
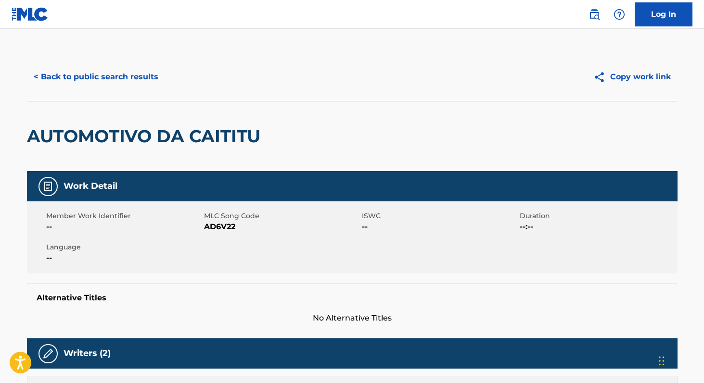
click at [204, 224] on span "AD6V22" at bounding box center [281, 227] width 155 height 12
click at [204, 225] on span "AD6V22" at bounding box center [281, 227] width 155 height 12
click at [112, 83] on button "< Back to public search results" at bounding box center [96, 77] width 138 height 24
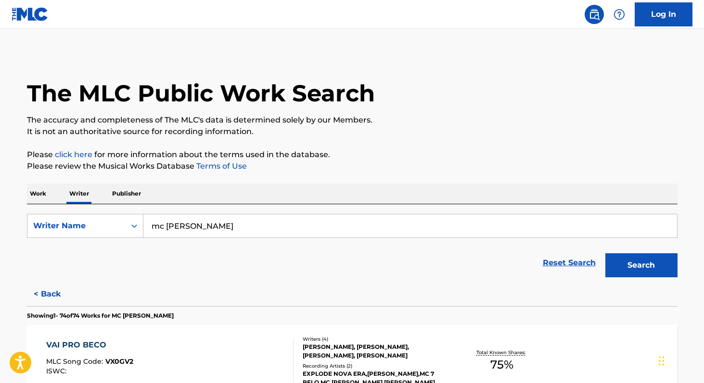
click at [254, 225] on input "mc [PERSON_NAME]" at bounding box center [409, 226] width 533 height 23
paste input "DJ [PERSON_NAME]"
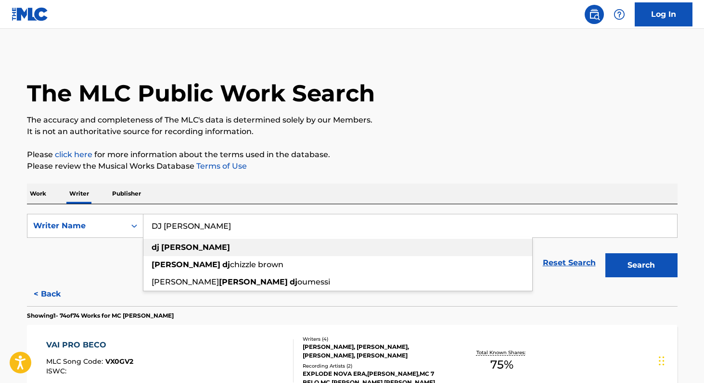
click at [155, 244] on strong "dj" at bounding box center [156, 247] width 8 height 9
type input "[PERSON_NAME]"
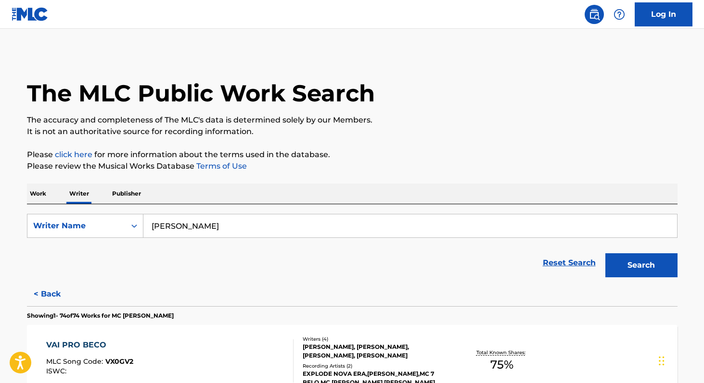
click at [608, 255] on button "Search" at bounding box center [641, 265] width 72 height 24
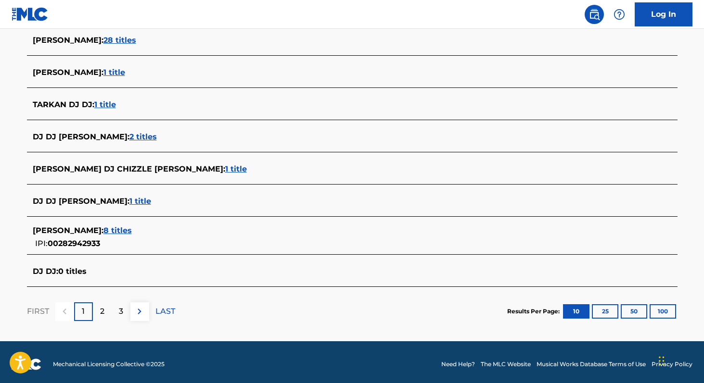
scroll to position [342, 0]
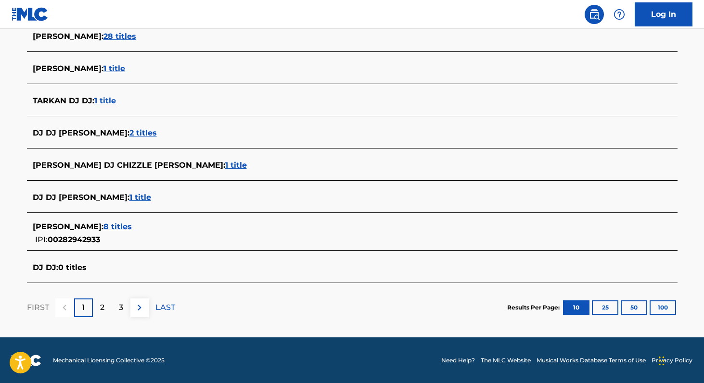
click at [103, 224] on span "8 titles" at bounding box center [117, 226] width 28 height 9
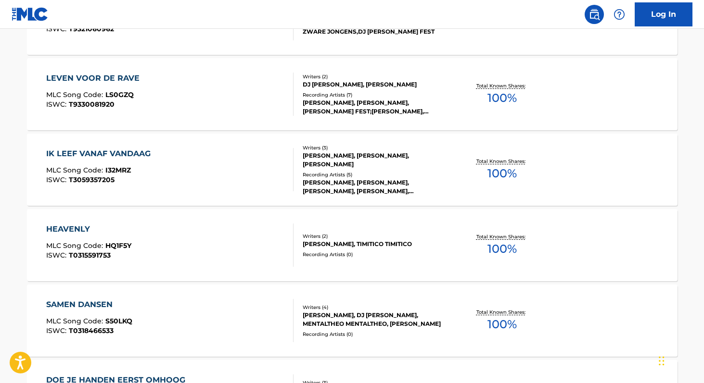
click at [505, 243] on span "100 %" at bounding box center [501, 249] width 29 height 17
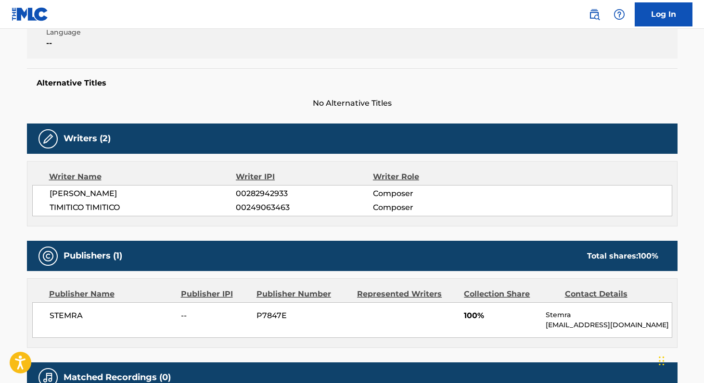
scroll to position [213, 0]
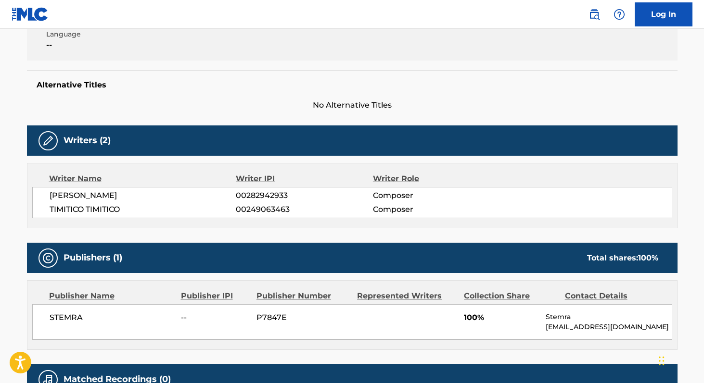
click at [253, 191] on span "00282942933" at bounding box center [304, 196] width 137 height 12
click at [65, 318] on span "STEMRA" at bounding box center [112, 318] width 125 height 12
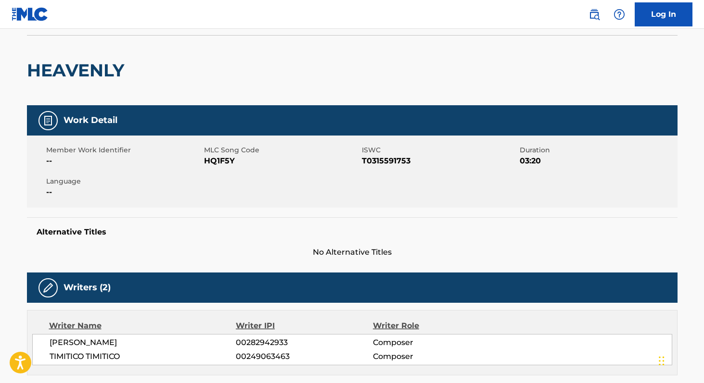
scroll to position [59, 0]
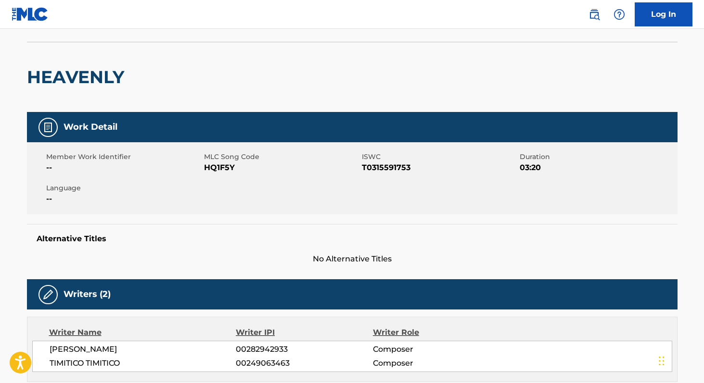
click at [206, 163] on span "HQ1F5Y" at bounding box center [281, 168] width 155 height 12
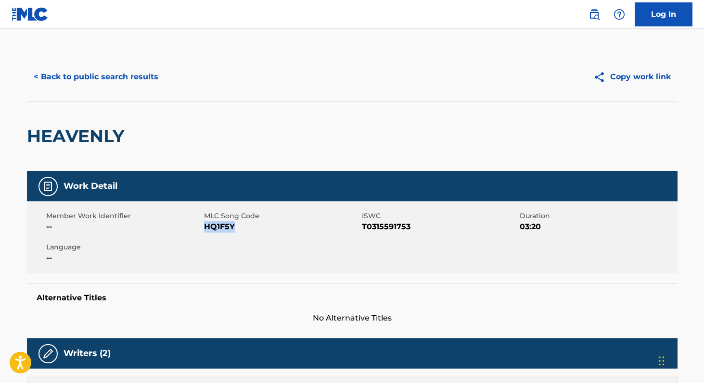
click at [93, 83] on button "< Back to public search results" at bounding box center [96, 77] width 138 height 24
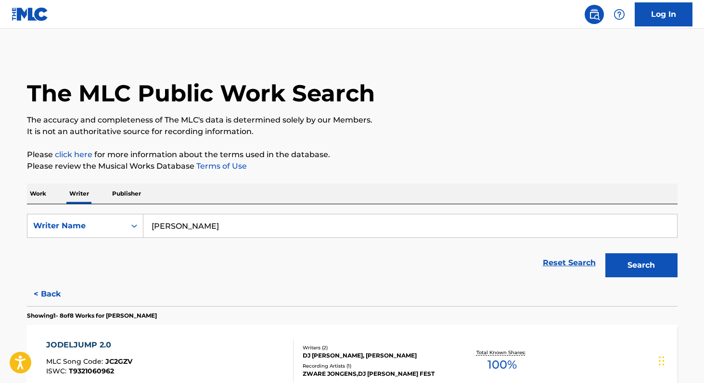
click at [233, 222] on input "[PERSON_NAME]" at bounding box center [409, 226] width 533 height 23
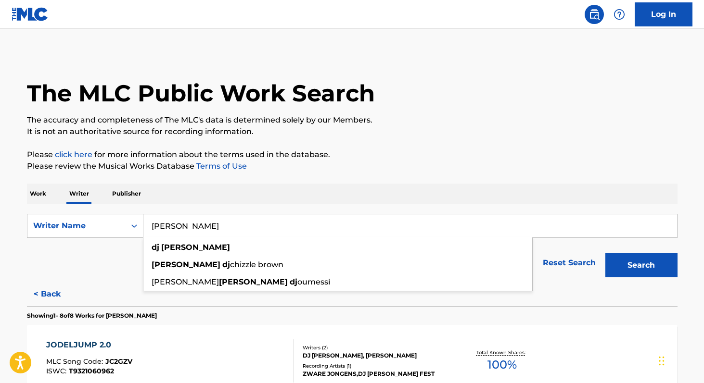
paste input "[PERSON_NAME]"
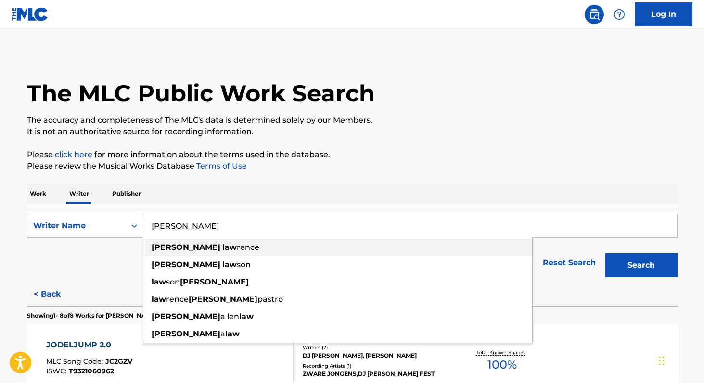
click at [237, 247] on span "rence" at bounding box center [248, 247] width 23 height 9
type input "[PERSON_NAME]"
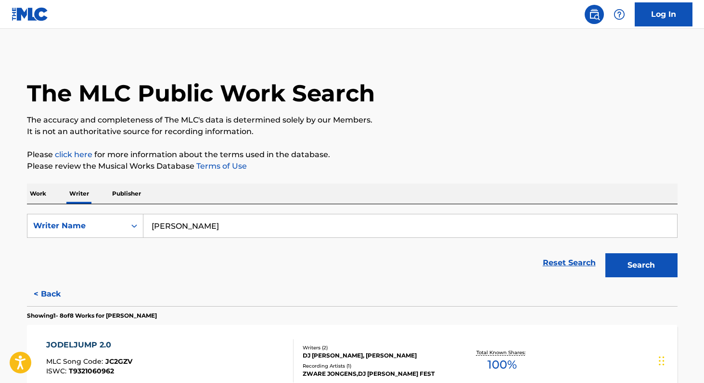
click at [659, 261] on button "Search" at bounding box center [641, 265] width 72 height 24
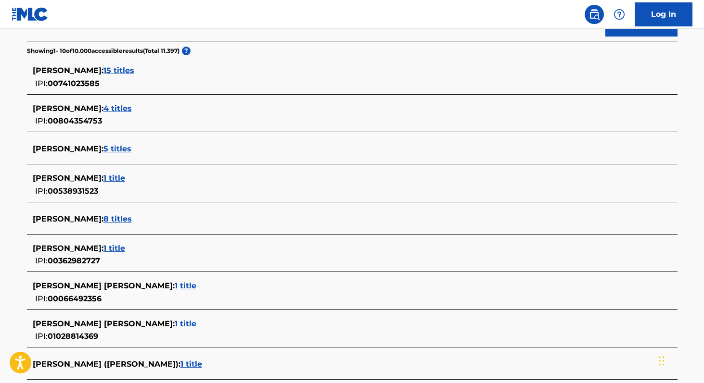
scroll to position [211, 0]
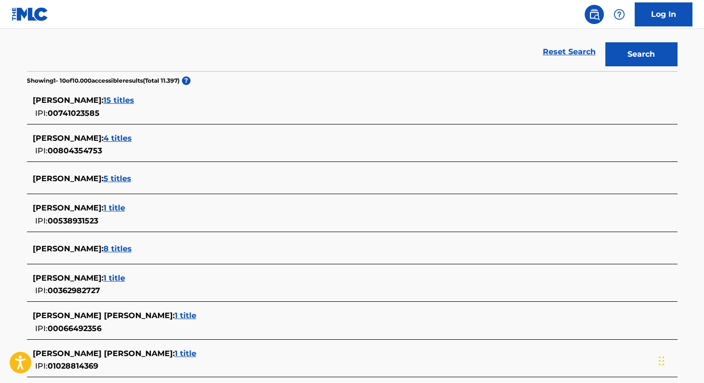
click at [126, 99] on span "15 titles" at bounding box center [118, 100] width 31 height 9
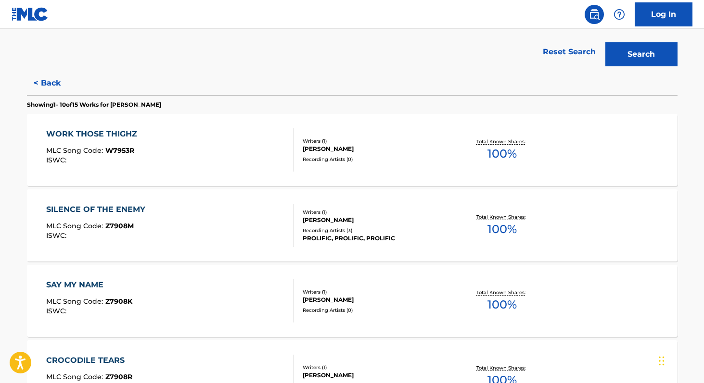
click at [484, 231] on div "Total Known Shares: 100 %" at bounding box center [502, 225] width 108 height 29
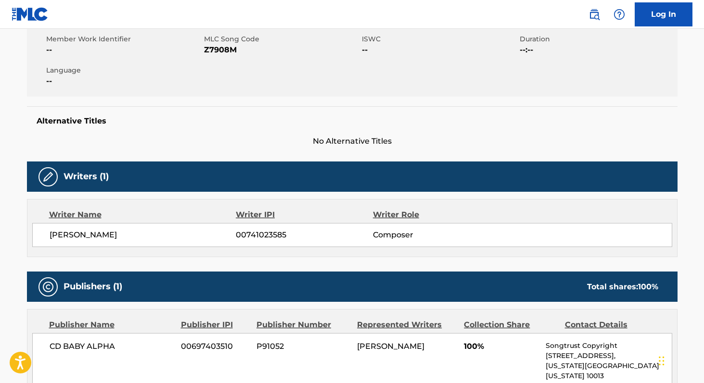
scroll to position [185, 0]
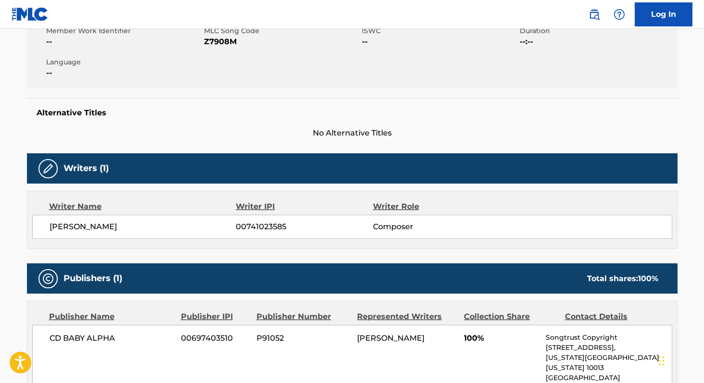
click at [255, 224] on span "00741023585" at bounding box center [304, 227] width 137 height 12
click at [226, 43] on span "Z7908M" at bounding box center [281, 42] width 155 height 12
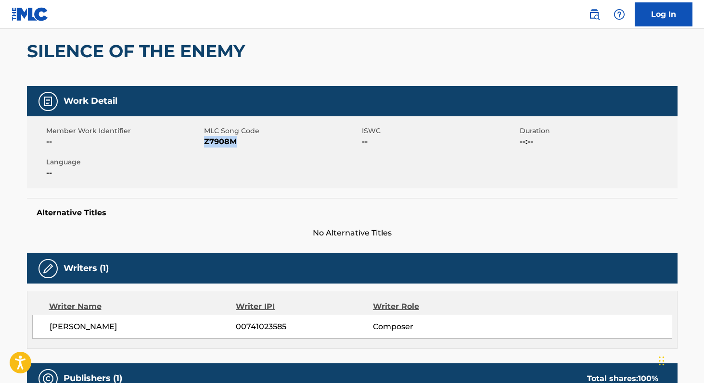
scroll to position [0, 0]
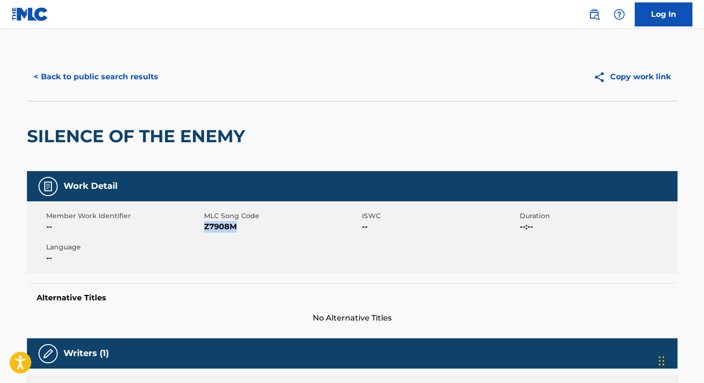
click at [87, 74] on button "< Back to public search results" at bounding box center [96, 77] width 138 height 24
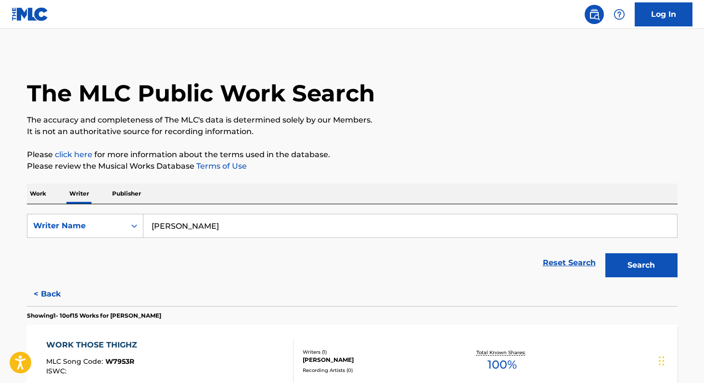
click at [229, 231] on input "[PERSON_NAME]" at bounding box center [409, 226] width 533 height 23
paste input "DJ Japa NK"
click at [171, 240] on div "dj japa nk" at bounding box center [337, 247] width 389 height 17
type input "dj japa nk"
click at [636, 266] on button "Search" at bounding box center [641, 265] width 72 height 24
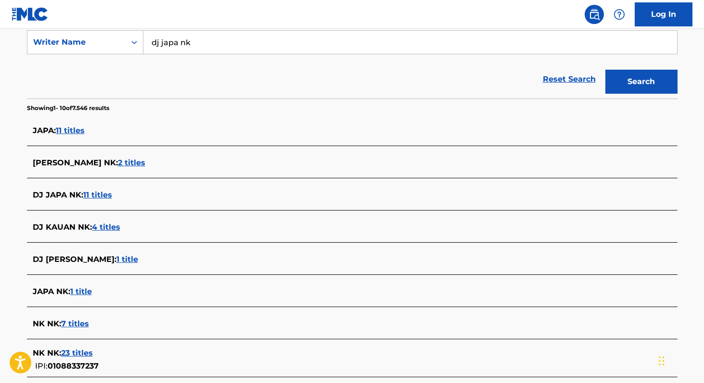
scroll to position [183, 0]
click at [88, 193] on span "11 titles" at bounding box center [97, 195] width 29 height 9
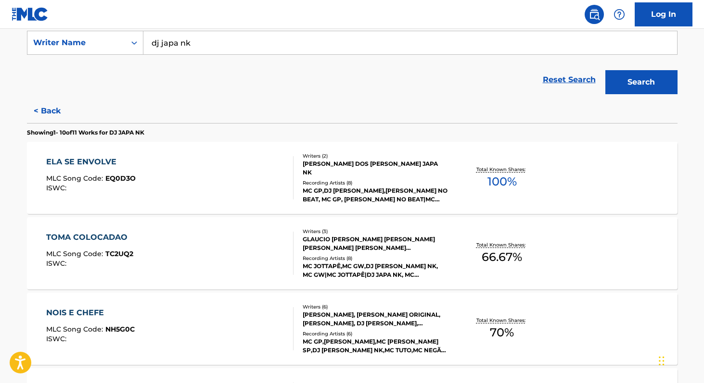
click at [501, 190] on div "Total Known Shares: 100 %" at bounding box center [502, 178] width 108 height 29
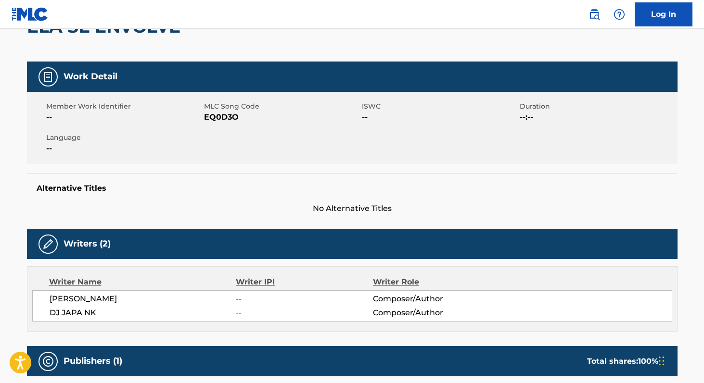
scroll to position [111, 0]
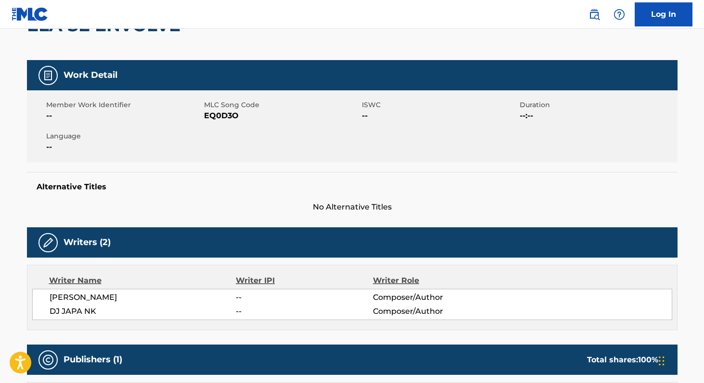
click at [219, 116] on span "EQ0D3O" at bounding box center [281, 116] width 155 height 12
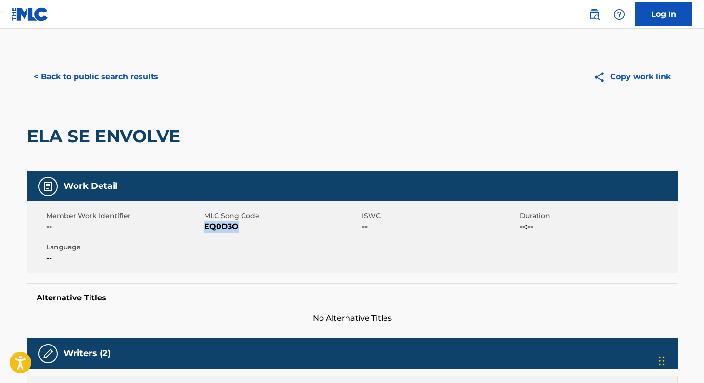
click at [72, 71] on button "< Back to public search results" at bounding box center [96, 77] width 138 height 24
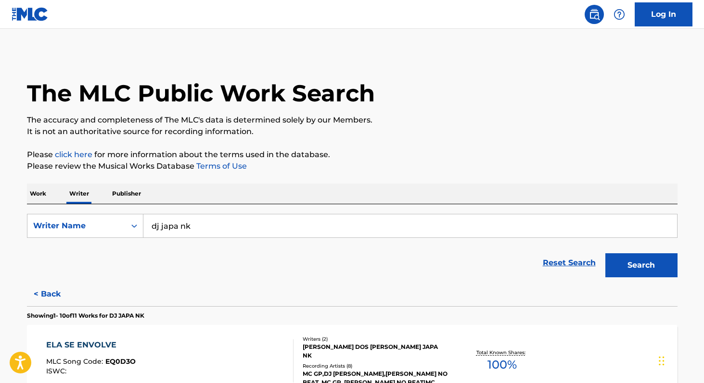
click at [254, 219] on input "dj japa nk" at bounding box center [409, 226] width 533 height 23
paste input "[PERSON_NAME] Dogdog"
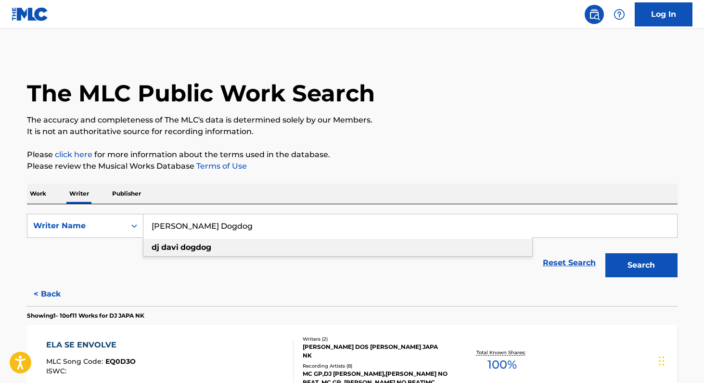
click at [212, 250] on div "[PERSON_NAME] dogdog" at bounding box center [337, 247] width 389 height 17
type input "dj davi dogdog"
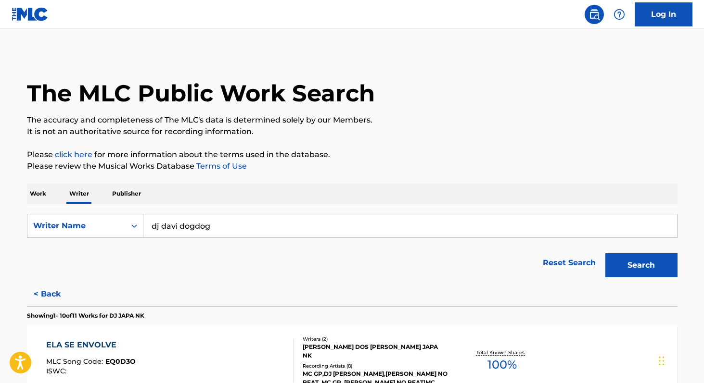
click at [630, 267] on button "Search" at bounding box center [641, 265] width 72 height 24
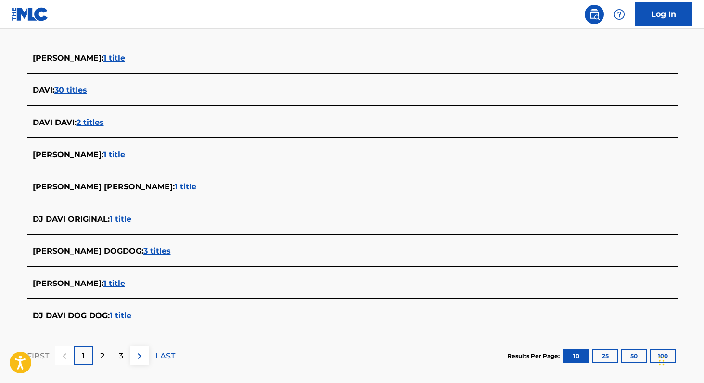
scroll to position [292, 0]
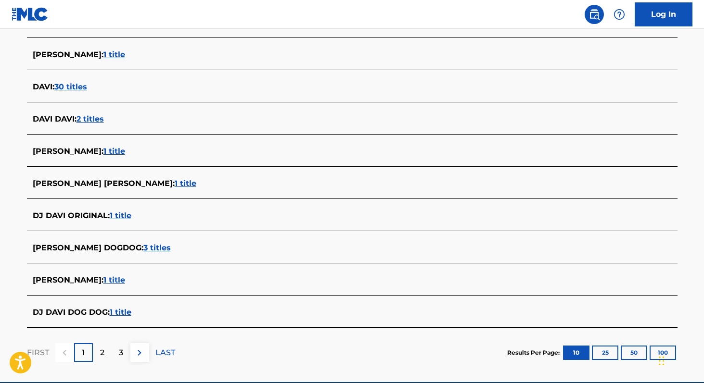
click at [143, 247] on span "3 titles" at bounding box center [156, 247] width 27 height 9
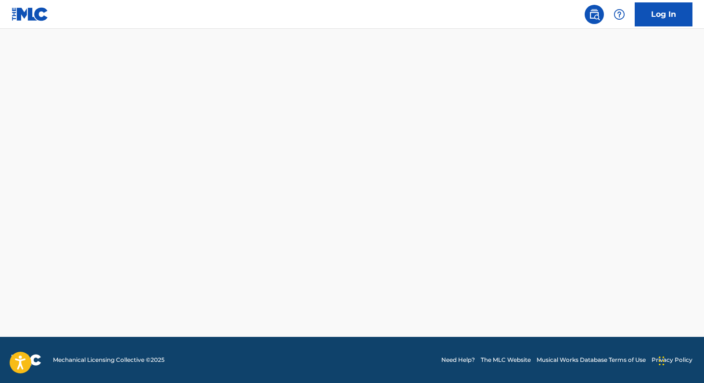
scroll to position [261, 0]
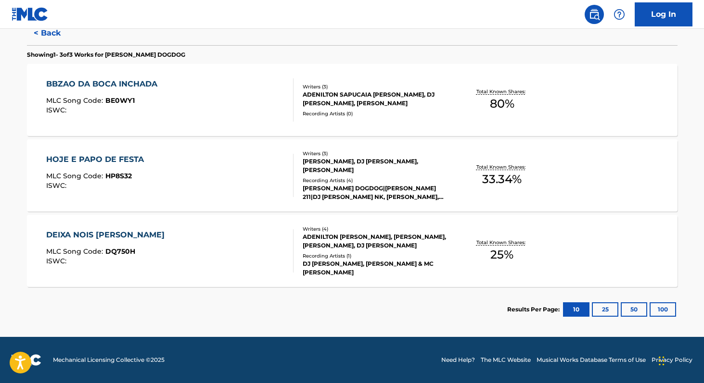
click at [498, 98] on span "80 %" at bounding box center [502, 103] width 25 height 17
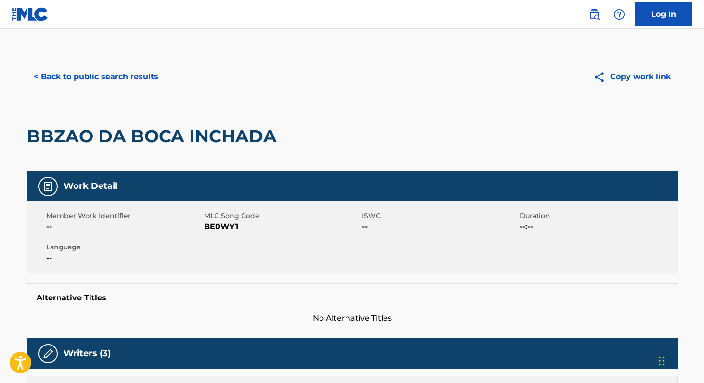
click at [80, 68] on button "< Back to public search results" at bounding box center [96, 77] width 138 height 24
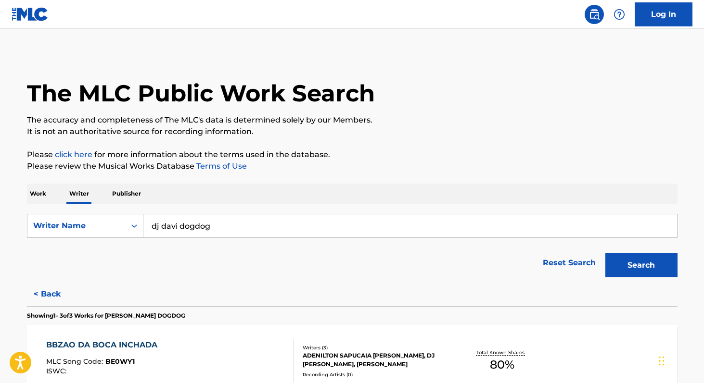
click at [256, 228] on input "dj davi dogdog" at bounding box center [409, 226] width 533 height 23
paste input "Candybrother"
paste input "DJ [PERSON_NAME]"
click at [192, 250] on div "dj [PERSON_NAME]" at bounding box center [337, 247] width 389 height 17
click at [626, 260] on button "Search" at bounding box center [641, 265] width 72 height 24
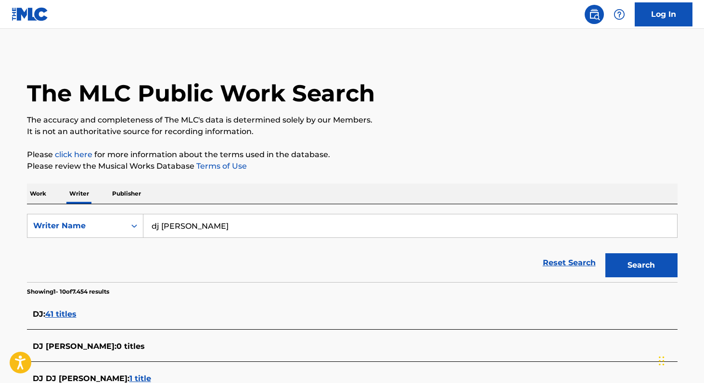
click at [266, 225] on input "dj [PERSON_NAME]" at bounding box center [409, 226] width 533 height 23
paste input "Giorgi Tuinfor"
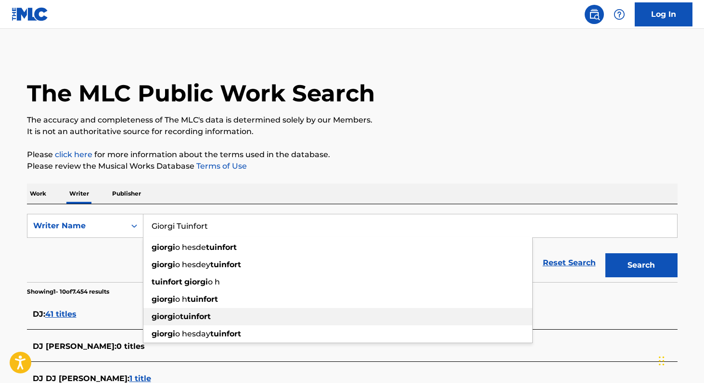
click at [191, 319] on strong "tuinfort" at bounding box center [195, 316] width 31 height 9
type input "[PERSON_NAME]"
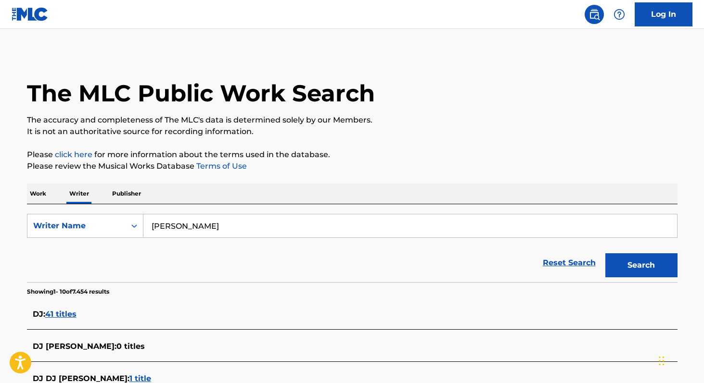
click at [614, 258] on button "Search" at bounding box center [641, 265] width 72 height 24
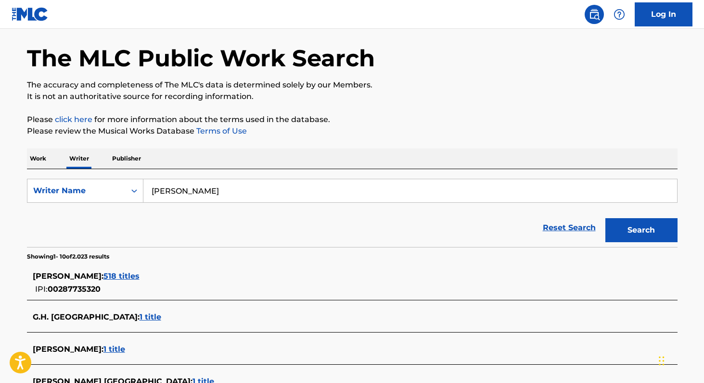
scroll to position [46, 0]
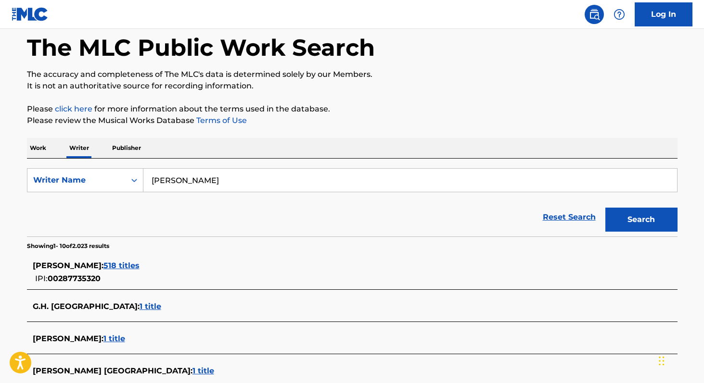
click at [132, 263] on span "518 titles" at bounding box center [121, 265] width 36 height 9
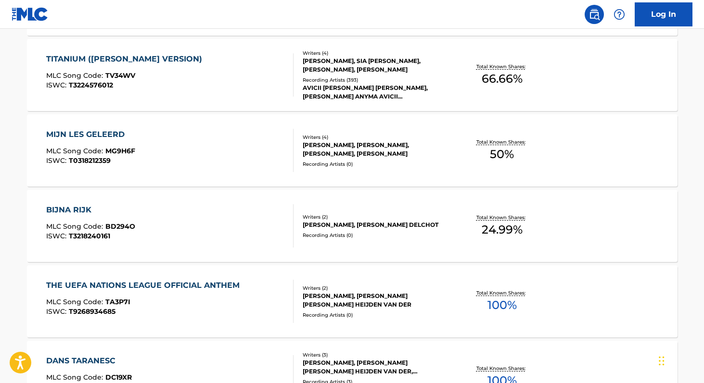
scroll to position [360, 0]
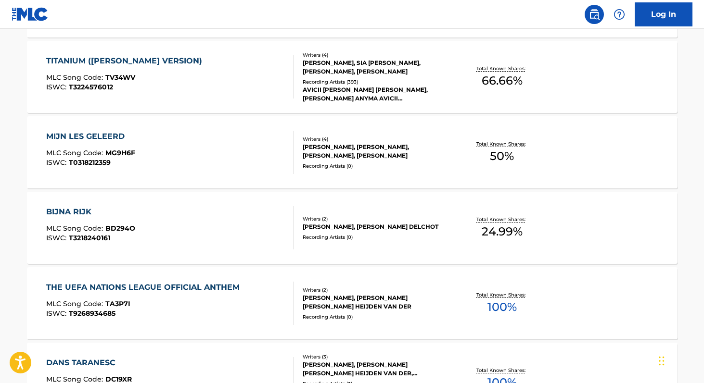
click at [484, 306] on div "Total Known Shares: 100 %" at bounding box center [502, 303] width 108 height 29
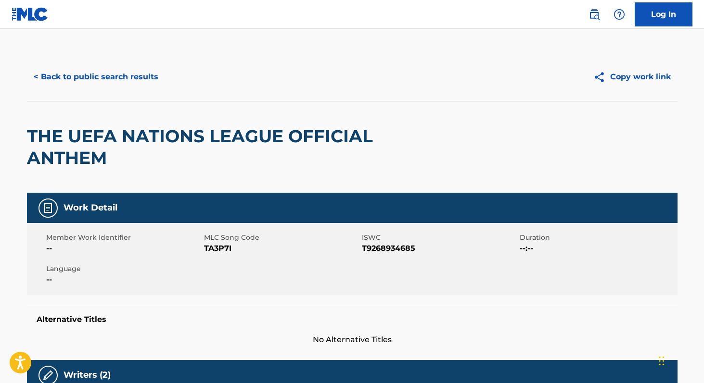
click at [209, 247] on span "TA3P7I" at bounding box center [281, 249] width 155 height 12
click at [122, 72] on button "< Back to public search results" at bounding box center [96, 77] width 138 height 24
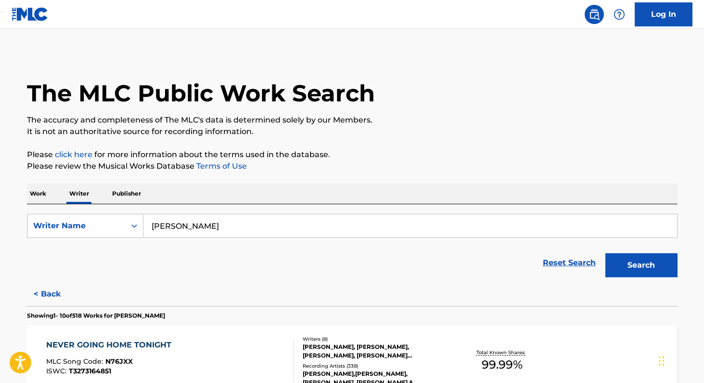
click at [290, 222] on input "[PERSON_NAME]" at bounding box center [409, 226] width 533 height 23
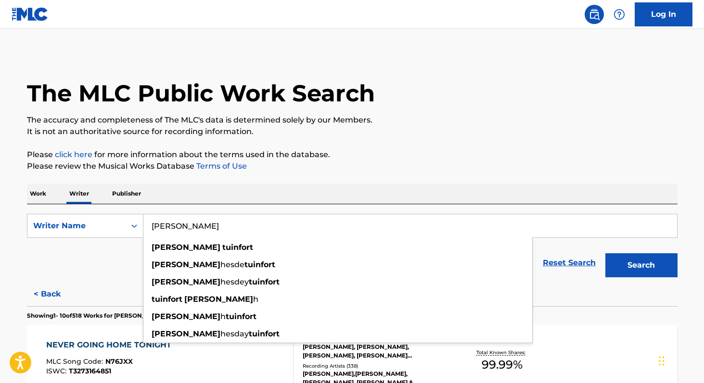
paste input "Atbe"
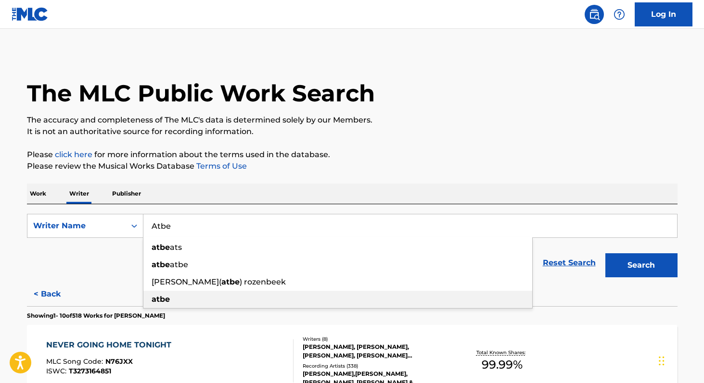
click at [168, 302] on strong "atbe" at bounding box center [161, 299] width 18 height 9
type input "atbe"
click at [633, 268] on button "Search" at bounding box center [641, 265] width 72 height 24
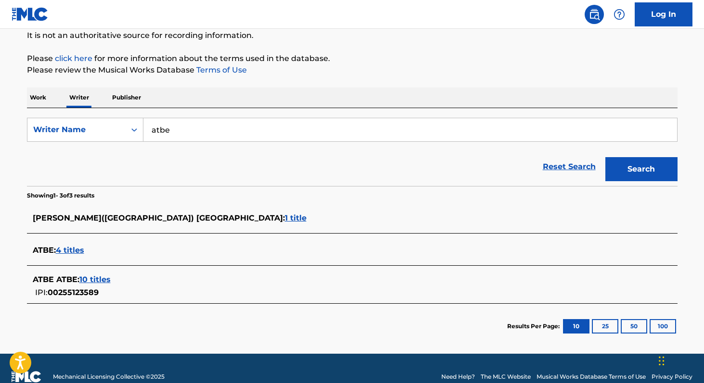
scroll to position [98, 0]
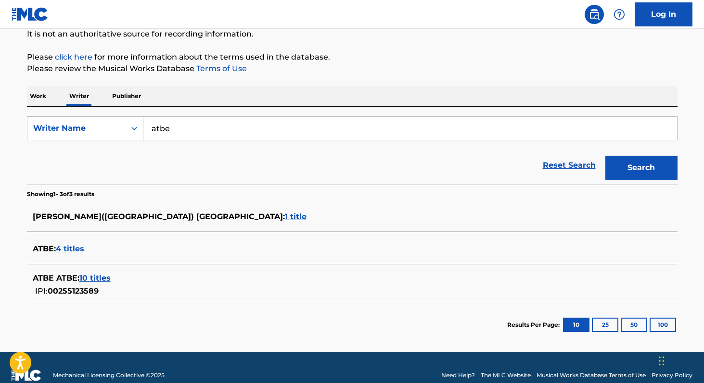
click at [93, 278] on span "10 titles" at bounding box center [94, 278] width 31 height 9
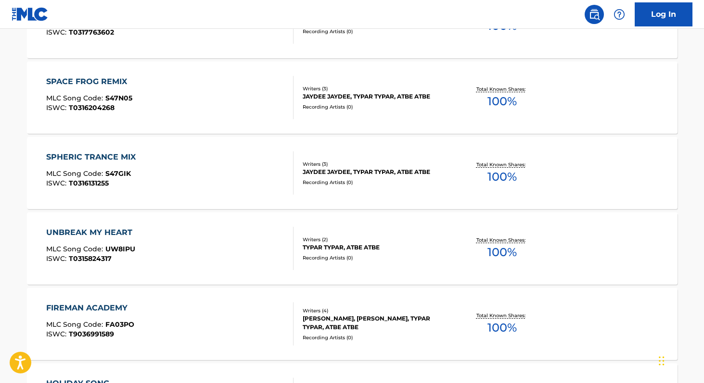
scroll to position [416, 0]
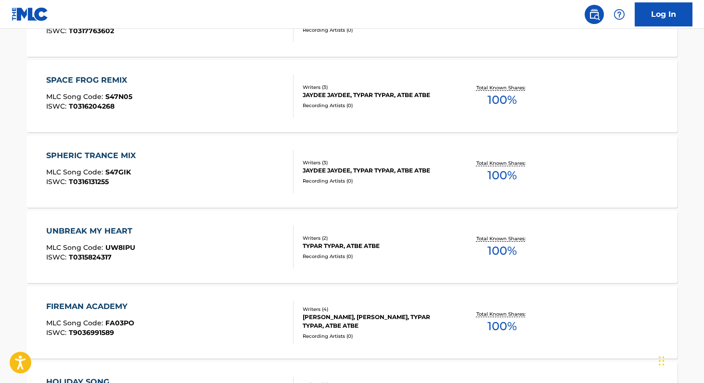
click at [486, 252] on div "Total Known Shares: 100 %" at bounding box center [502, 247] width 108 height 29
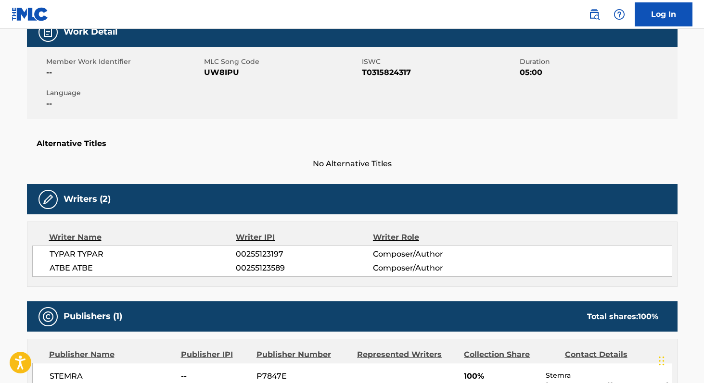
scroll to position [149, 0]
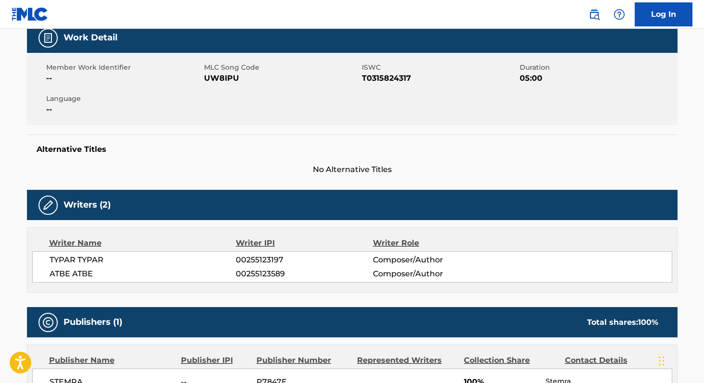
click at [209, 74] on span "UW8IPU" at bounding box center [281, 79] width 155 height 12
